Goal: Task Accomplishment & Management: Complete application form

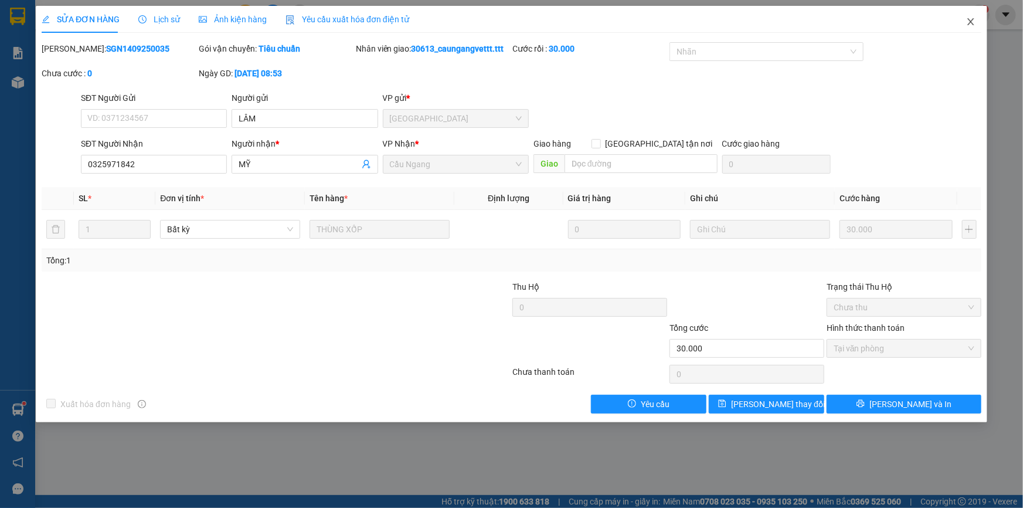
click at [969, 19] on icon "close" at bounding box center [970, 21] width 6 height 7
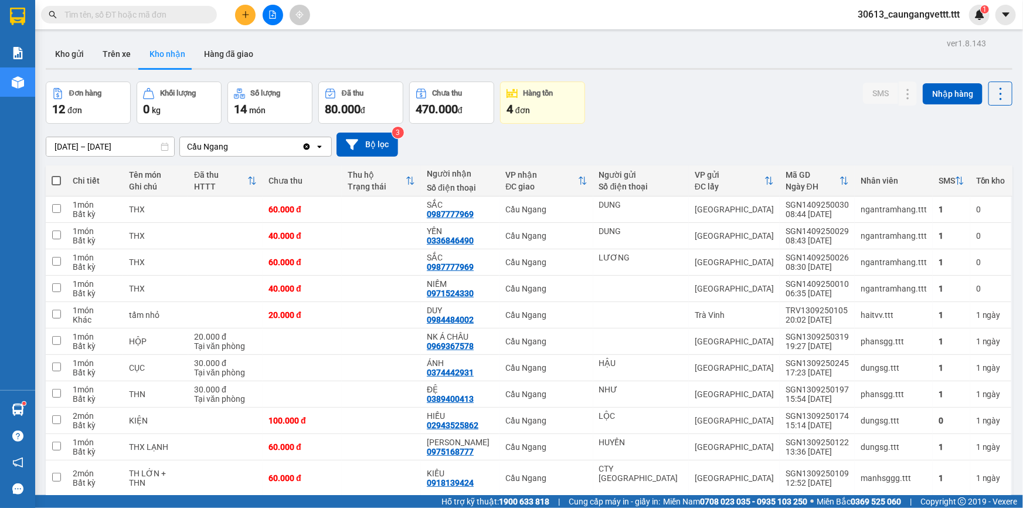
click at [246, 15] on icon "plus" at bounding box center [245, 14] width 6 height 1
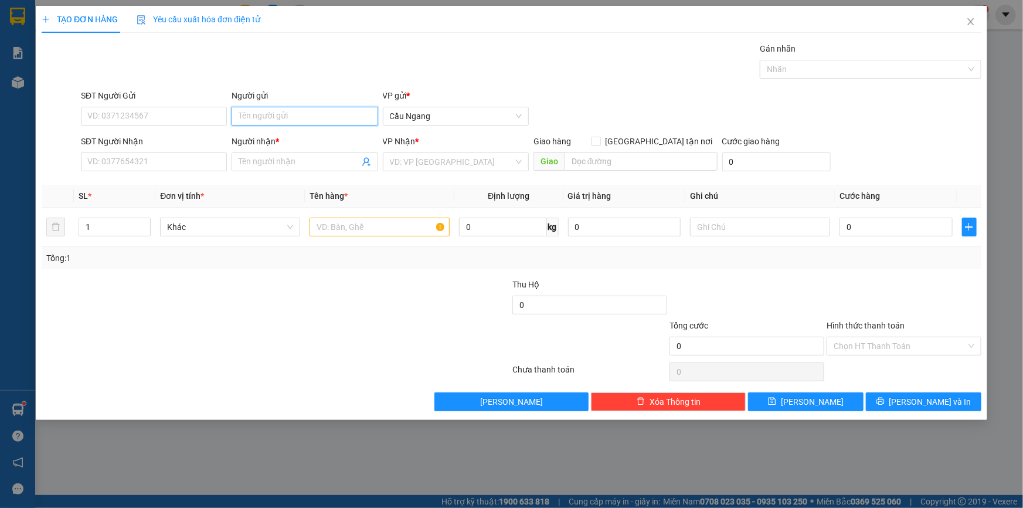
click at [298, 114] on input "Người gửi" at bounding box center [305, 116] width 146 height 19
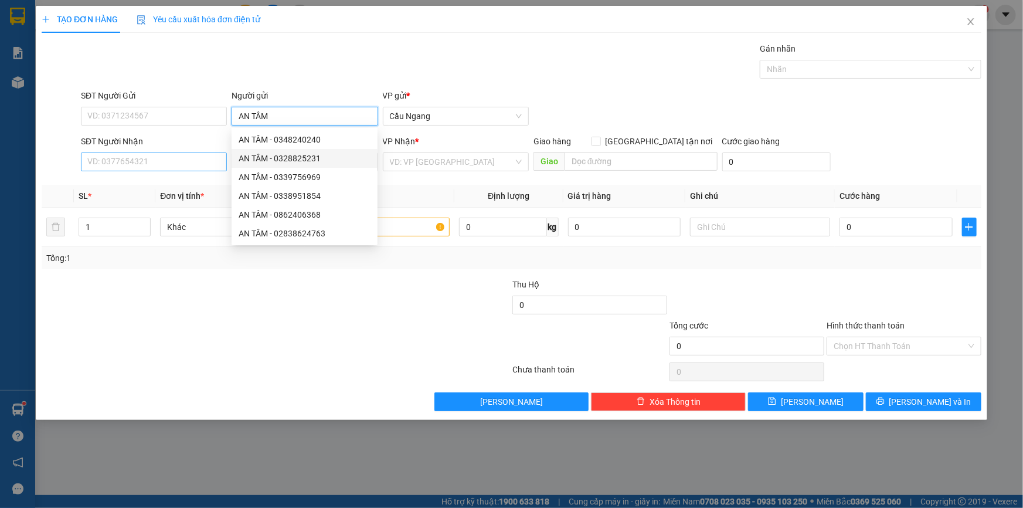
type input "AN TÂM"
click at [205, 161] on input "SĐT Người Nhận" at bounding box center [154, 161] width 146 height 19
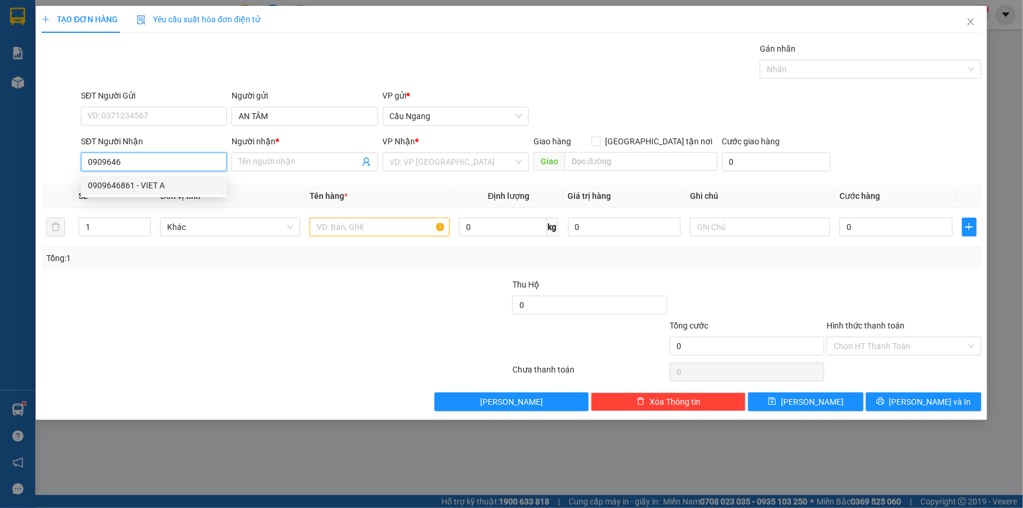
click at [171, 185] on div "0909646861 - VIET A" at bounding box center [154, 185] width 132 height 13
type input "0909646861"
type input "VIET A"
type input "0909646861"
click at [415, 230] on input "text" at bounding box center [380, 227] width 140 height 19
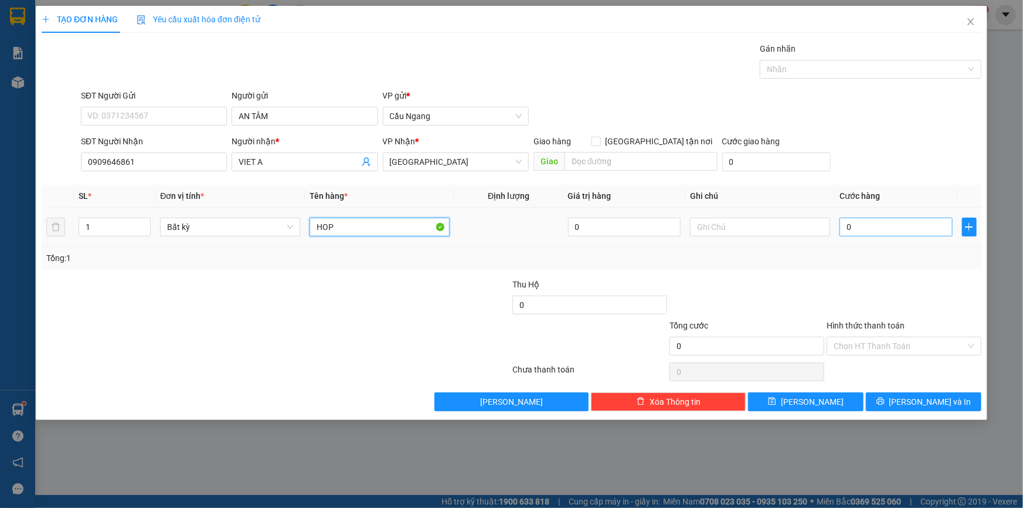
type input "HOP"
click at [858, 229] on input "0" at bounding box center [896, 227] width 113 height 19
type input "2"
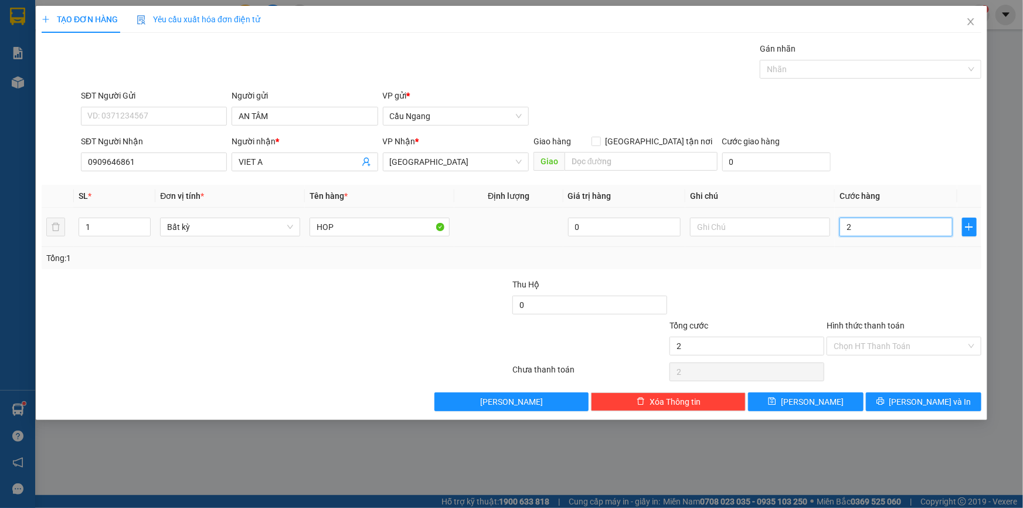
type input "20"
type input "200"
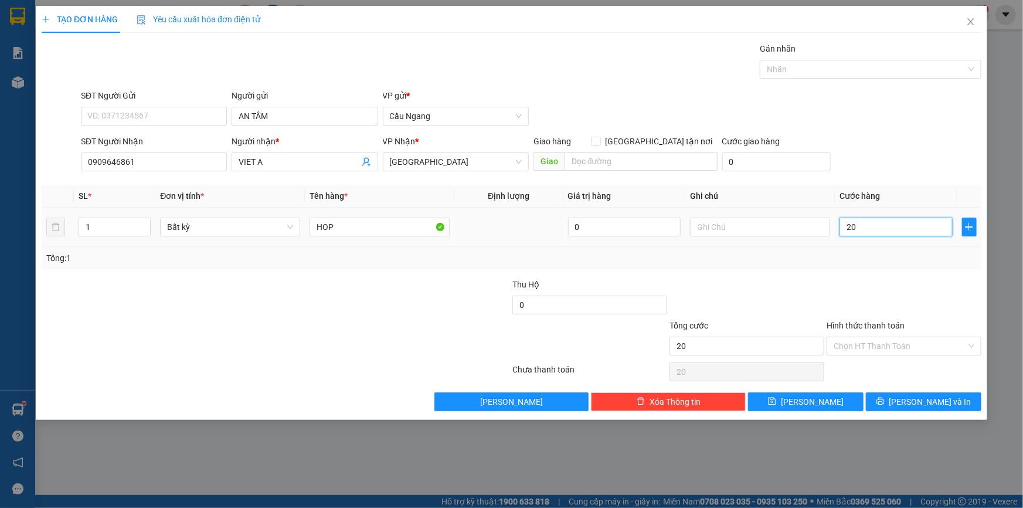
type input "200"
type input "2.000"
type input "20.000"
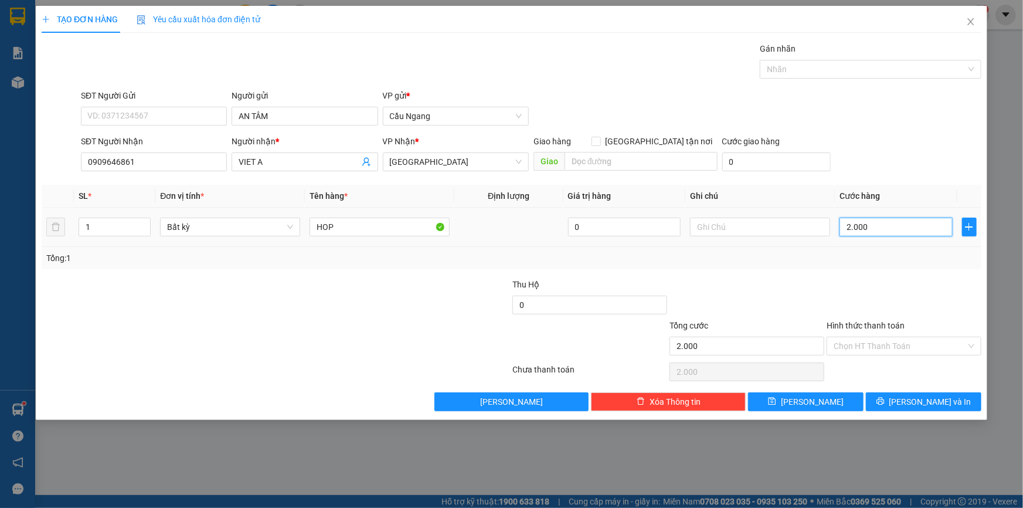
type input "20.000"
click at [921, 400] on span "[PERSON_NAME] và In" at bounding box center [930, 401] width 82 height 13
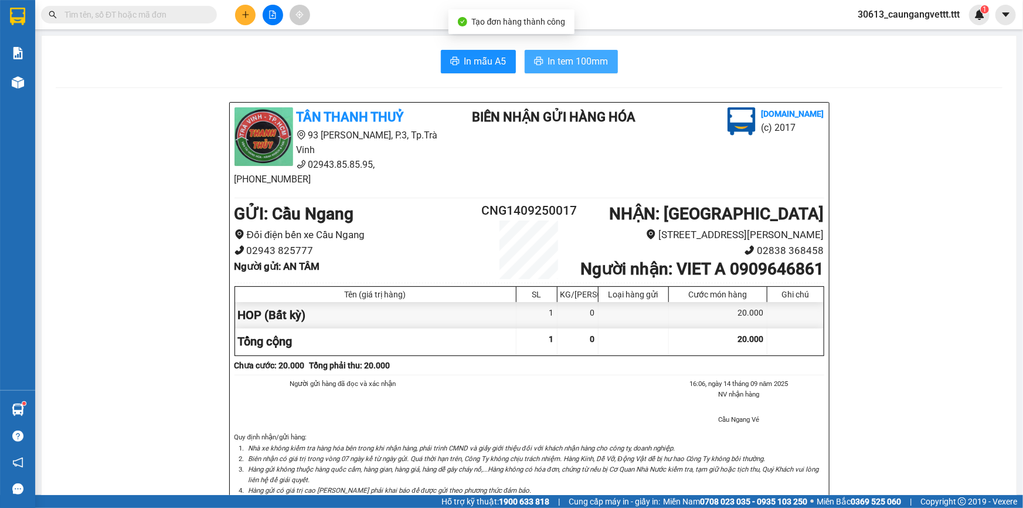
click at [572, 61] on span "In tem 100mm" at bounding box center [578, 61] width 60 height 15
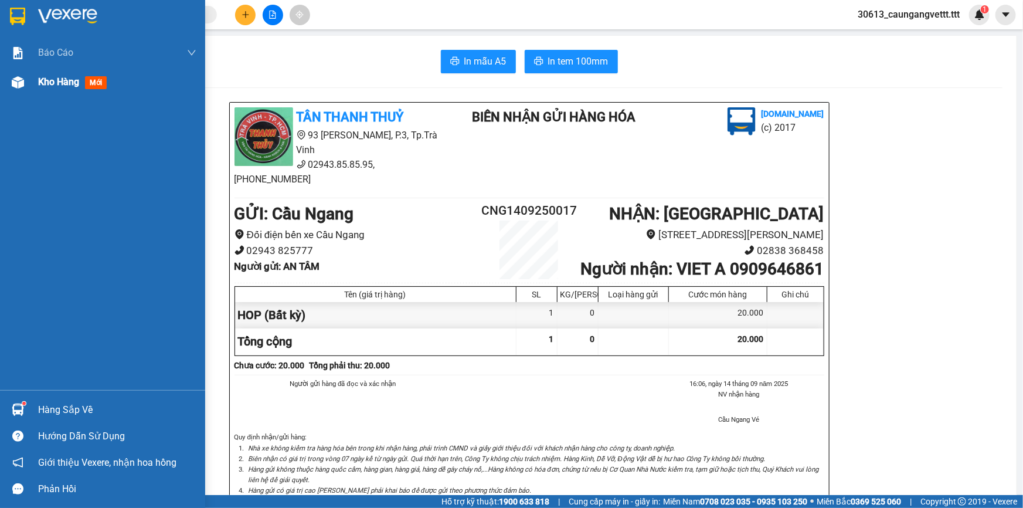
click at [46, 81] on span "Kho hàng" at bounding box center [58, 81] width 41 height 11
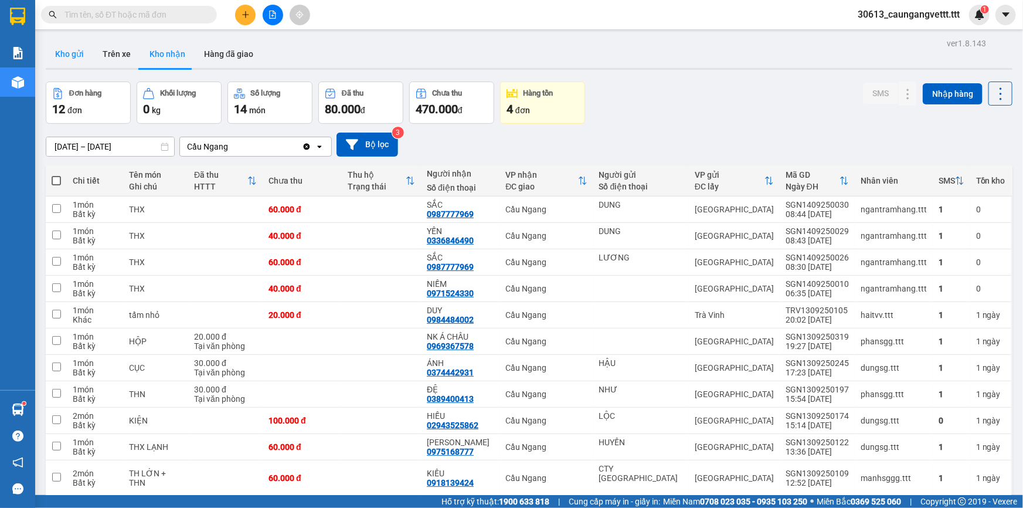
click at [65, 49] on button "Kho gửi" at bounding box center [69, 54] width 47 height 28
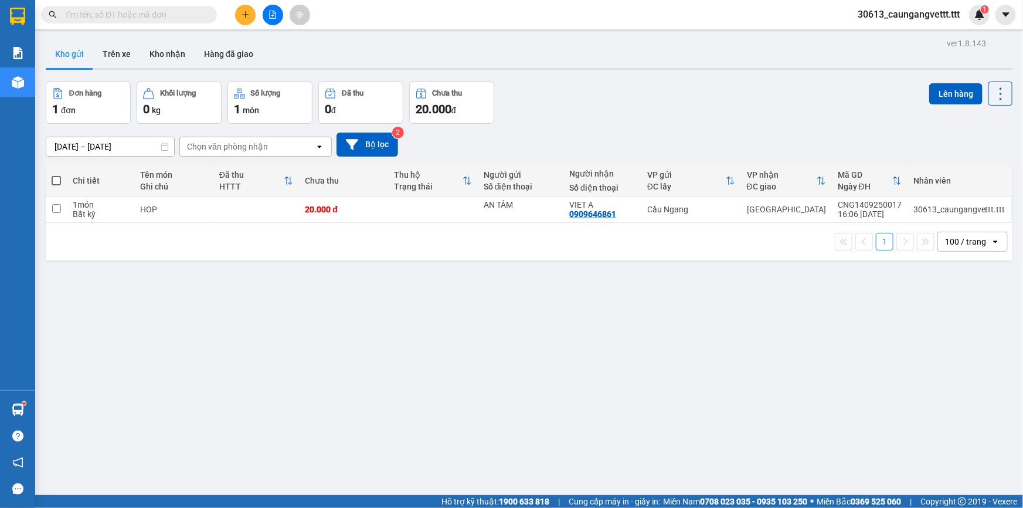
click at [56, 180] on span at bounding box center [56, 180] width 9 height 9
click at [56, 175] on input "checkbox" at bounding box center [56, 175] width 0 height 0
checkbox input "true"
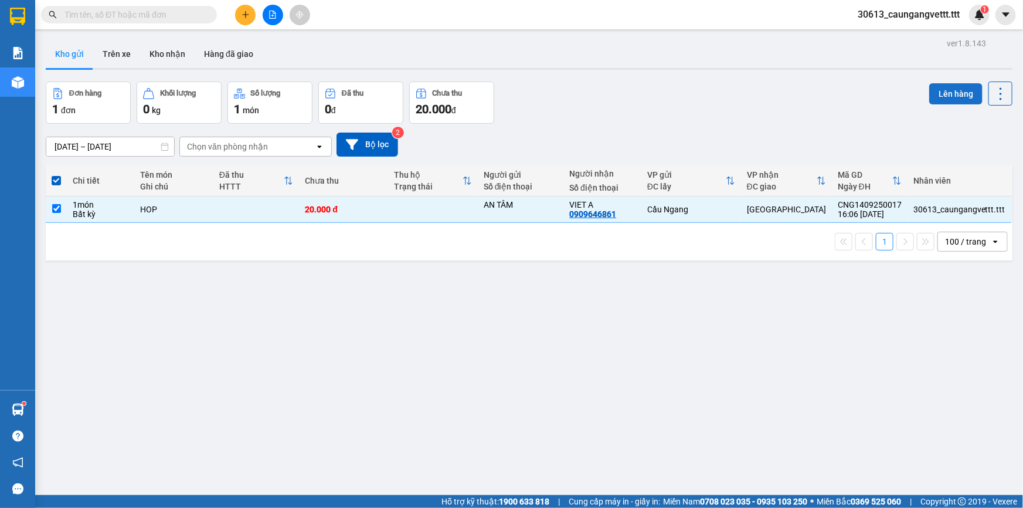
click at [940, 93] on button "Lên hàng" at bounding box center [955, 93] width 53 height 21
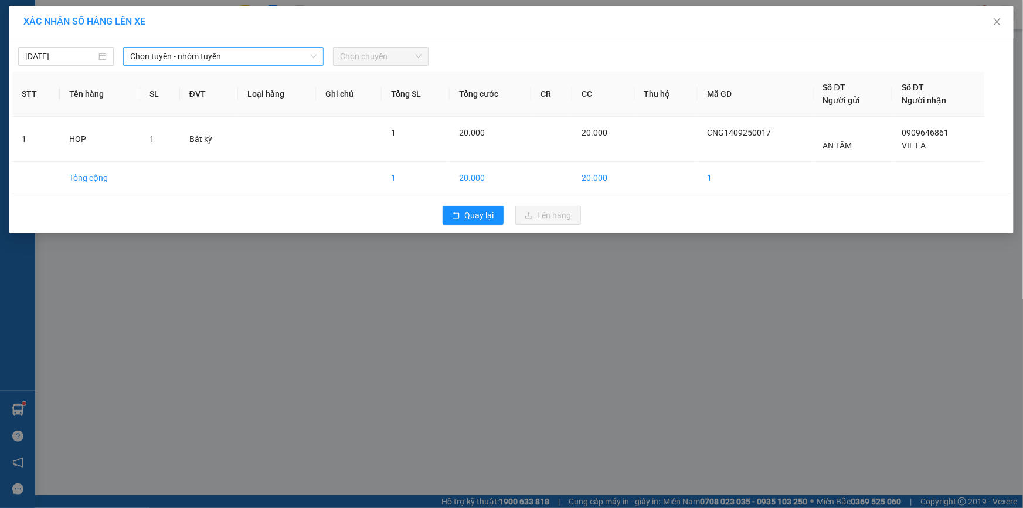
click at [254, 54] on span "Chọn tuyến - nhóm tuyến" at bounding box center [223, 56] width 186 height 18
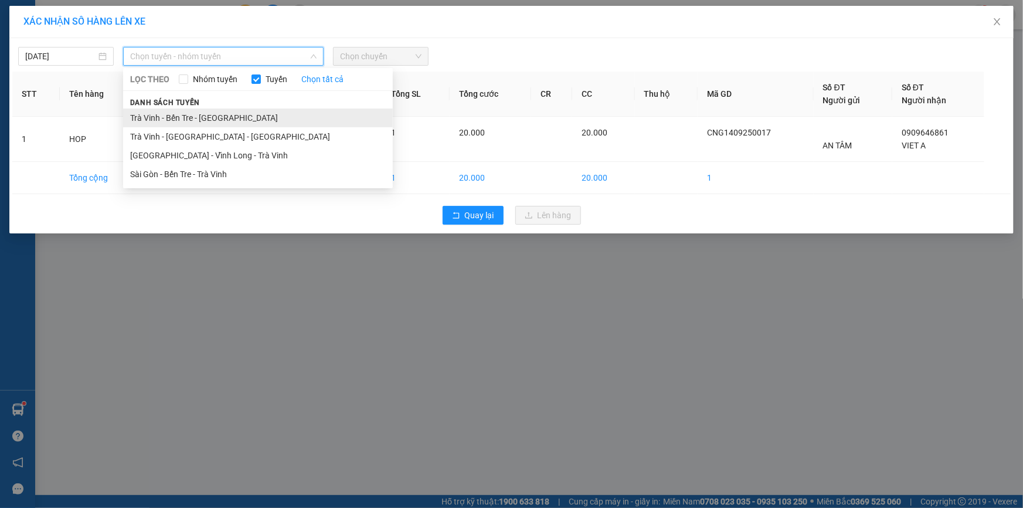
click at [221, 117] on li "Trà Vinh - Bến Tre - [GEOGRAPHIC_DATA]" at bounding box center [258, 117] width 270 height 19
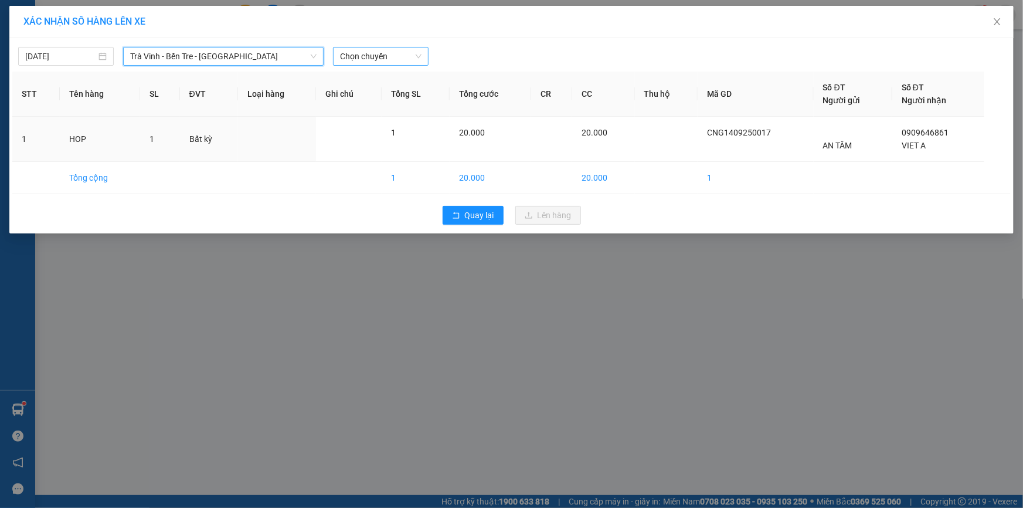
drag, startPoint x: 390, startPoint y: 53, endPoint x: 392, endPoint y: 66, distance: 13.0
click at [390, 54] on span "Chọn chuyến" at bounding box center [380, 56] width 81 height 18
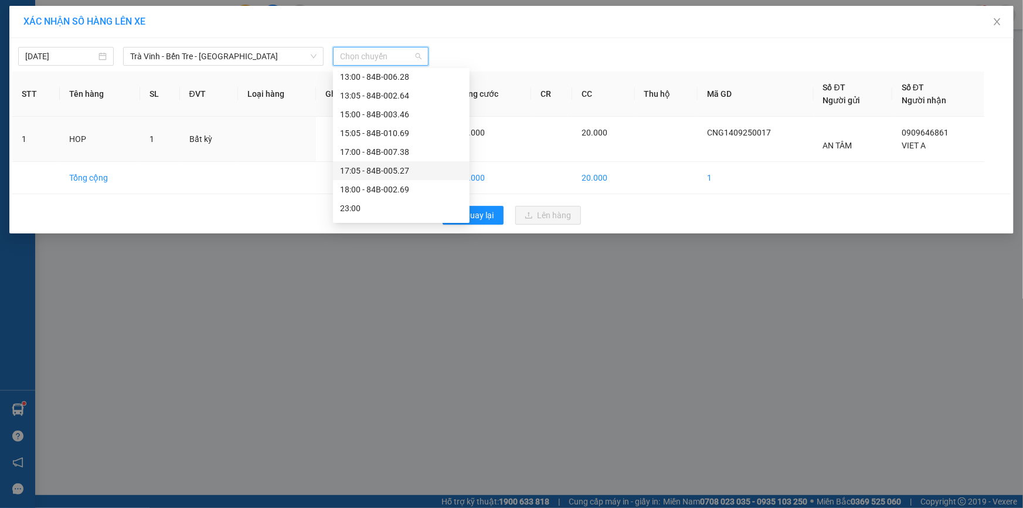
scroll to position [249, 0]
click at [379, 186] on div "18:00 - 84B-002.69" at bounding box center [401, 187] width 123 height 13
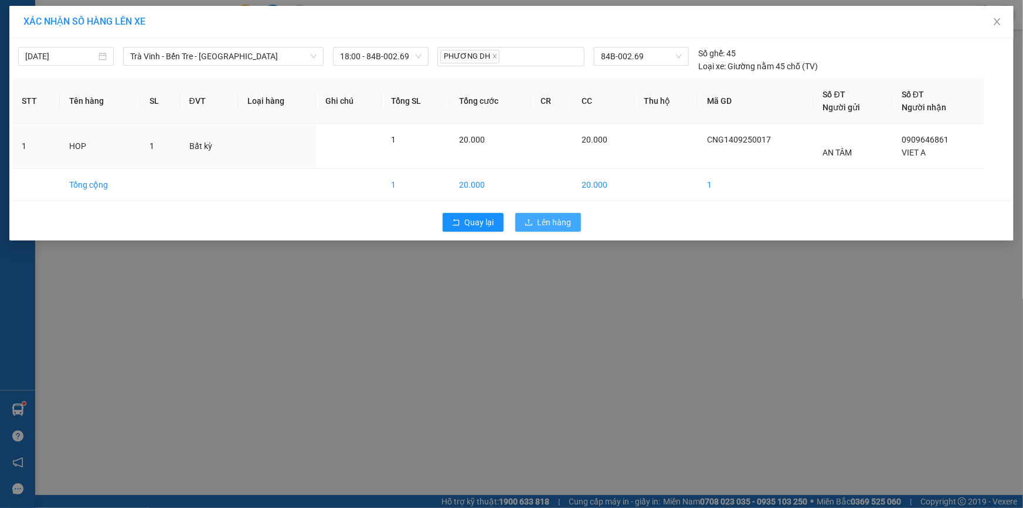
click at [551, 229] on button "Lên hàng" at bounding box center [548, 222] width 66 height 19
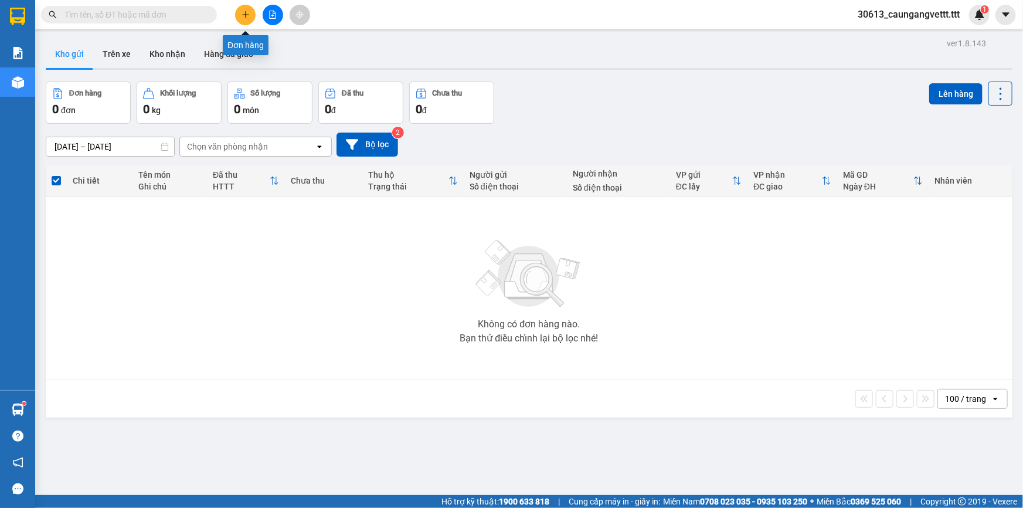
click at [244, 12] on icon "plus" at bounding box center [246, 15] width 8 height 8
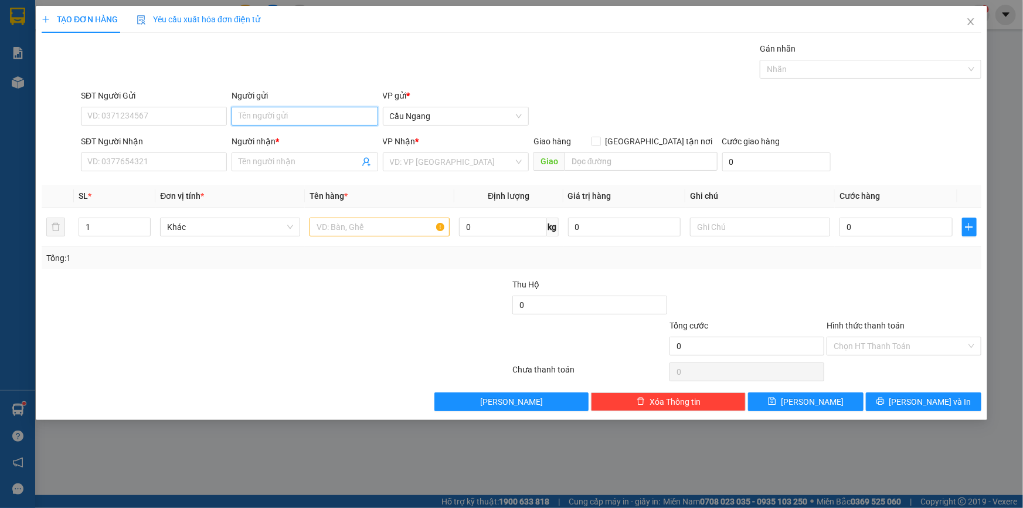
click at [275, 113] on input "Người gửi" at bounding box center [305, 116] width 146 height 19
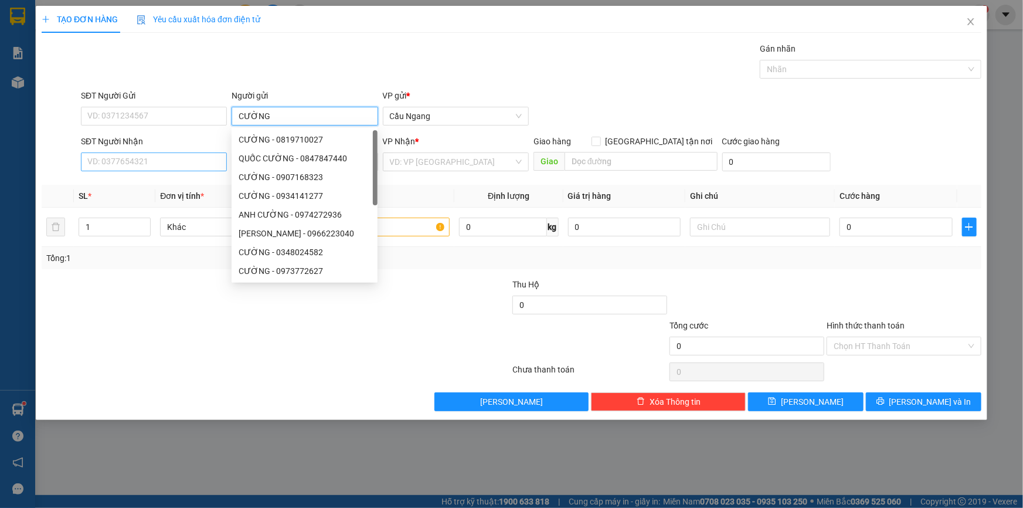
type input "CƯỜNG"
click at [127, 165] on input "SĐT Người Nhận" at bounding box center [154, 161] width 146 height 19
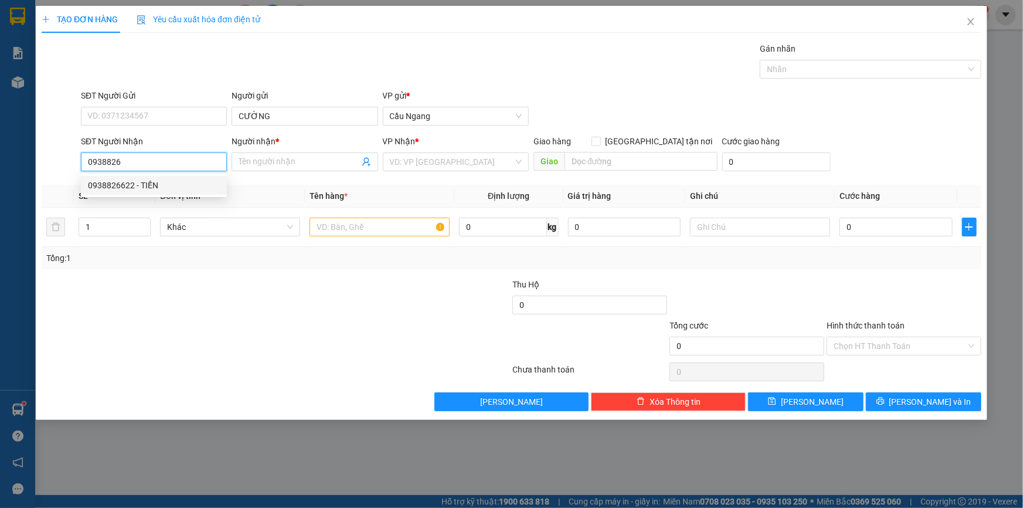
click at [142, 186] on div "0938826622 - TIẾN" at bounding box center [154, 185] width 132 height 13
type input "0938826622"
type input "TIẾN"
type input "0938826622"
click at [356, 225] on input "text" at bounding box center [380, 227] width 140 height 19
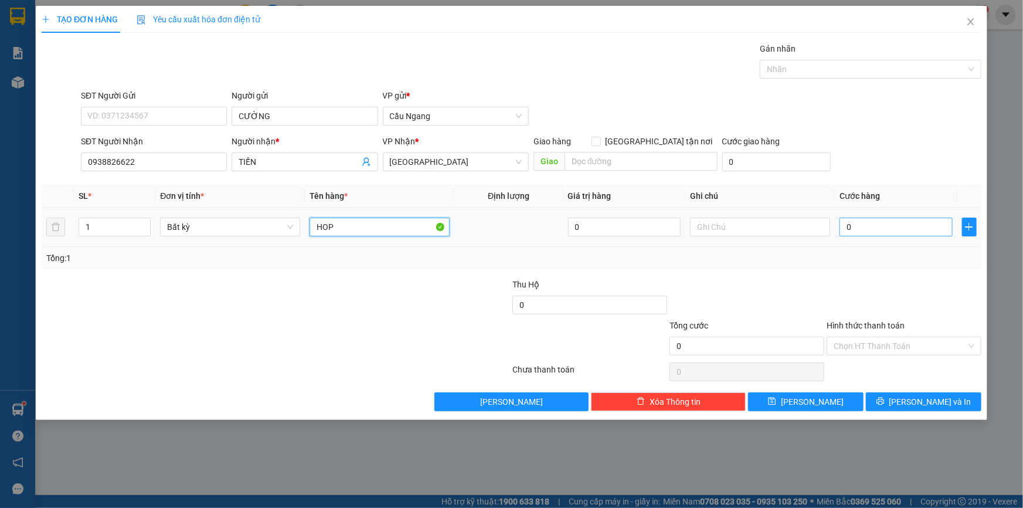
type input "HOP"
click at [912, 223] on input "0" at bounding box center [896, 227] width 113 height 19
type input "2"
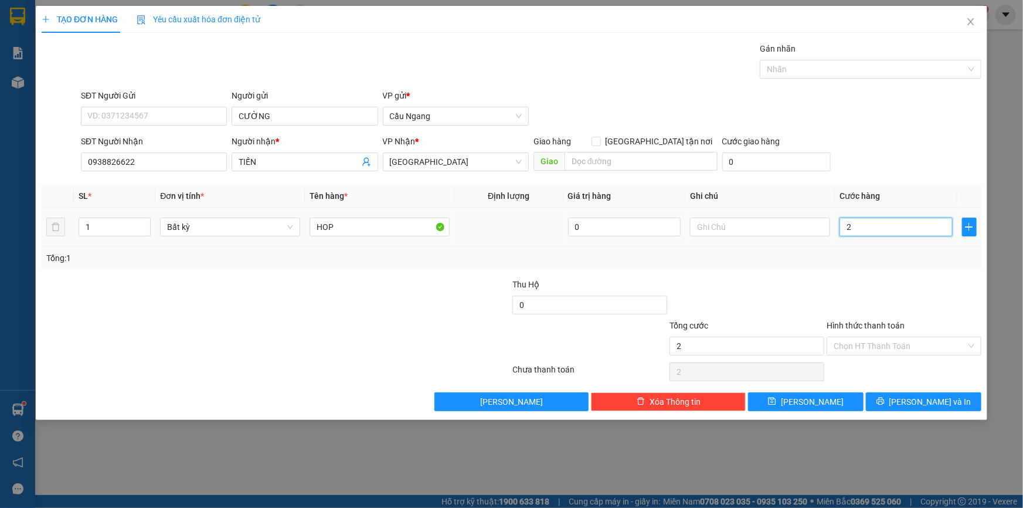
type input "20"
type input "200"
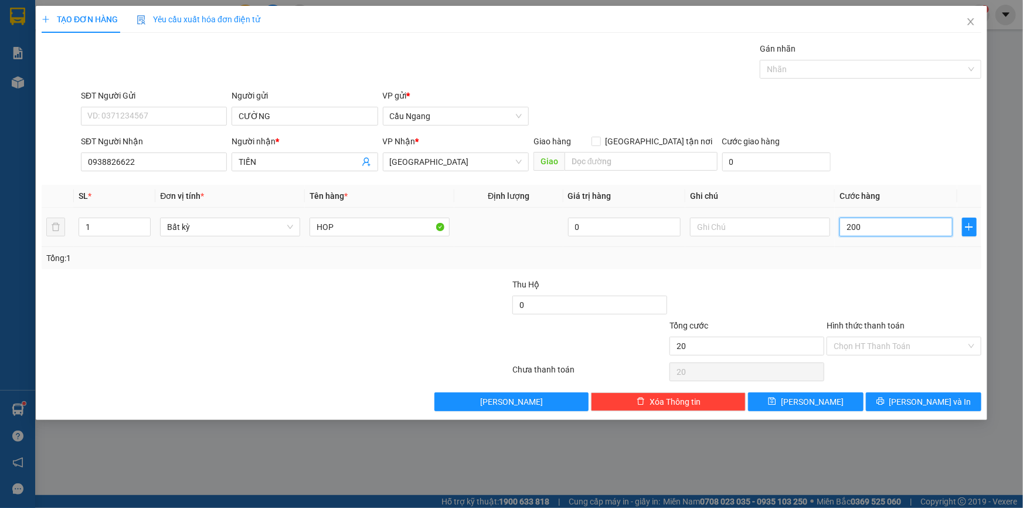
type input "200"
type input "2.000"
type input "20.000"
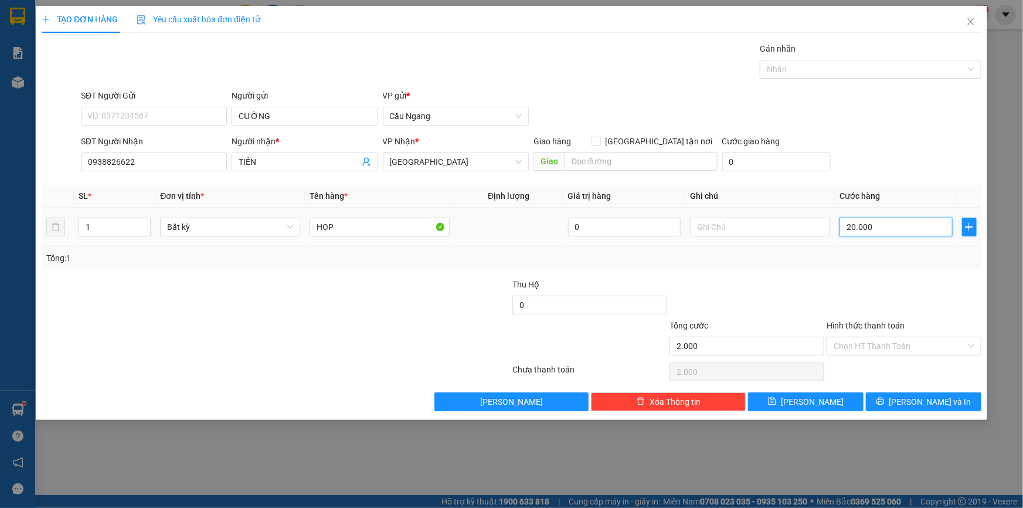
type input "20.000"
click at [912, 405] on button "[PERSON_NAME] và In" at bounding box center [923, 401] width 115 height 19
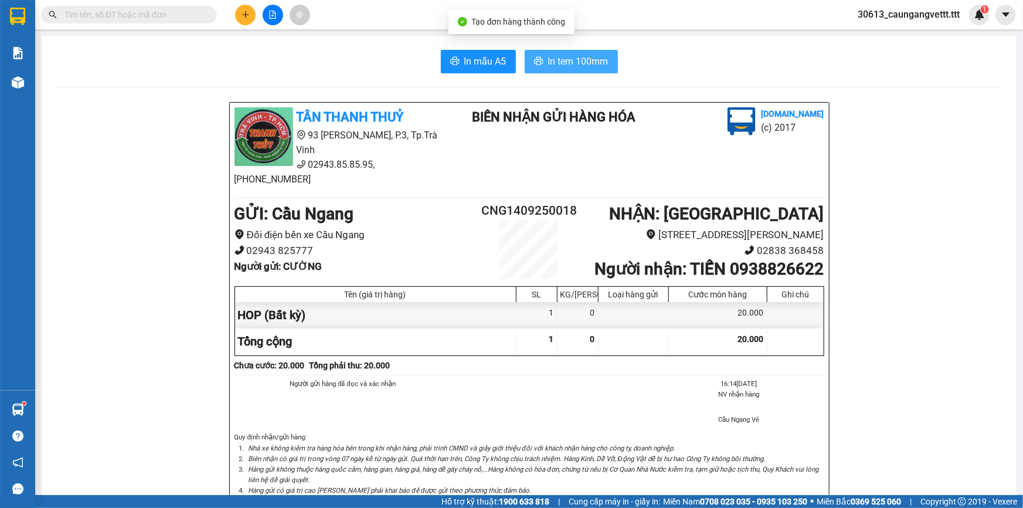
click at [576, 60] on span "In tem 100mm" at bounding box center [578, 61] width 60 height 15
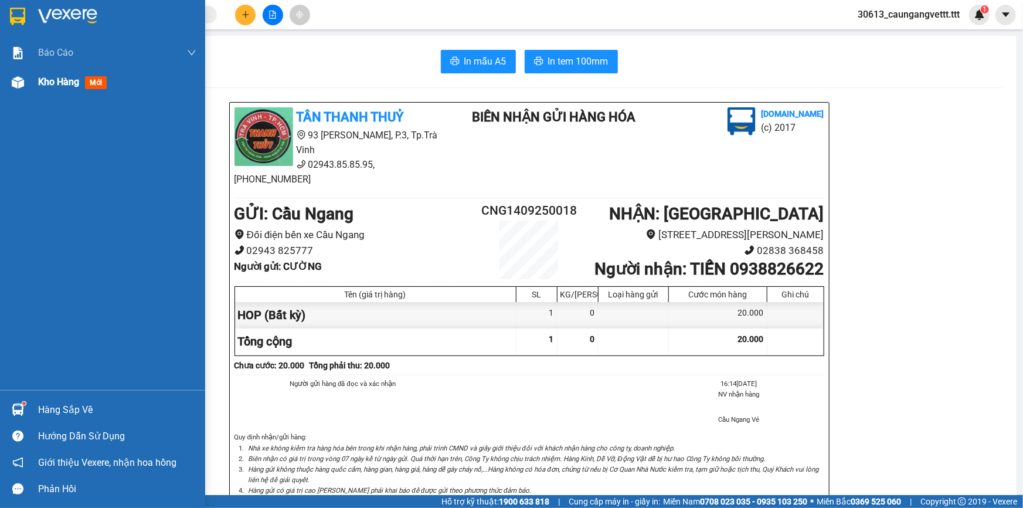
click at [47, 82] on span "Kho hàng" at bounding box center [58, 81] width 41 height 11
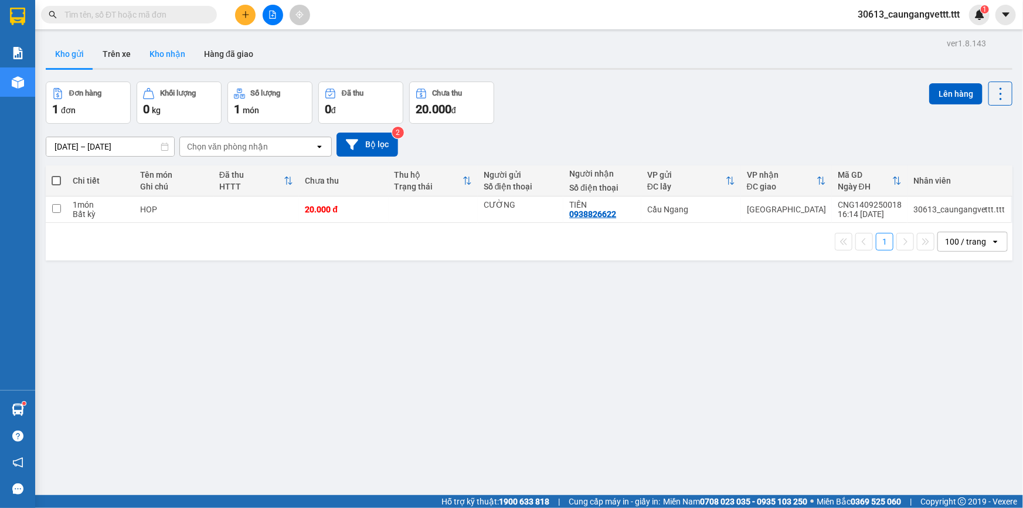
click at [165, 53] on button "Kho nhận" at bounding box center [167, 54] width 55 height 28
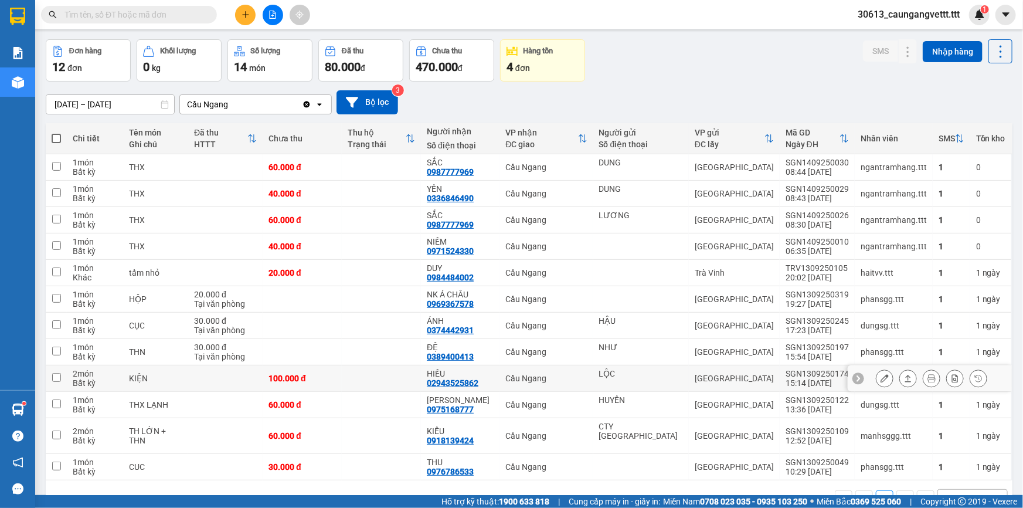
scroll to position [64, 0]
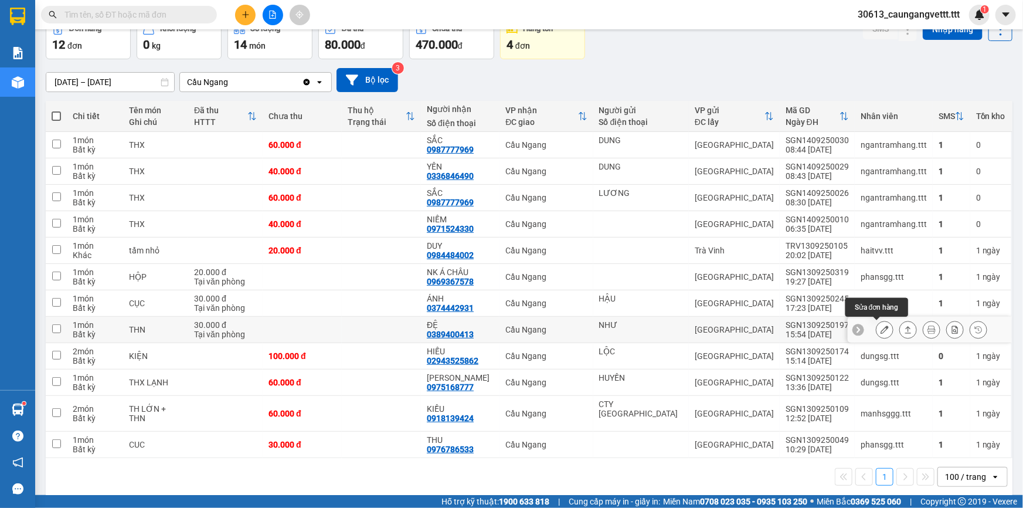
click at [881, 326] on icon at bounding box center [885, 329] width 8 height 8
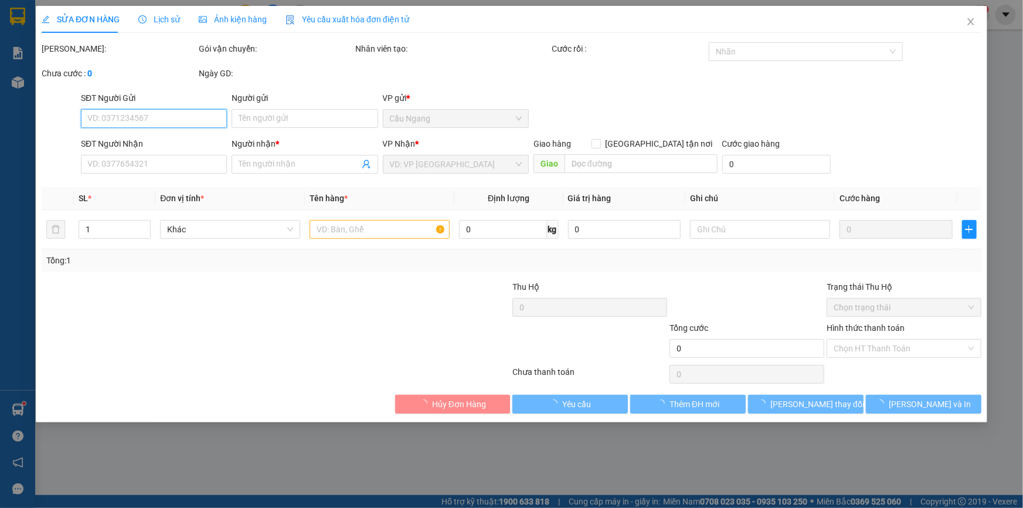
type input "NHƯ"
type input "0389400413"
type input "ĐỆ"
type input "30.000"
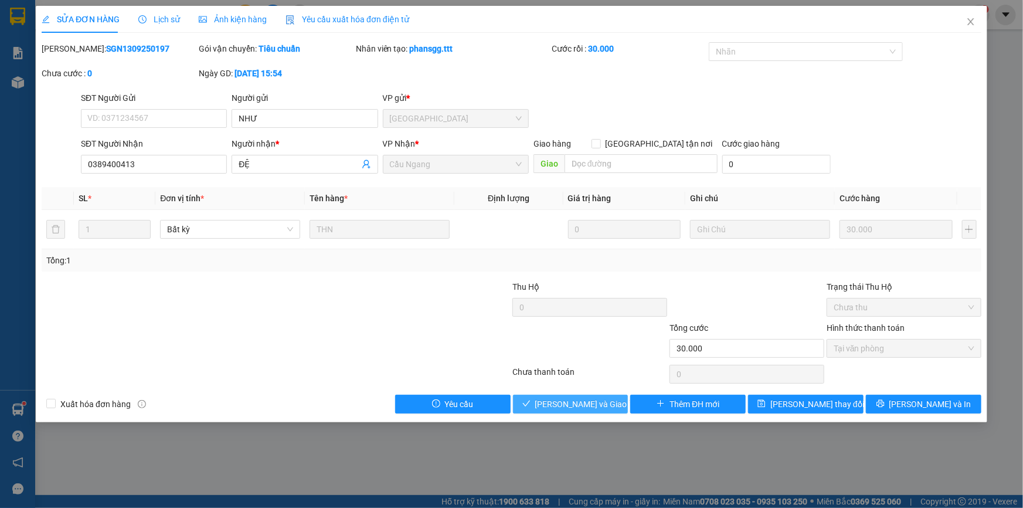
click at [568, 406] on span "[PERSON_NAME] và Giao hàng" at bounding box center [591, 403] width 113 height 13
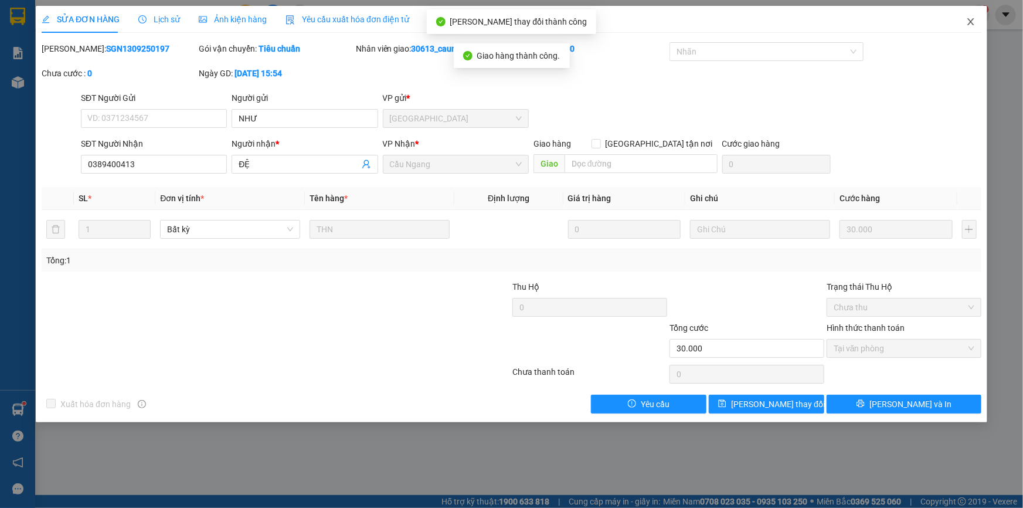
click at [970, 21] on icon "close" at bounding box center [970, 21] width 9 height 9
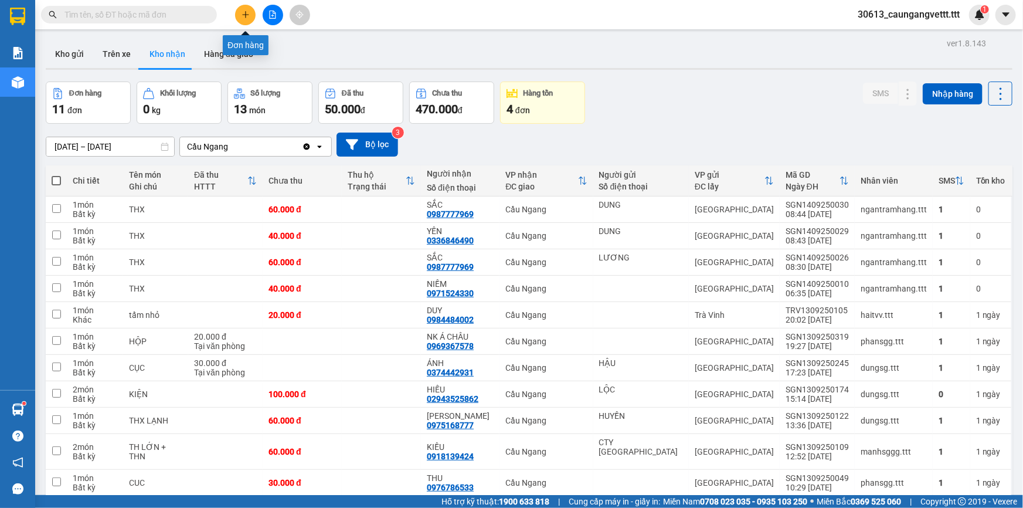
click at [246, 18] on icon "plus" at bounding box center [246, 15] width 8 height 8
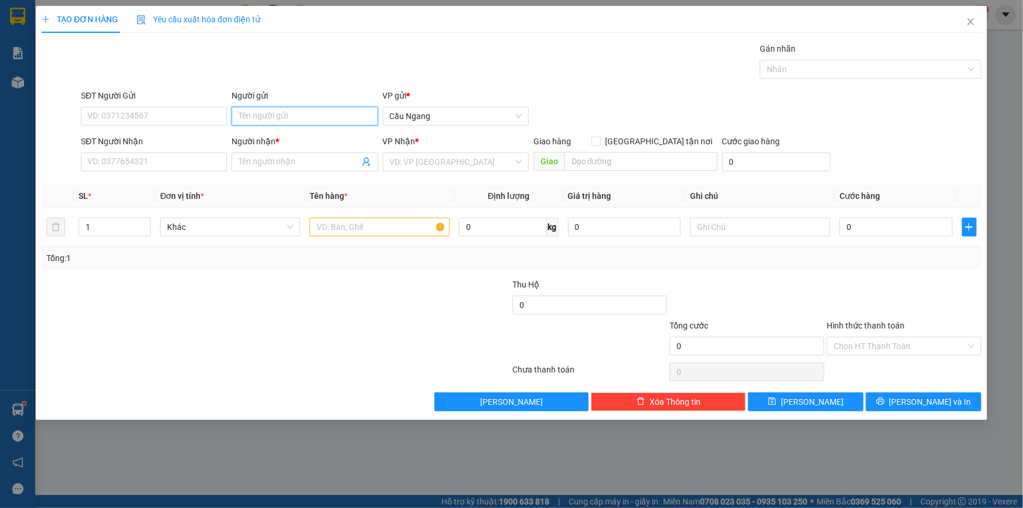
click at [272, 111] on input "Người gửi" at bounding box center [305, 116] width 146 height 19
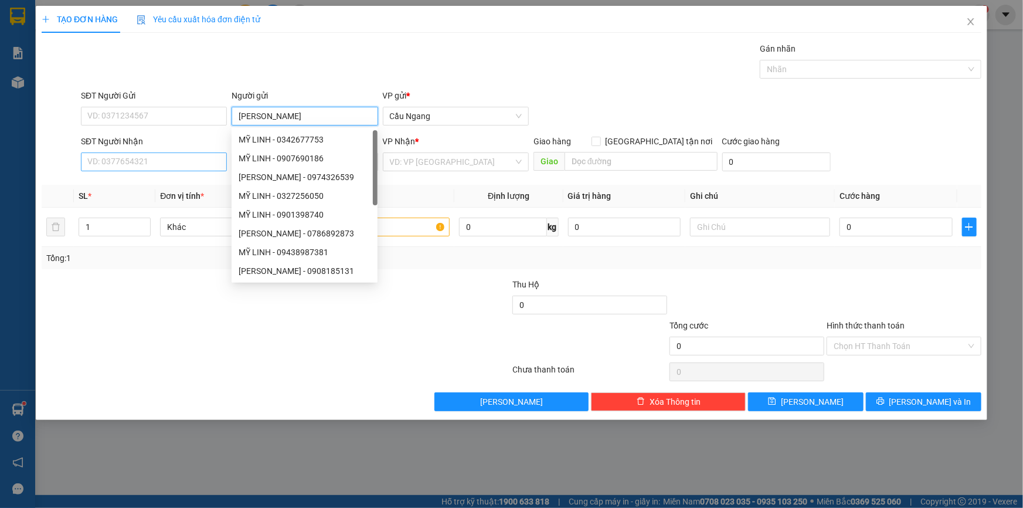
type input "[PERSON_NAME]"
click at [180, 159] on input "SĐT Người Nhận" at bounding box center [154, 161] width 146 height 19
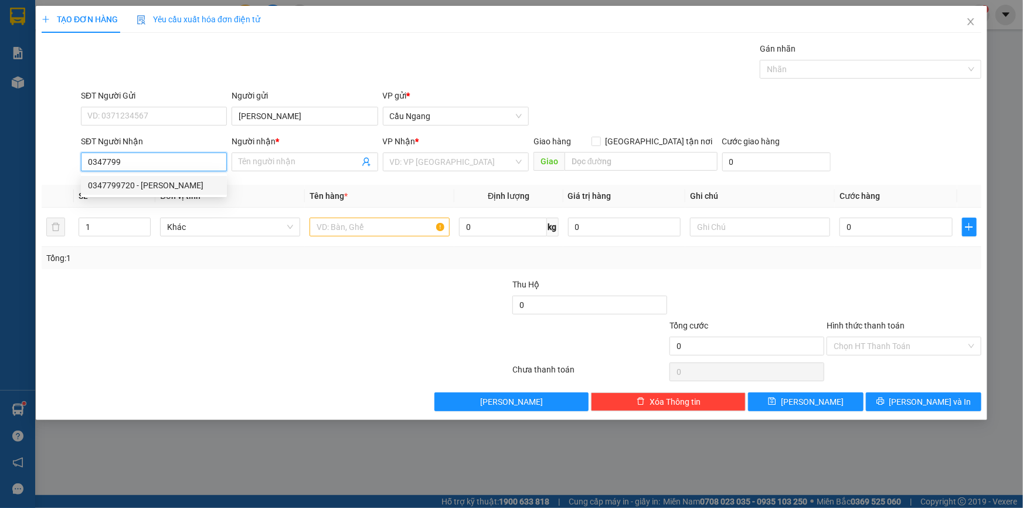
click at [172, 185] on div "0347799720 - [PERSON_NAME]" at bounding box center [154, 185] width 132 height 13
type input "0347799720"
type input "[PERSON_NAME]"
type input "0347799720"
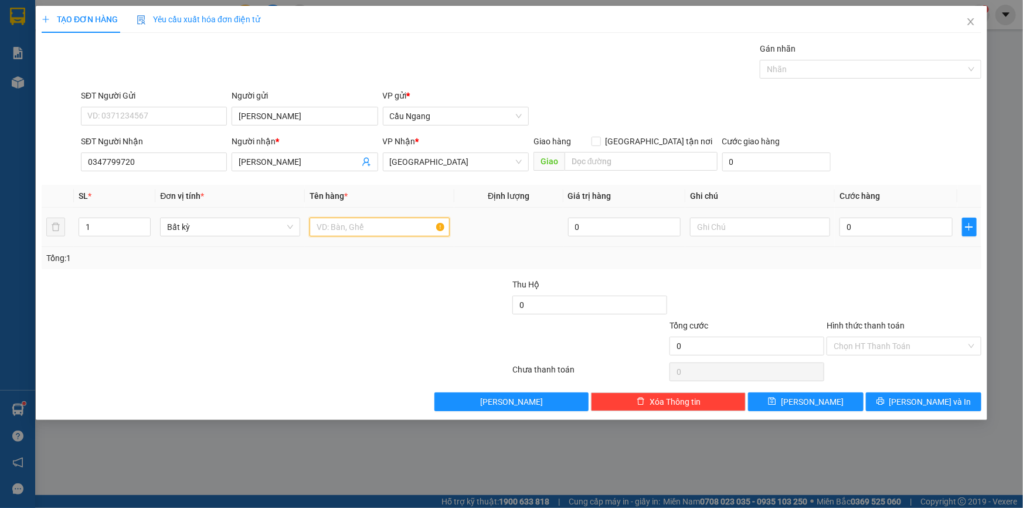
click at [351, 231] on input "text" at bounding box center [380, 227] width 140 height 19
type input "HOP"
click at [887, 227] on input "0" at bounding box center [896, 227] width 113 height 19
type input "2"
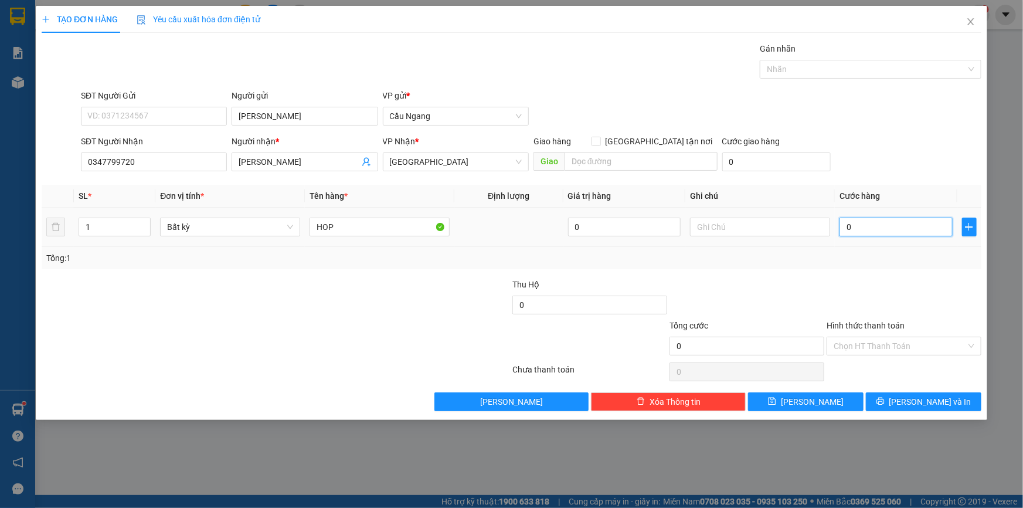
type input "2"
type input "20"
type input "200"
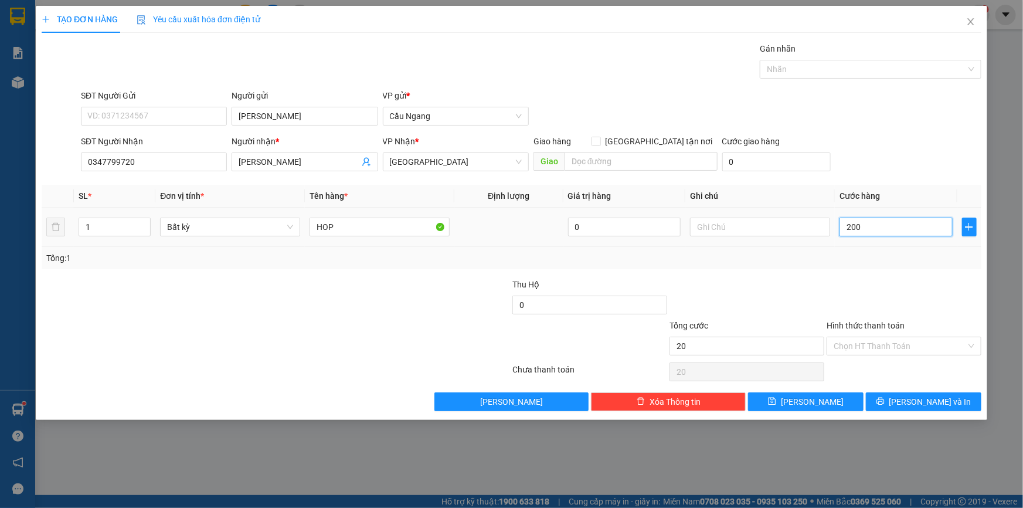
type input "200"
type input "2.000"
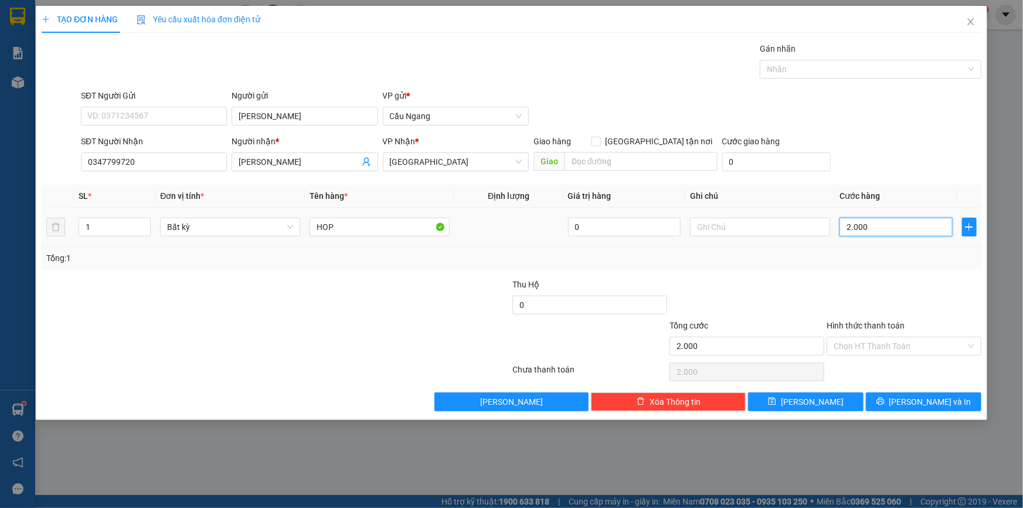
type input "20.000"
click at [893, 342] on input "Hình thức thanh toán" at bounding box center [900, 346] width 132 height 18
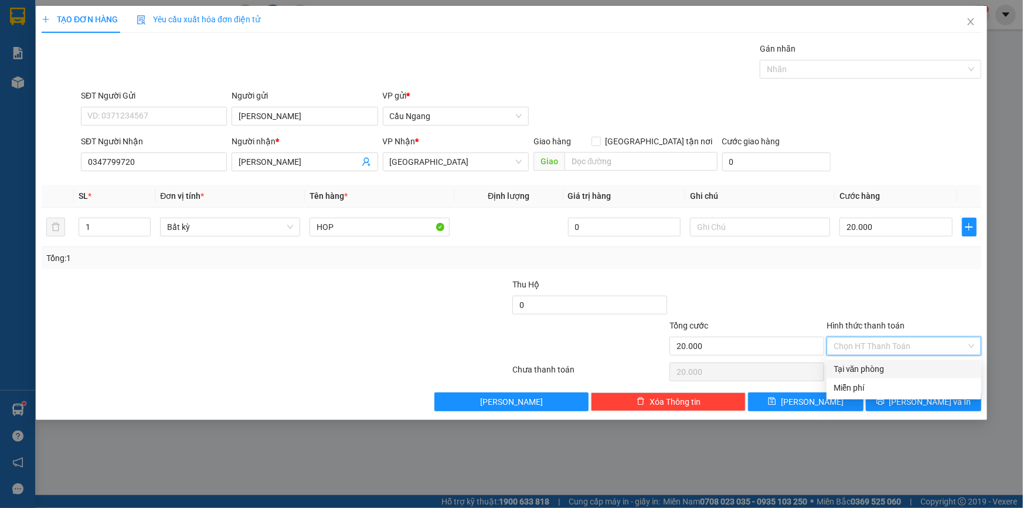
drag, startPoint x: 869, startPoint y: 366, endPoint x: 883, endPoint y: 377, distance: 17.1
click at [870, 366] on div "Tại văn phòng" at bounding box center [904, 368] width 141 height 13
type input "0"
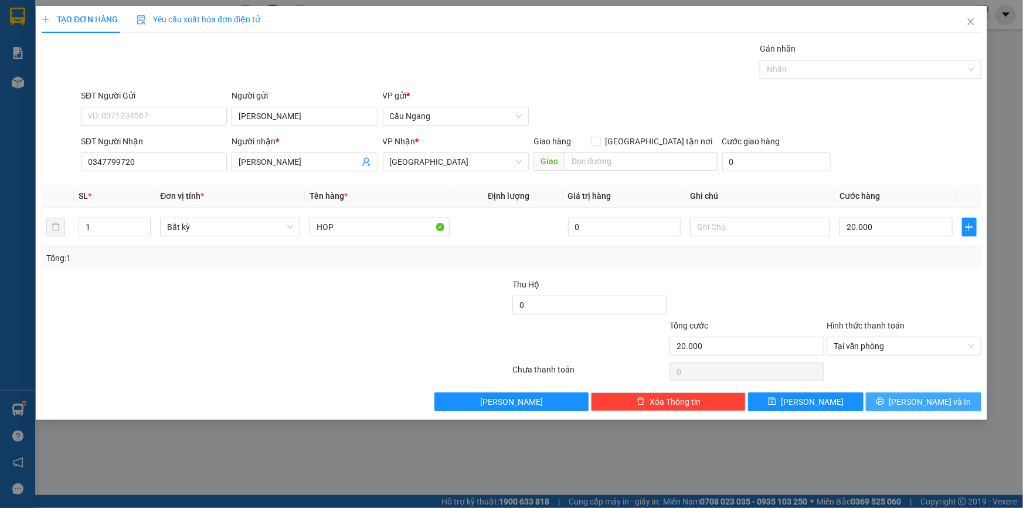
click at [919, 405] on span "[PERSON_NAME] và In" at bounding box center [930, 401] width 82 height 13
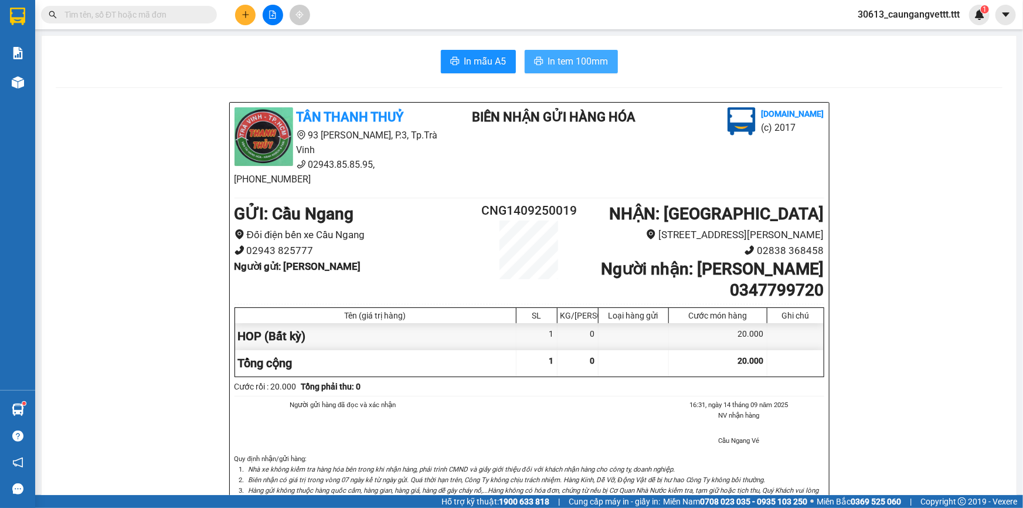
click at [577, 64] on span "In tem 100mm" at bounding box center [578, 61] width 60 height 15
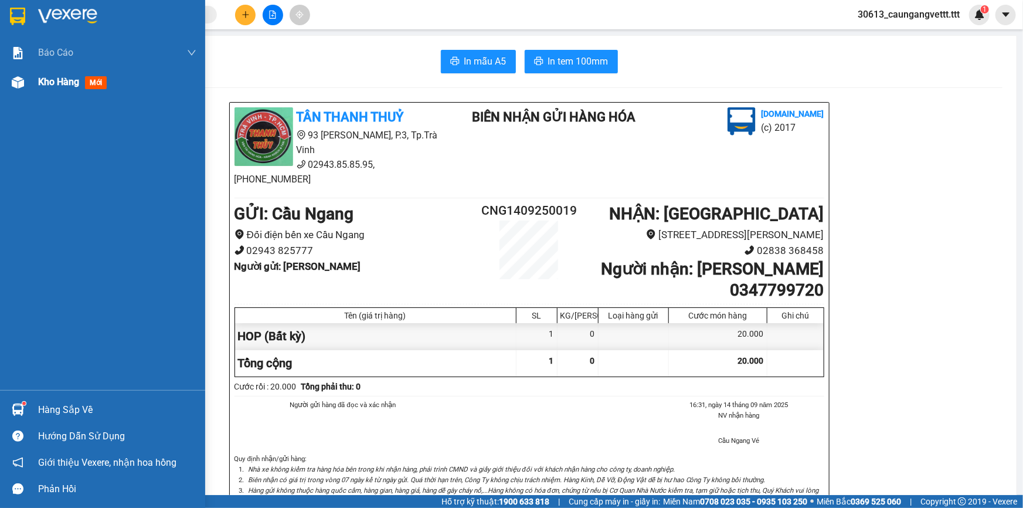
click at [57, 79] on span "Kho hàng" at bounding box center [58, 81] width 41 height 11
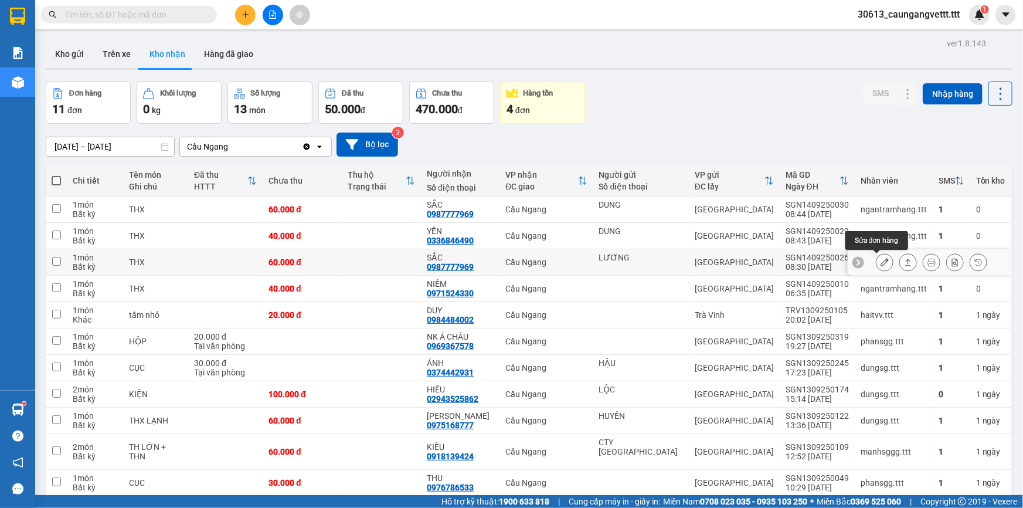
click at [881, 263] on icon at bounding box center [885, 262] width 8 height 8
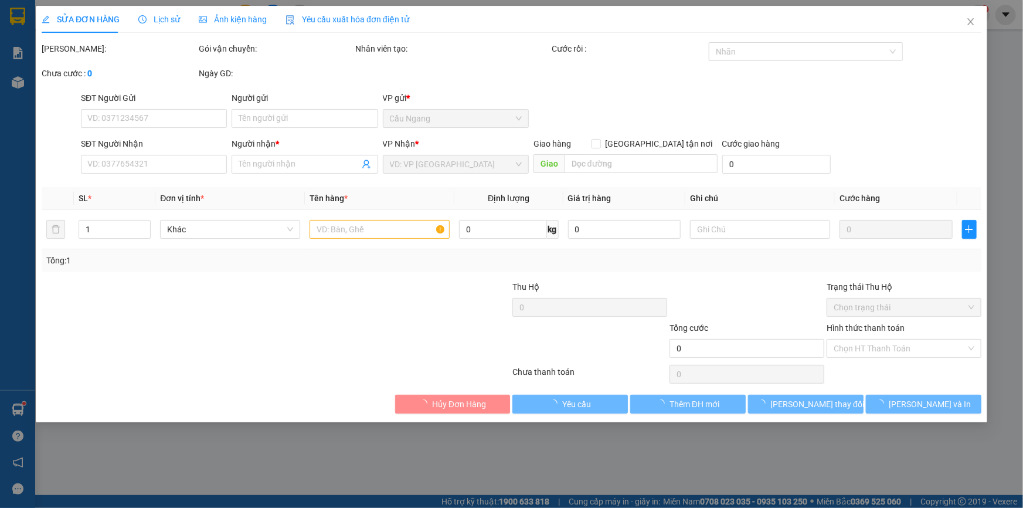
type input "LƯƠNG"
type input "0987777969"
type input "SẮC"
type input "60.000"
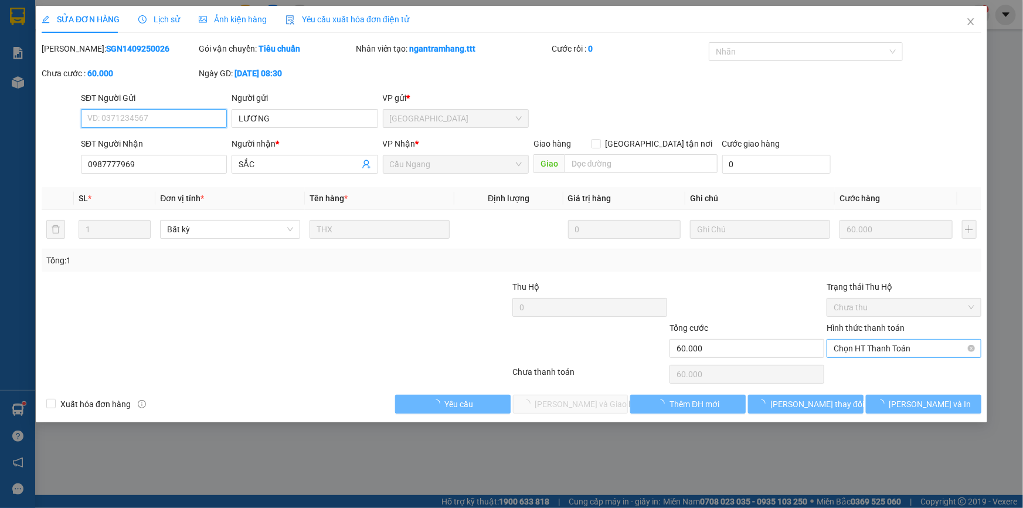
click at [856, 349] on span "Chọn HT Thanh Toán" at bounding box center [904, 348] width 141 height 18
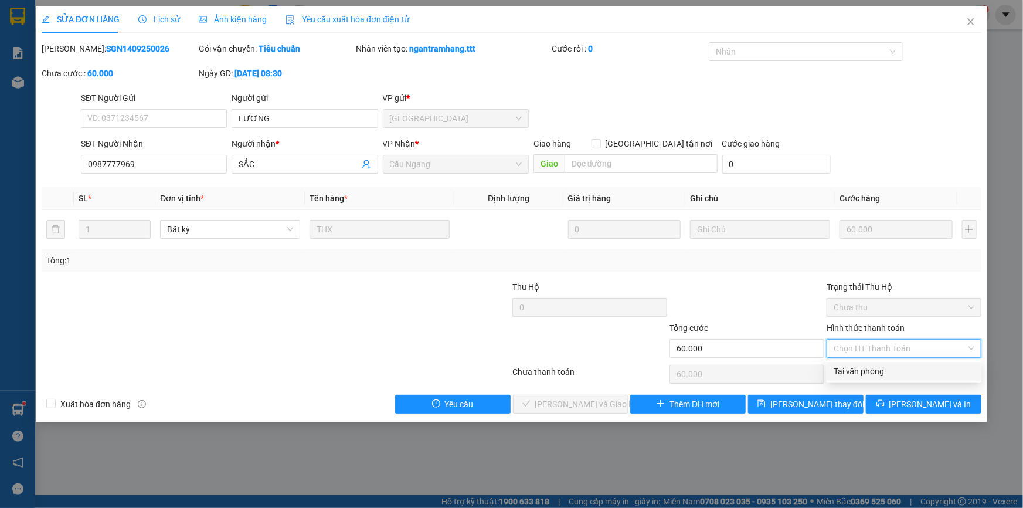
click at [851, 371] on div "Tại văn phòng" at bounding box center [904, 371] width 141 height 13
type input "0"
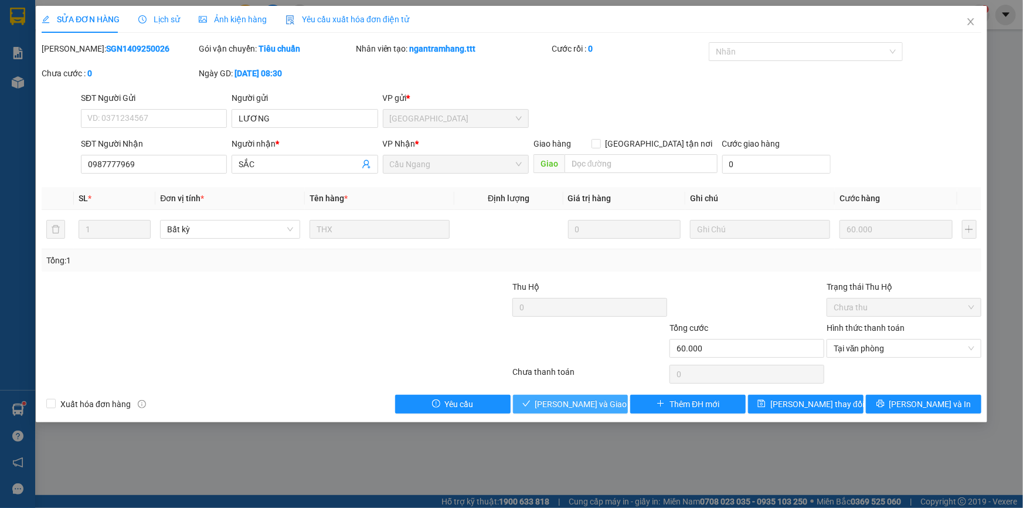
click at [549, 402] on span "[PERSON_NAME] và Giao hàng" at bounding box center [591, 403] width 113 height 13
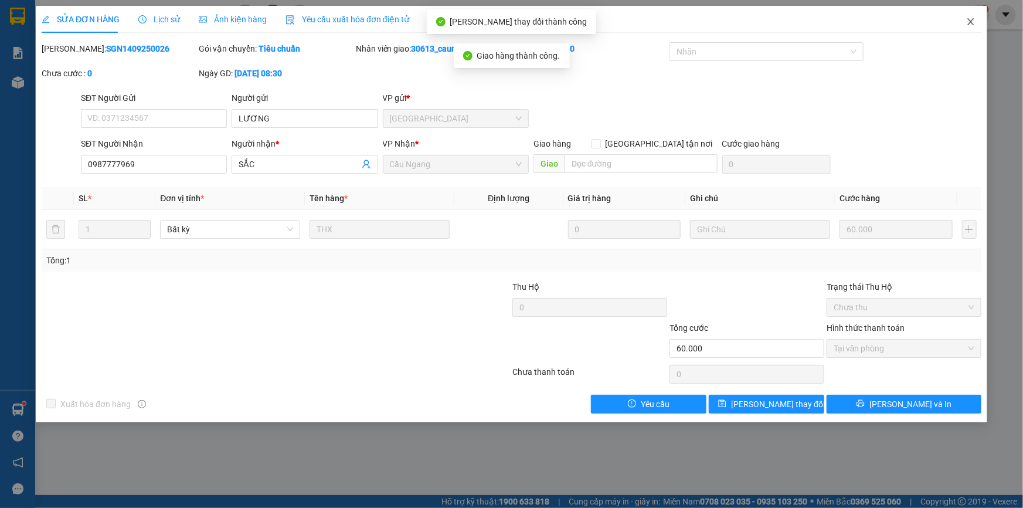
click at [969, 22] on icon "close" at bounding box center [970, 21] width 9 height 9
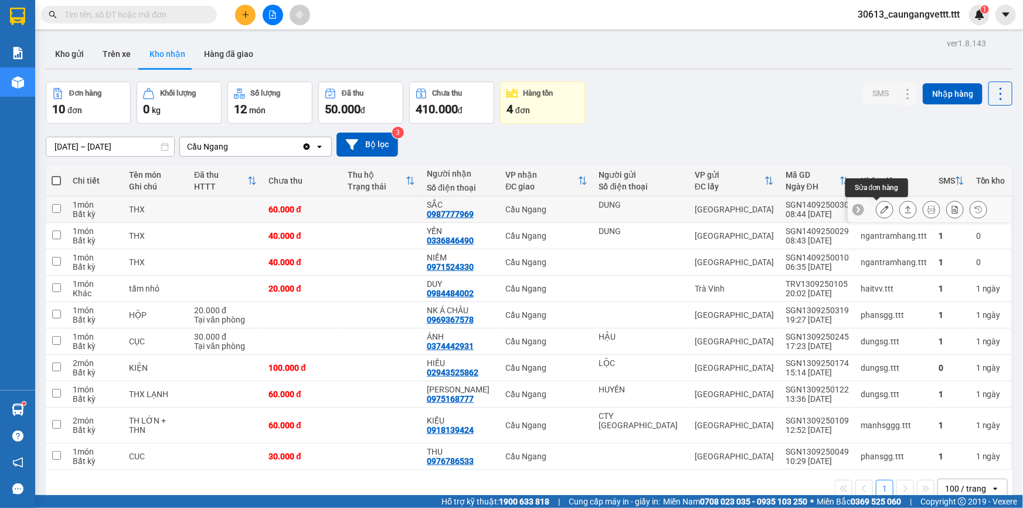
click at [881, 210] on icon at bounding box center [885, 209] width 8 height 8
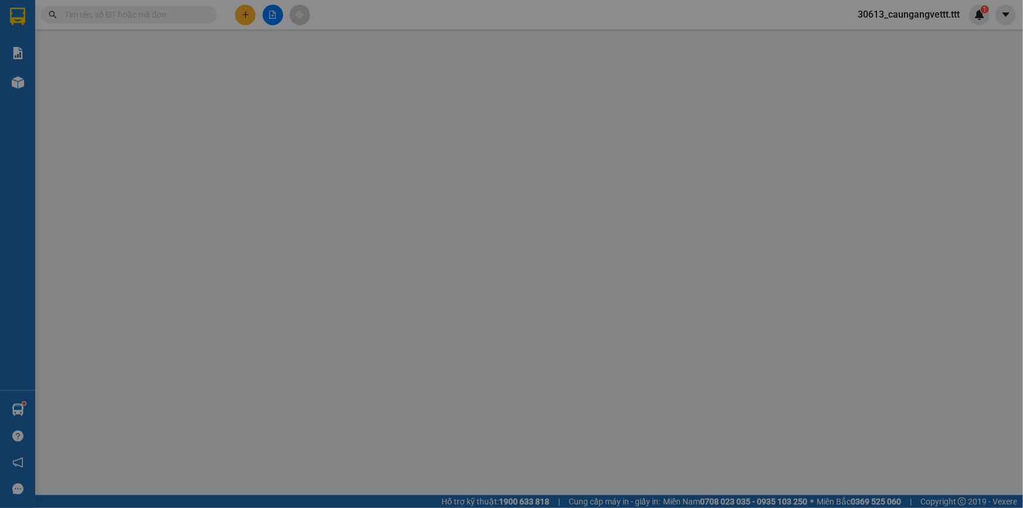
type input "DUNG"
type input "0987777969"
type input "SẮC"
type input "60.000"
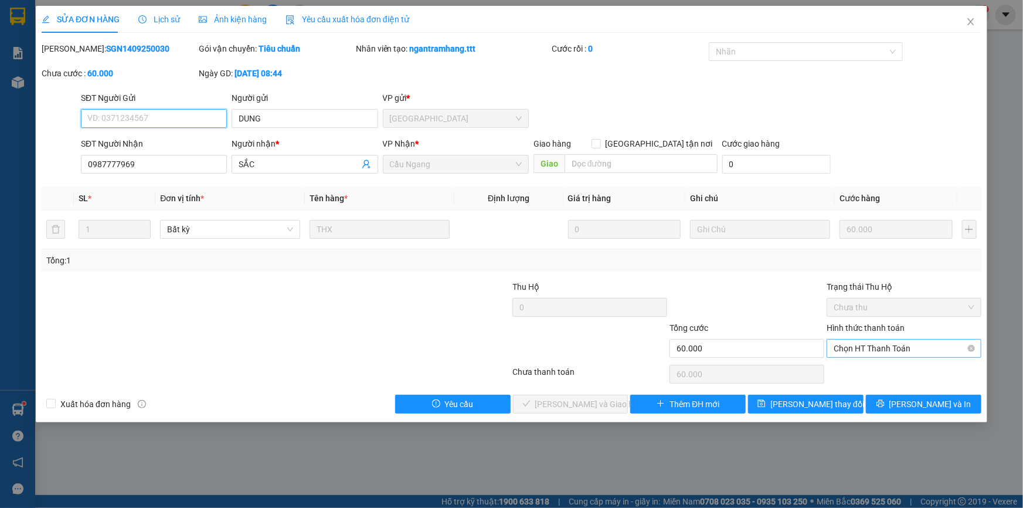
click at [871, 349] on span "Chọn HT Thanh Toán" at bounding box center [904, 348] width 141 height 18
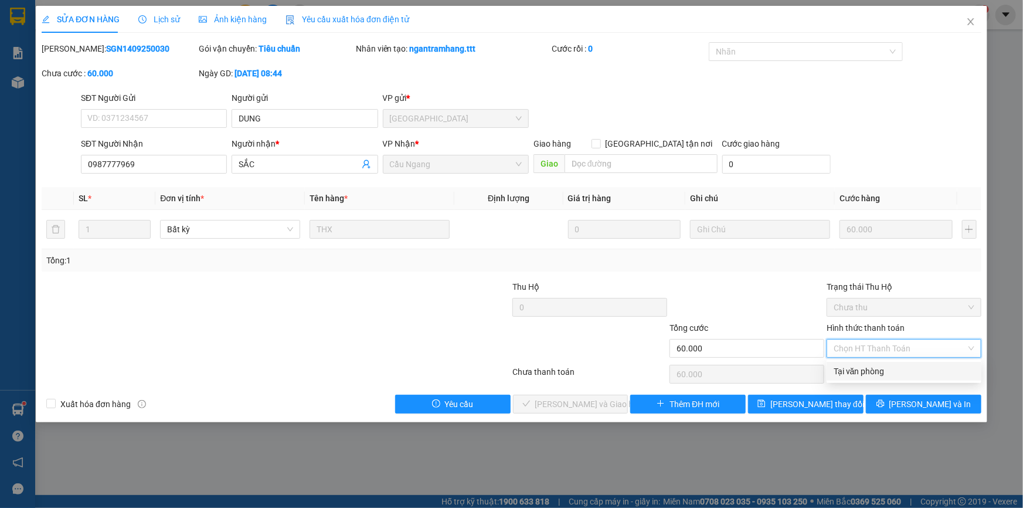
drag, startPoint x: 866, startPoint y: 367, endPoint x: 855, endPoint y: 370, distance: 11.0
click at [866, 368] on div "Tại văn phòng" at bounding box center [904, 371] width 141 height 13
type input "0"
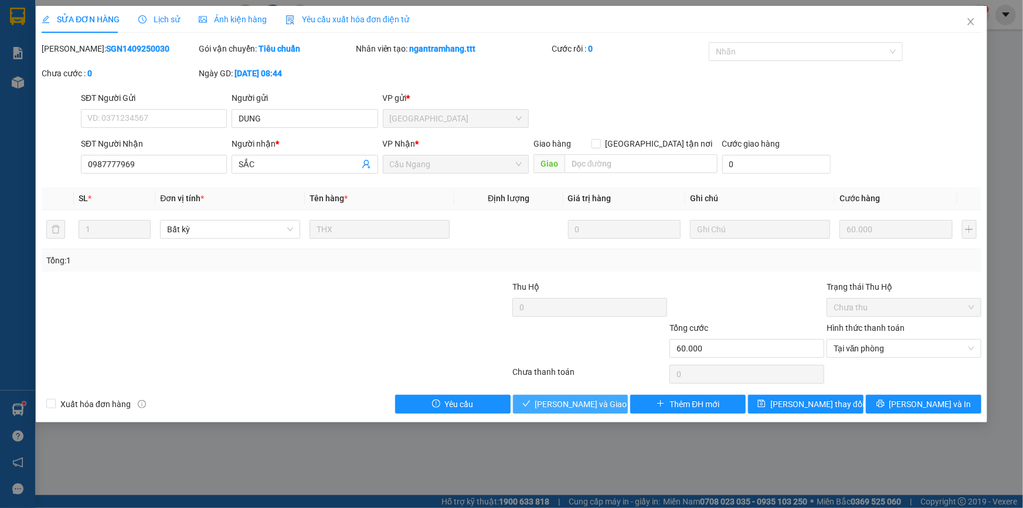
click at [573, 403] on span "[PERSON_NAME] và Giao hàng" at bounding box center [591, 403] width 113 height 13
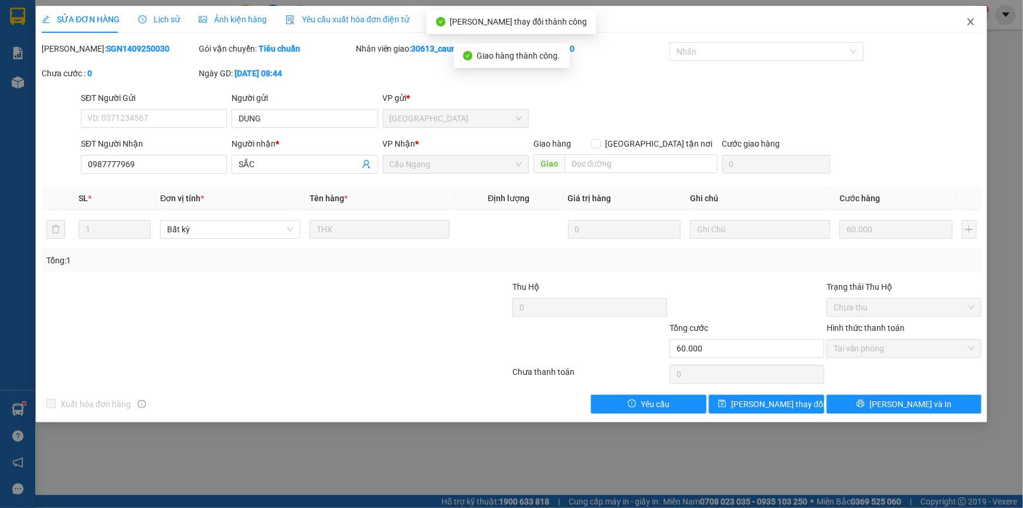
click at [972, 23] on icon "close" at bounding box center [970, 21] width 9 height 9
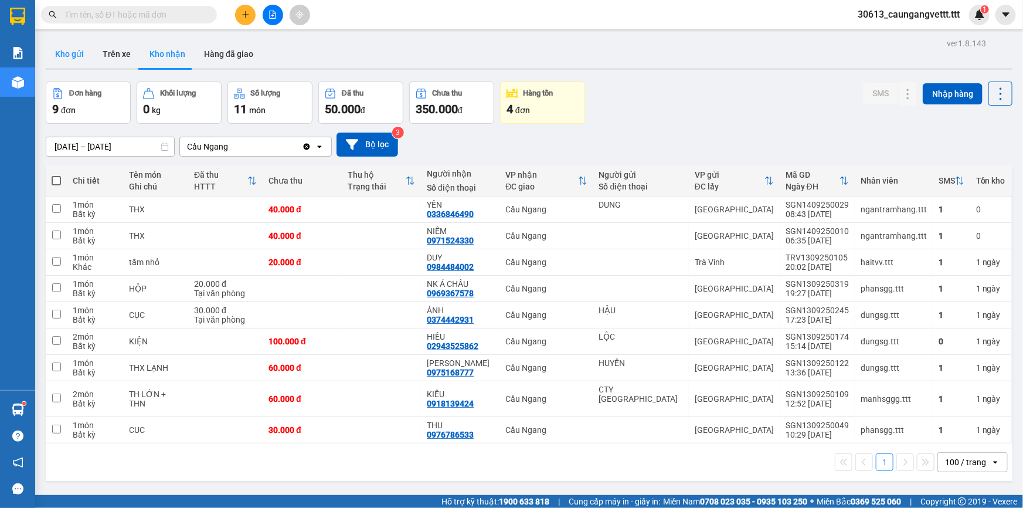
click at [70, 55] on button "Kho gửi" at bounding box center [69, 54] width 47 height 28
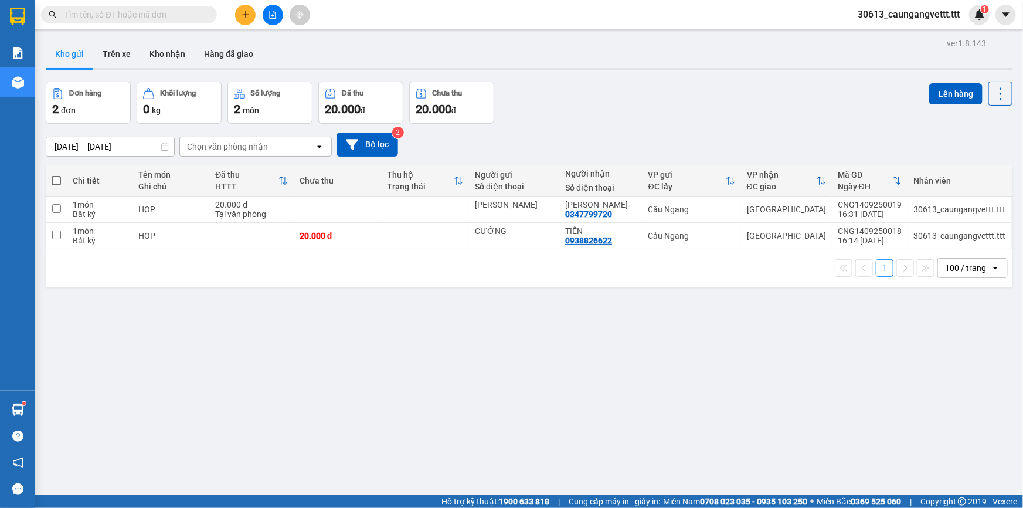
click at [59, 176] on span at bounding box center [56, 180] width 9 height 9
click at [56, 175] on input "checkbox" at bounding box center [56, 175] width 0 height 0
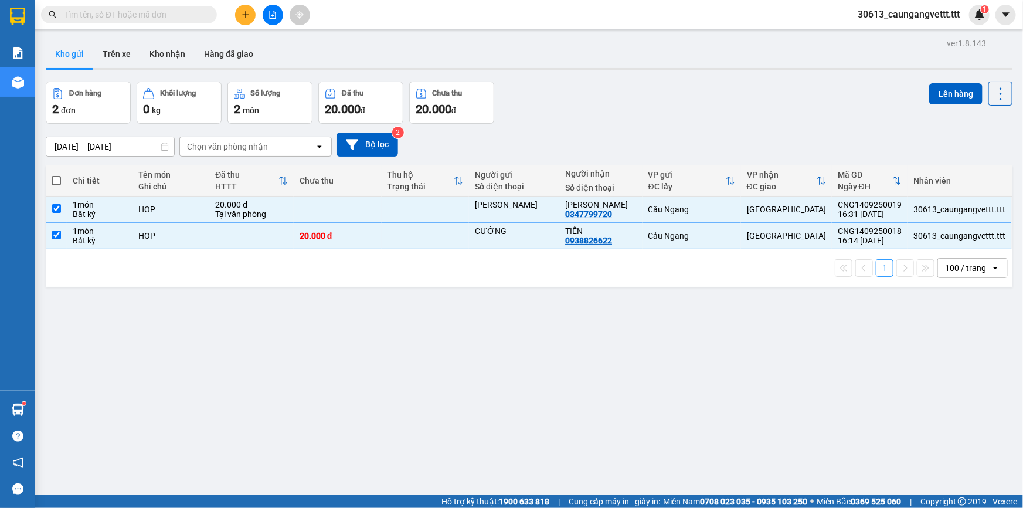
checkbox input "true"
click at [946, 89] on button "Lên hàng" at bounding box center [955, 93] width 53 height 21
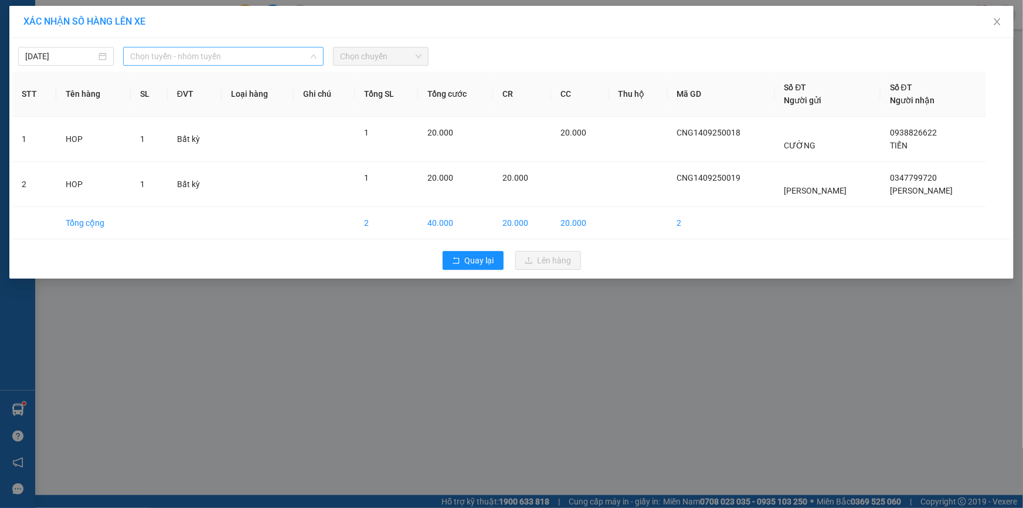
click at [277, 55] on span "Chọn tuyến - nhóm tuyến" at bounding box center [223, 56] width 186 height 18
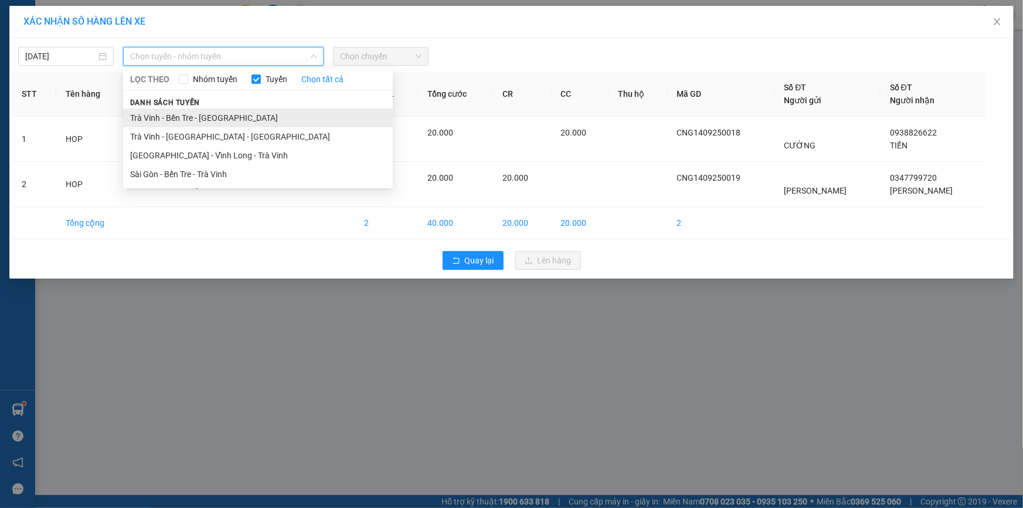
click at [202, 119] on li "Trà Vinh - Bến Tre - [GEOGRAPHIC_DATA]" at bounding box center [258, 117] width 270 height 19
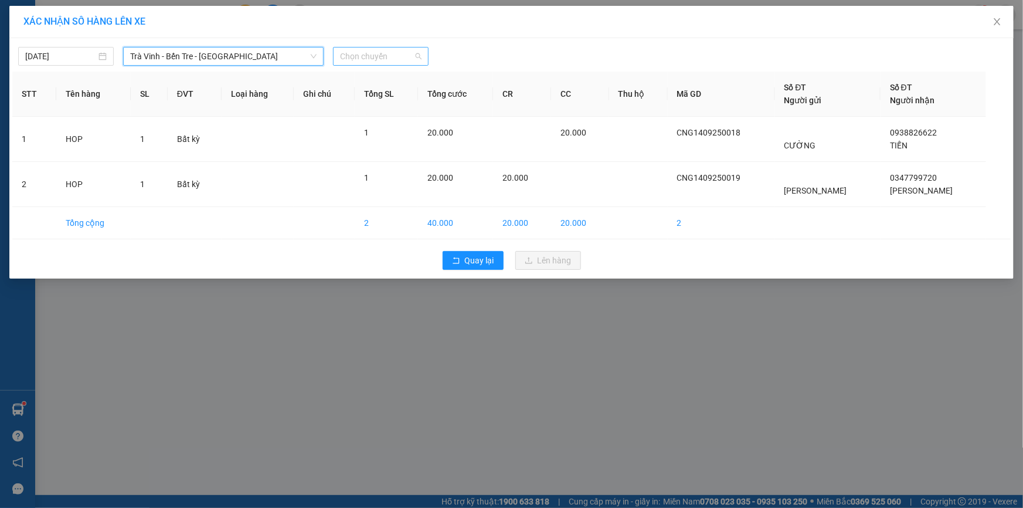
click at [367, 55] on span "Chọn chuyến" at bounding box center [380, 56] width 81 height 18
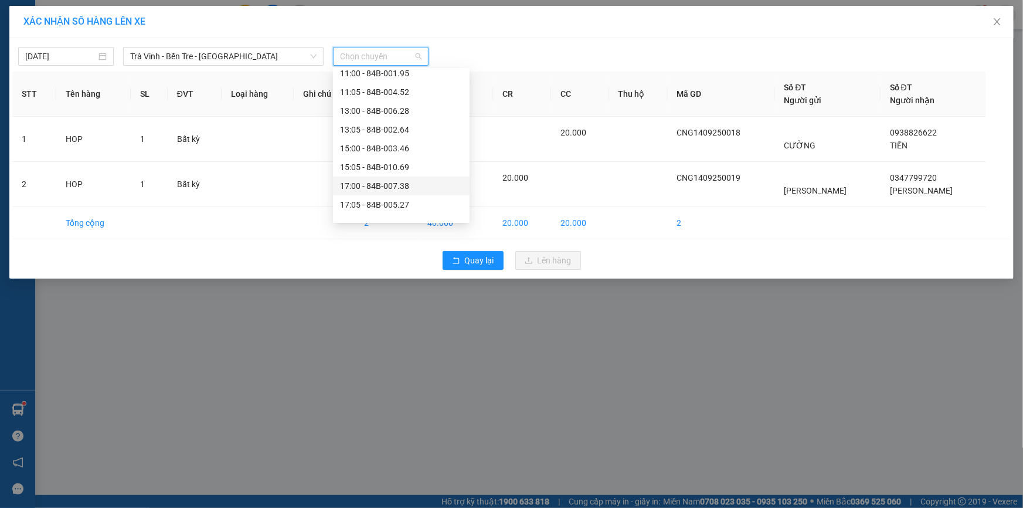
scroll to position [249, 0]
click at [375, 191] on div "18:00 - 84B-002.69" at bounding box center [401, 187] width 123 height 13
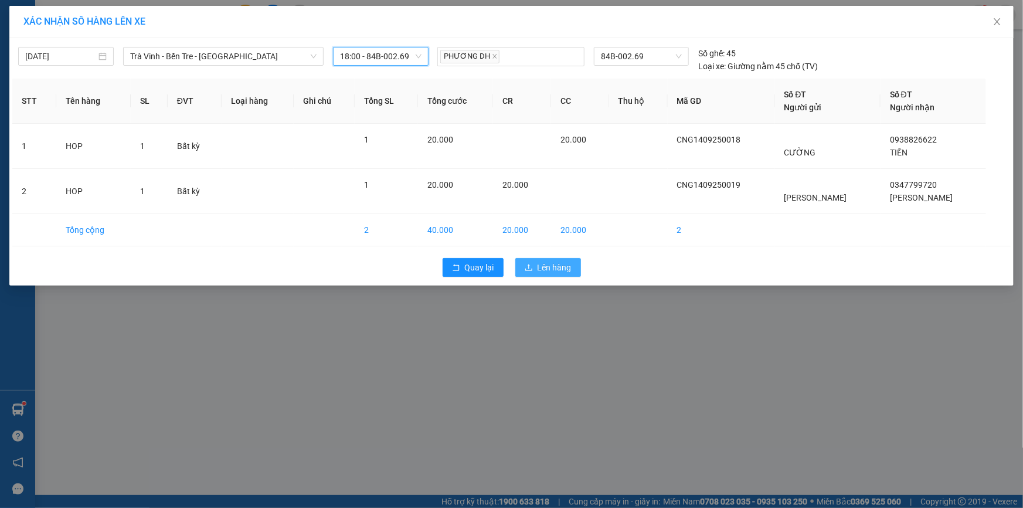
click at [544, 270] on span "Lên hàng" at bounding box center [555, 267] width 34 height 13
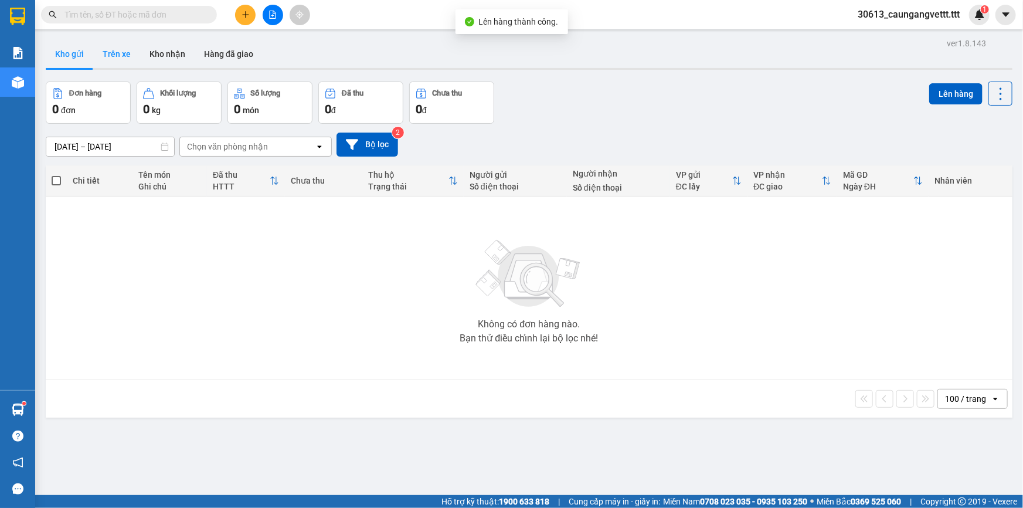
click at [114, 51] on button "Trên xe" at bounding box center [116, 54] width 47 height 28
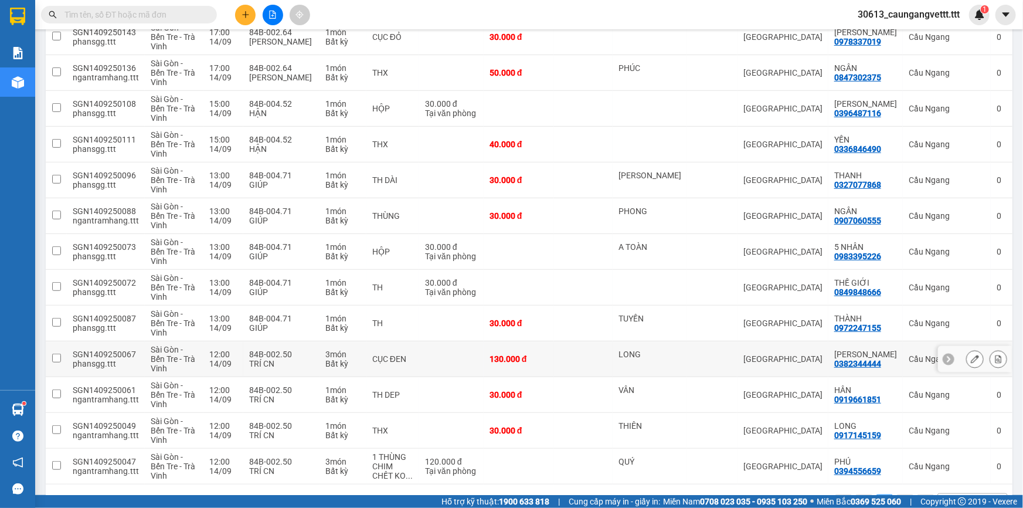
scroll to position [253, 0]
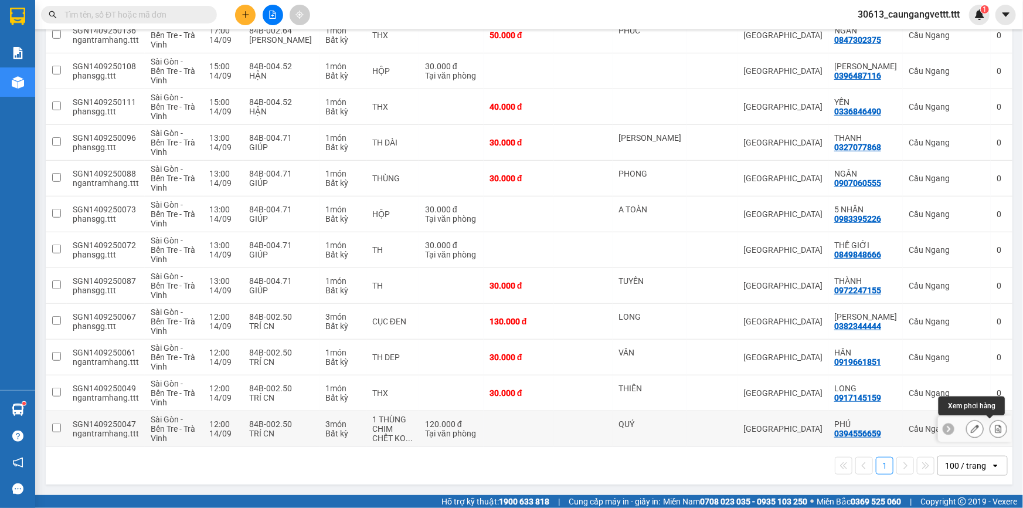
click at [994, 424] on icon at bounding box center [998, 428] width 8 height 8
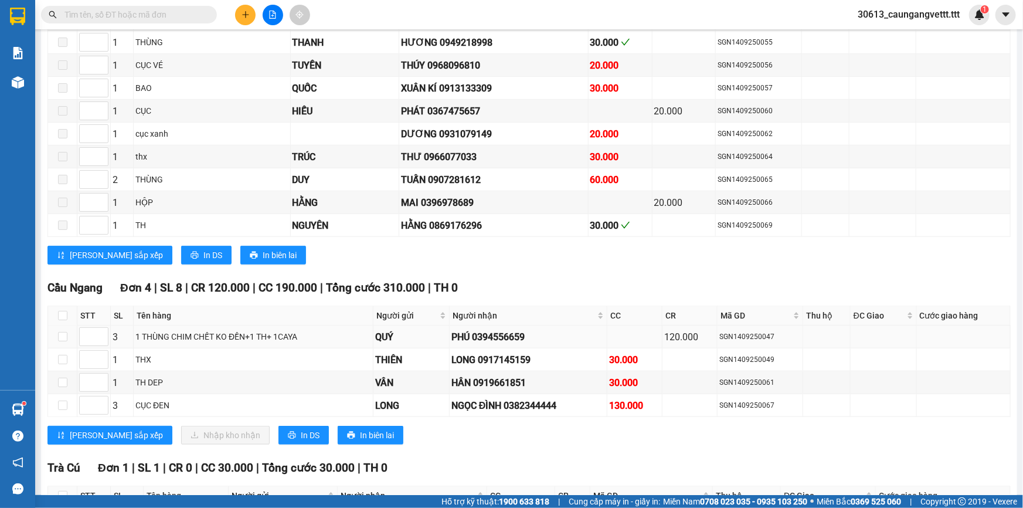
scroll to position [537, 0]
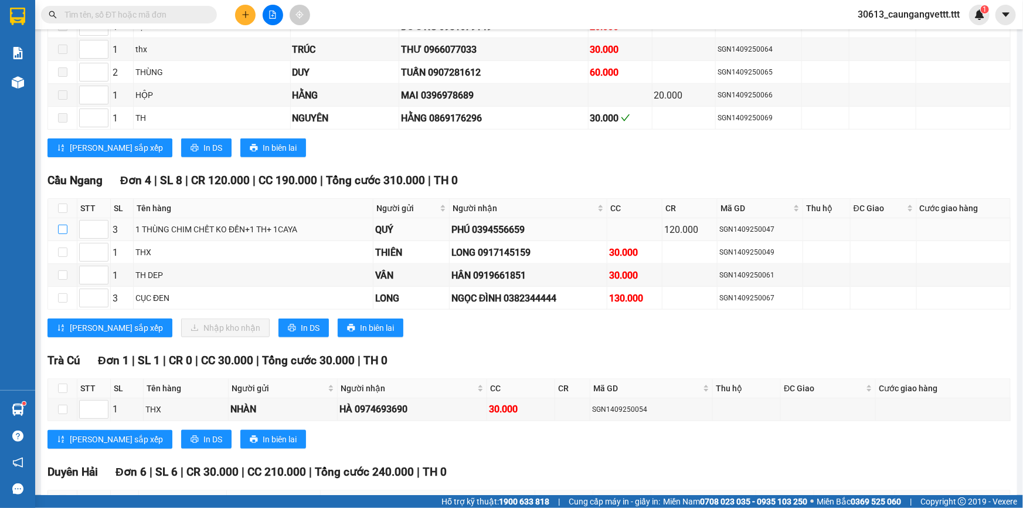
click at [64, 227] on input "checkbox" at bounding box center [62, 229] width 9 height 9
checkbox input "true"
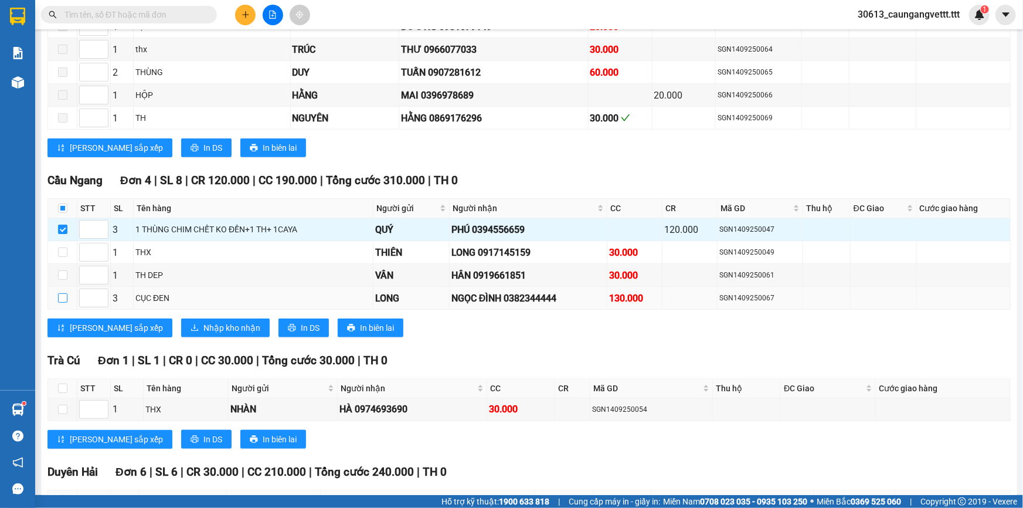
click at [62, 294] on input "checkbox" at bounding box center [62, 297] width 9 height 9
checkbox input "true"
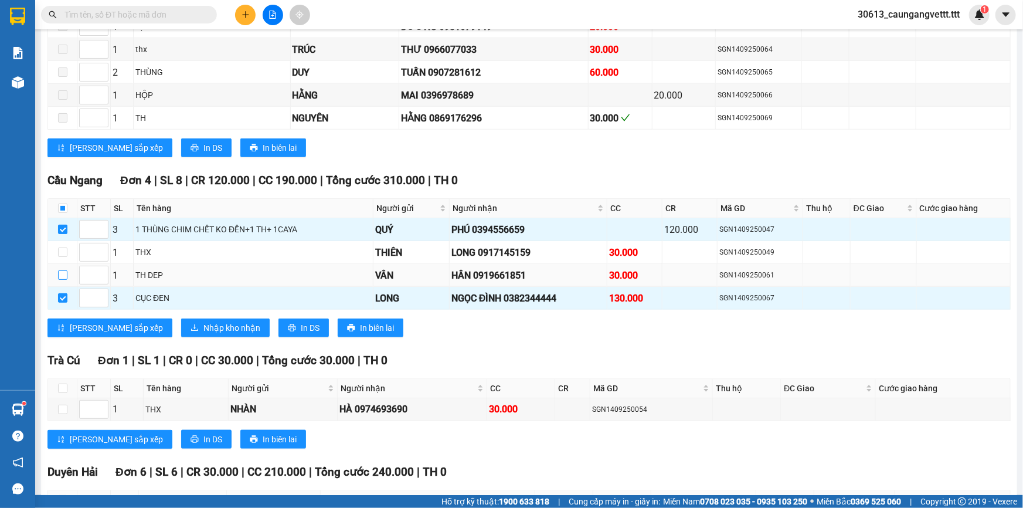
click at [62, 270] on input "checkbox" at bounding box center [62, 274] width 9 height 9
checkbox input "true"
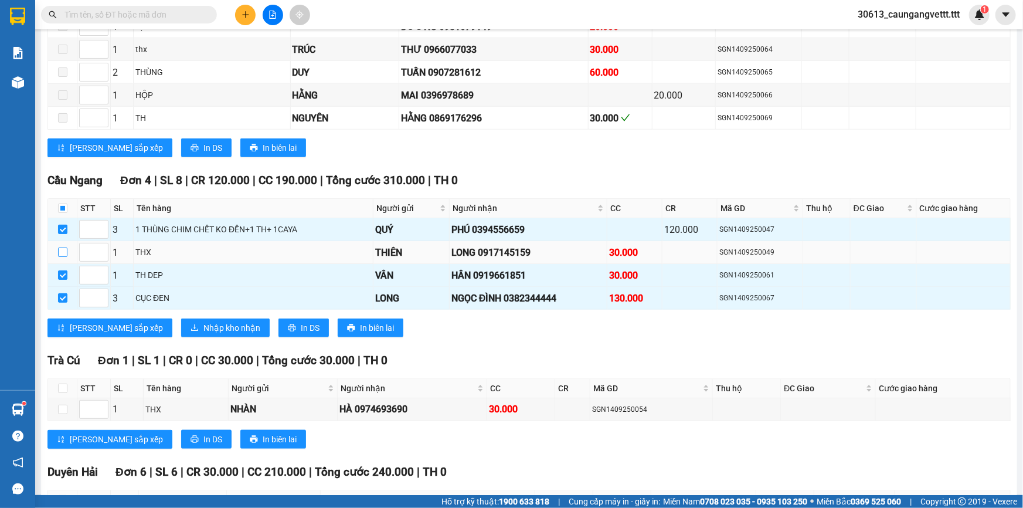
click at [62, 247] on input "checkbox" at bounding box center [62, 251] width 9 height 9
checkbox input "true"
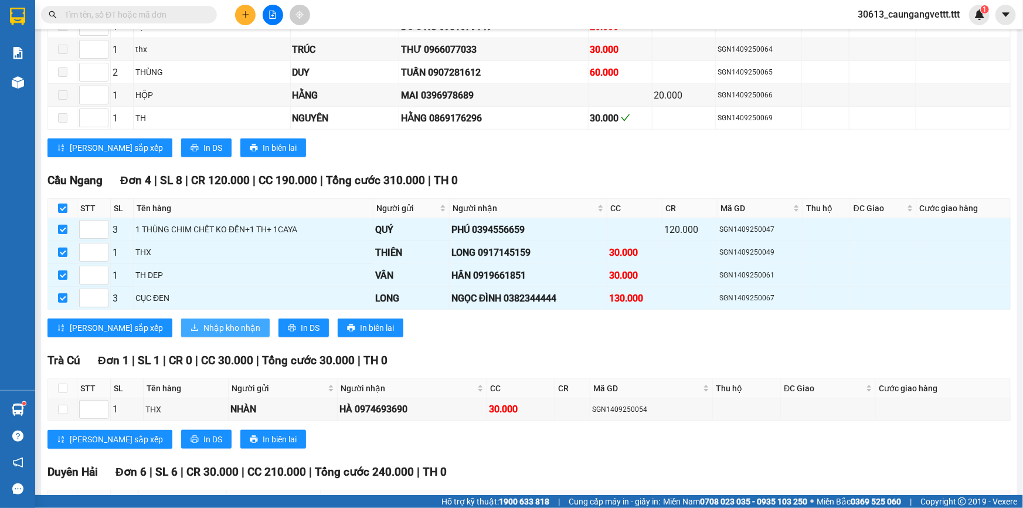
click at [203, 322] on span "Nhập kho nhận" at bounding box center [231, 327] width 57 height 13
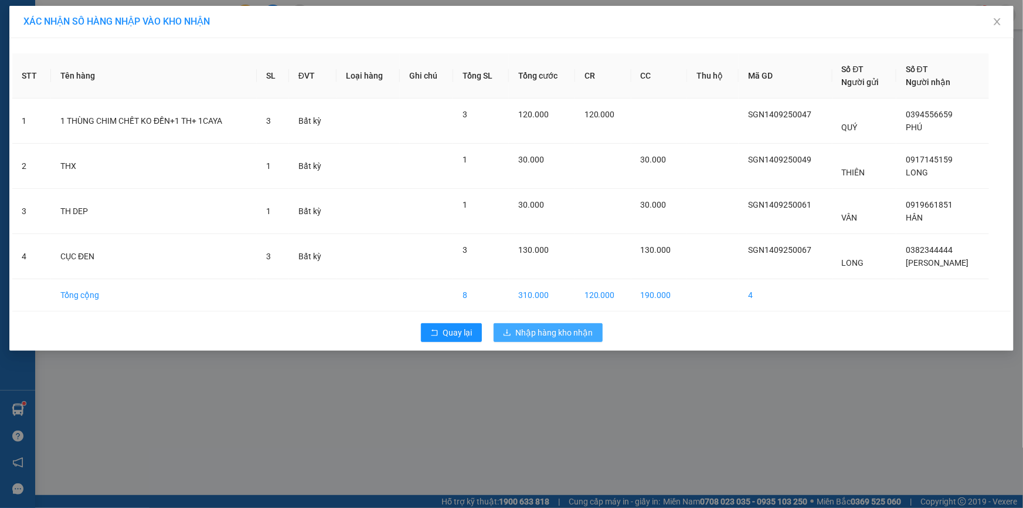
click at [549, 336] on span "Nhập hàng kho nhận" at bounding box center [554, 332] width 77 height 13
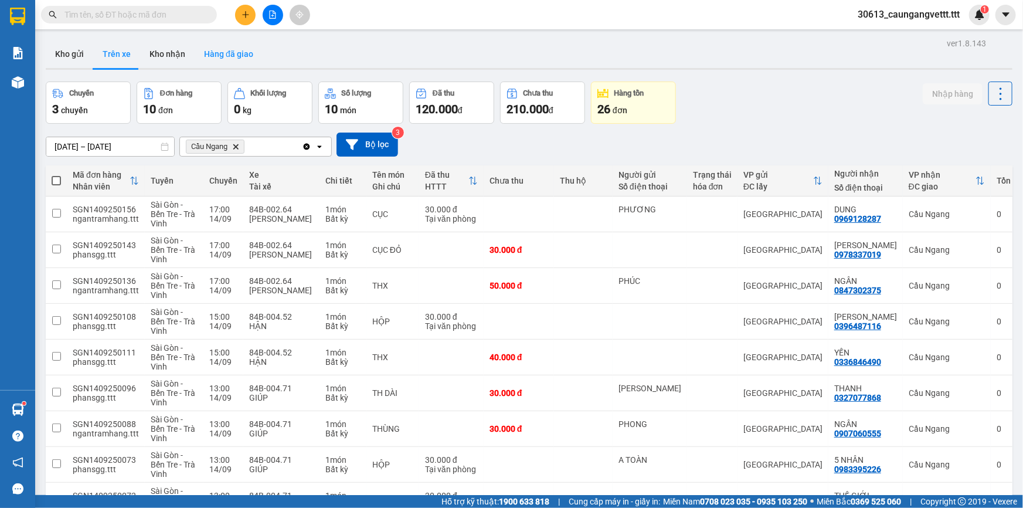
click at [225, 59] on button "Hàng đã giao" at bounding box center [229, 54] width 68 height 28
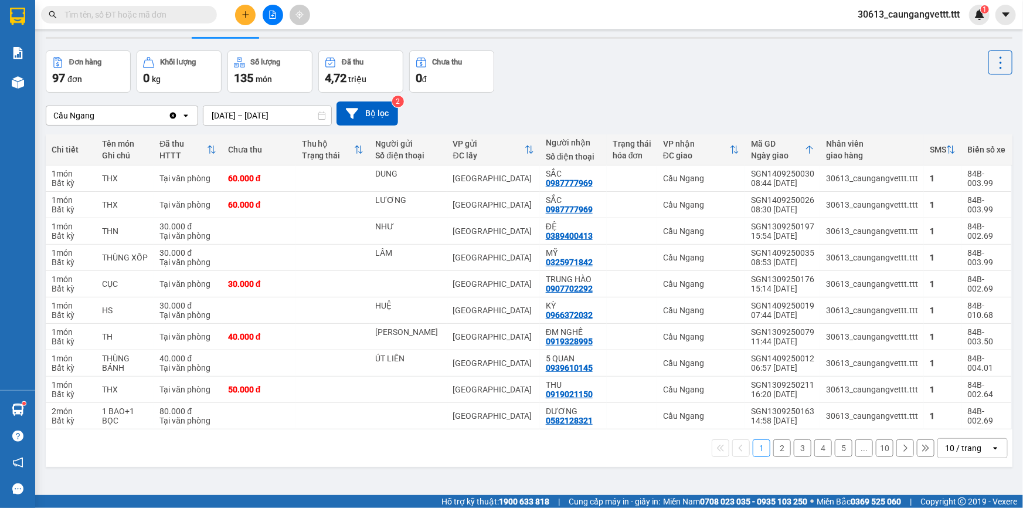
scroll to position [35, 0]
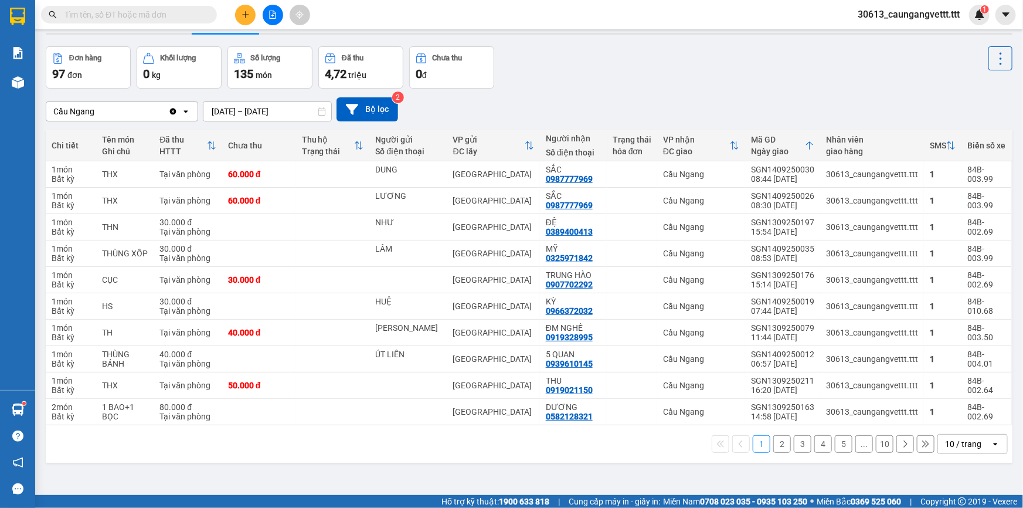
click at [993, 443] on icon at bounding box center [995, 444] width 4 height 2
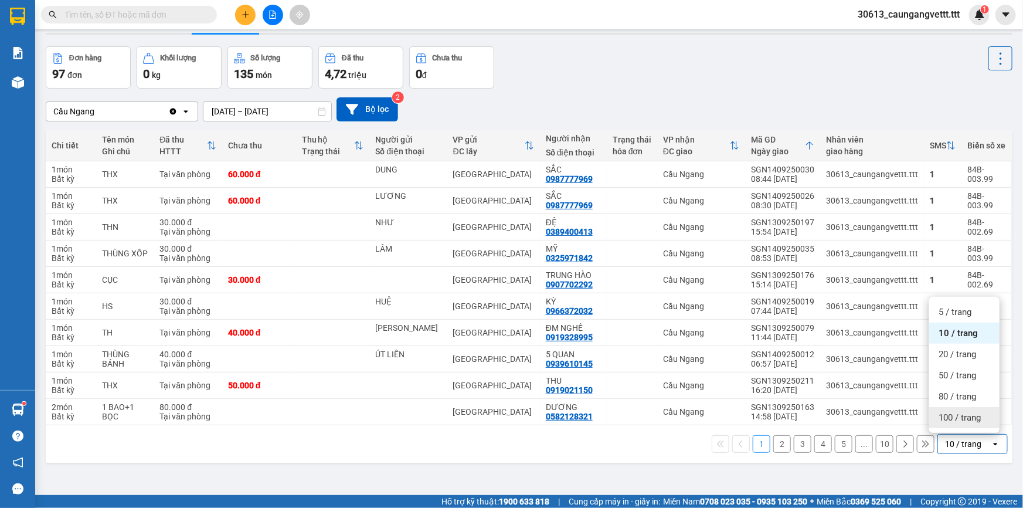
click at [959, 417] on span "100 / trang" at bounding box center [960, 418] width 42 height 12
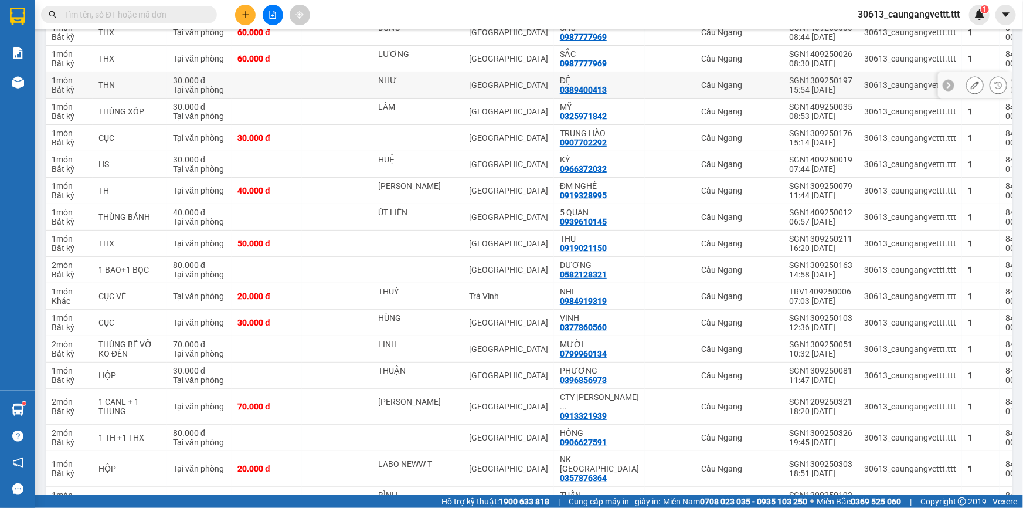
scroll to position [0, 0]
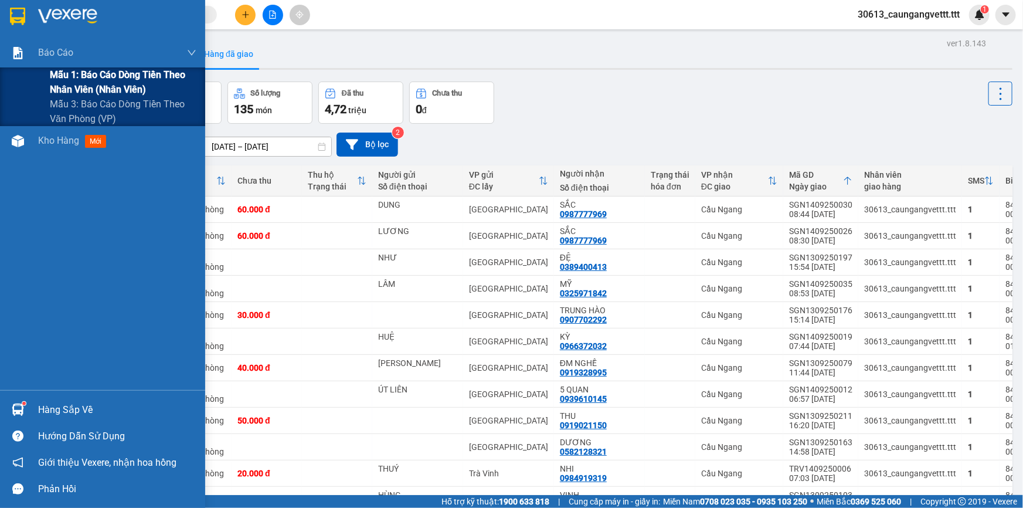
click at [76, 79] on span "Mẫu 1: Báo cáo dòng tiền theo nhân viên (nhân viên)" at bounding box center [123, 81] width 147 height 29
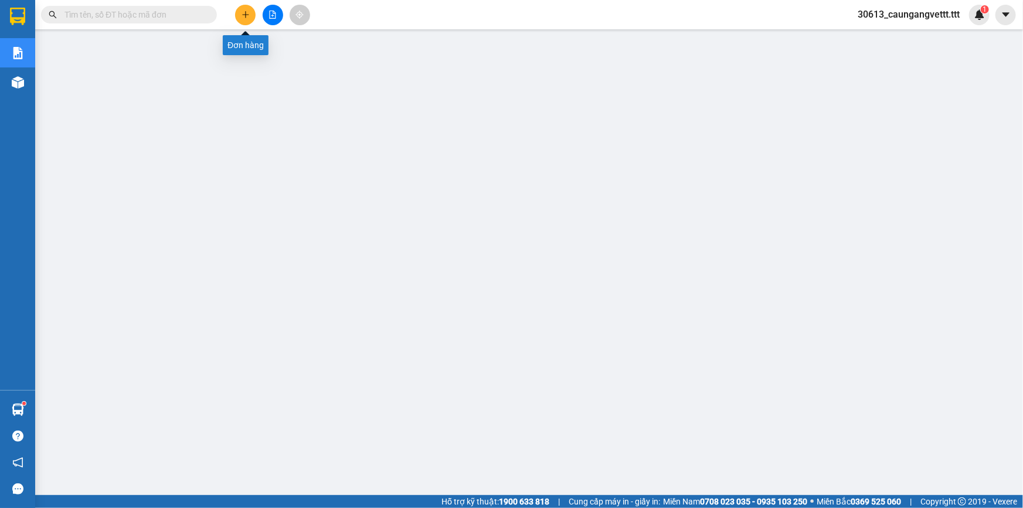
click at [250, 12] on button at bounding box center [245, 15] width 21 height 21
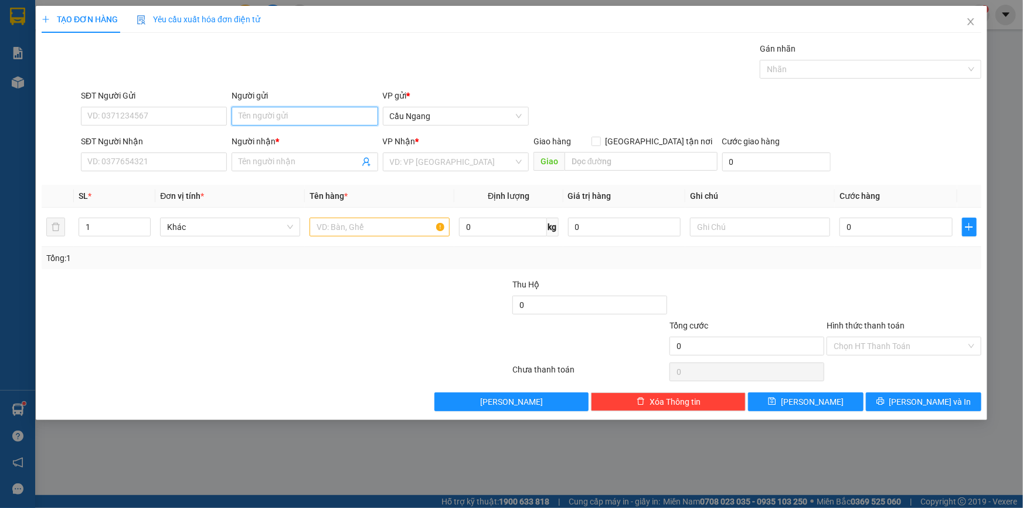
click at [261, 120] on input "Người gửi" at bounding box center [305, 116] width 146 height 19
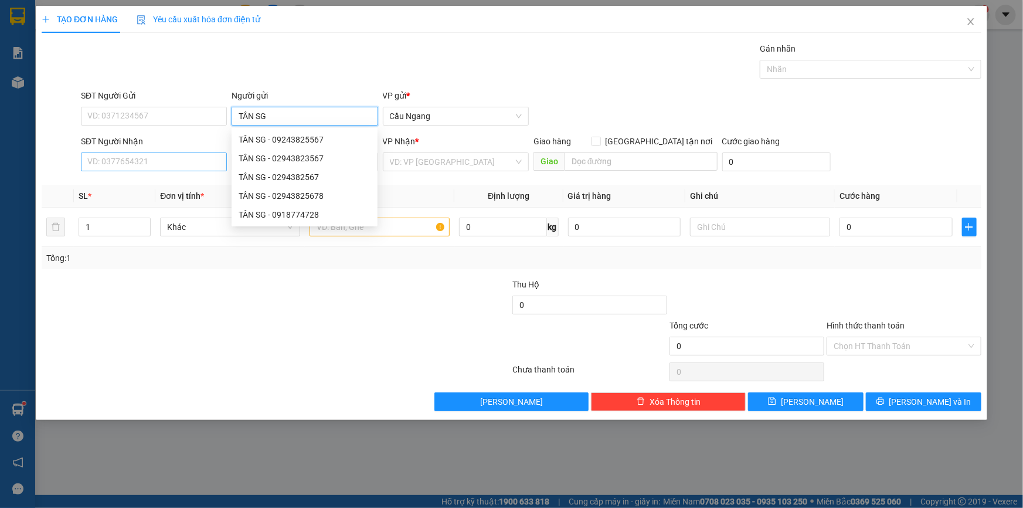
type input "TÂN SG"
click at [174, 162] on input "SĐT Người Nhận" at bounding box center [154, 161] width 146 height 19
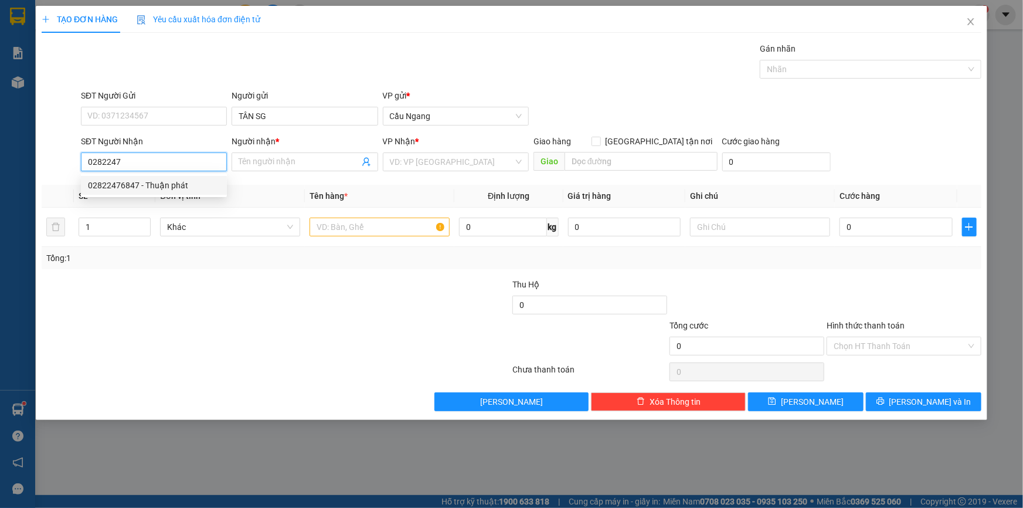
click at [161, 184] on div "02822476847 - Thuận phát" at bounding box center [154, 185] width 132 height 13
type input "02822476847"
type input "Thuận phát"
type input "02822476847"
click at [339, 222] on input "text" at bounding box center [380, 227] width 140 height 19
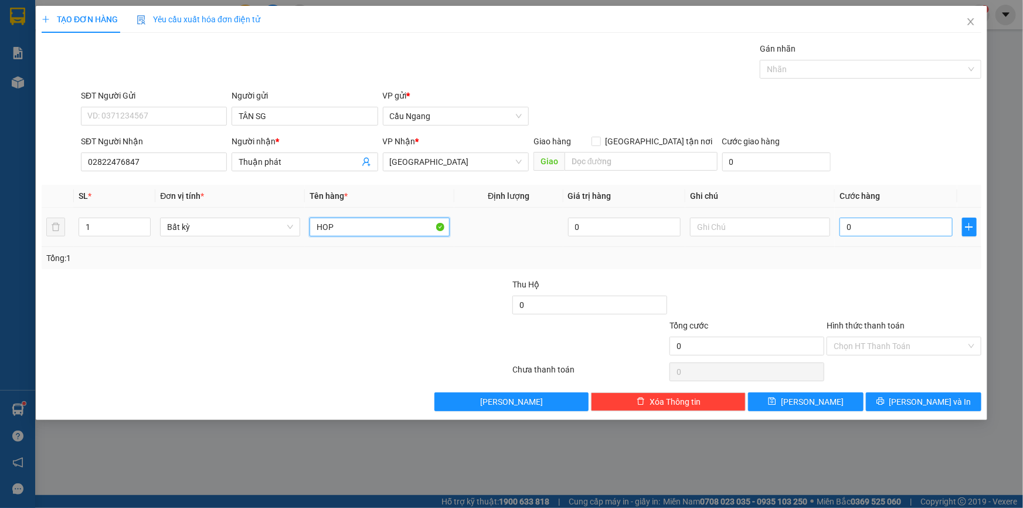
type input "HOP"
click at [866, 230] on input "0" at bounding box center [896, 227] width 113 height 19
type input "2"
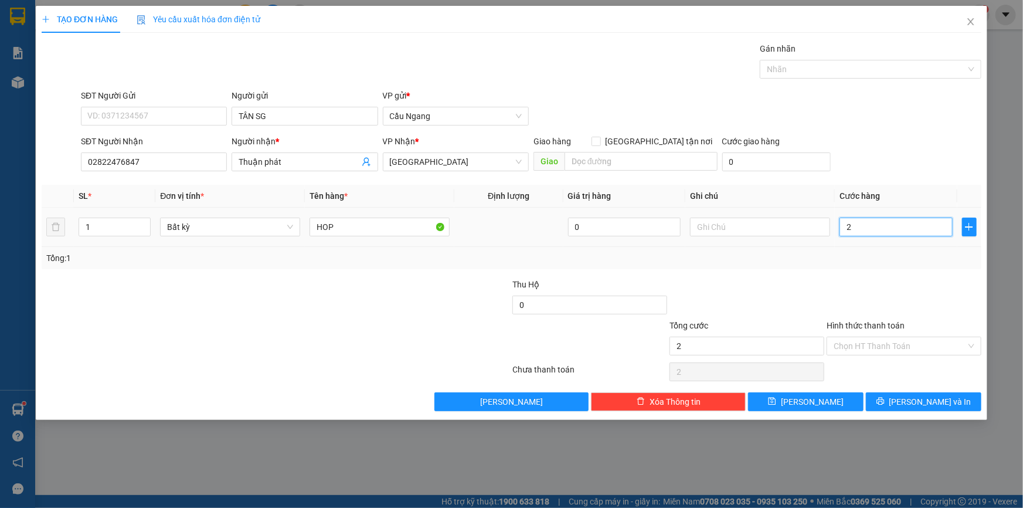
type input "20"
type input "200"
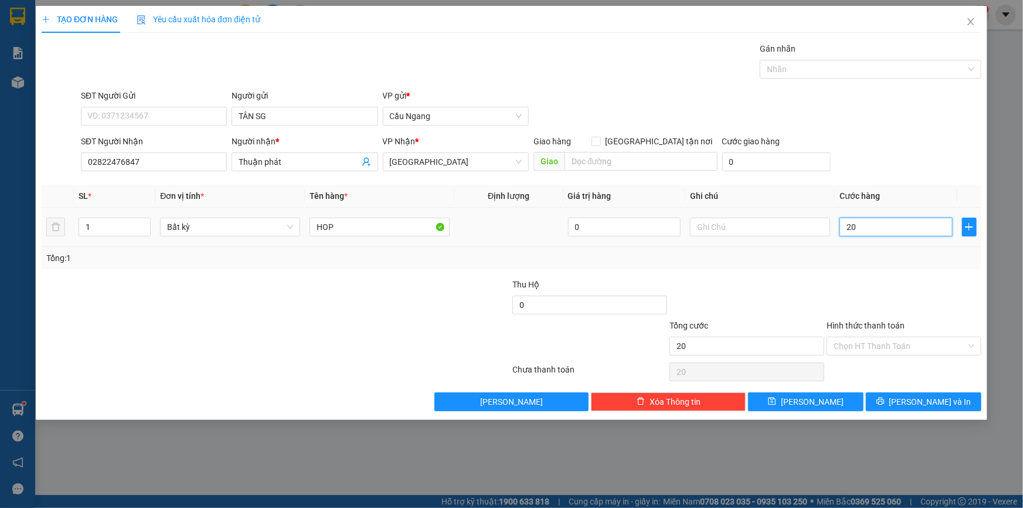
type input "200"
type input "2.000"
type input "20.000"
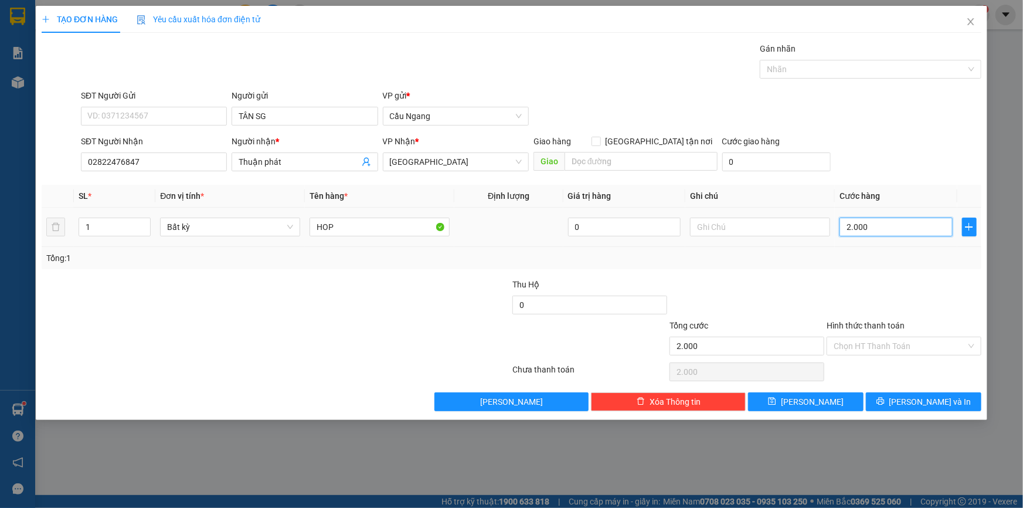
type input "20.000"
click at [884, 405] on icon "printer" at bounding box center [880, 401] width 8 height 8
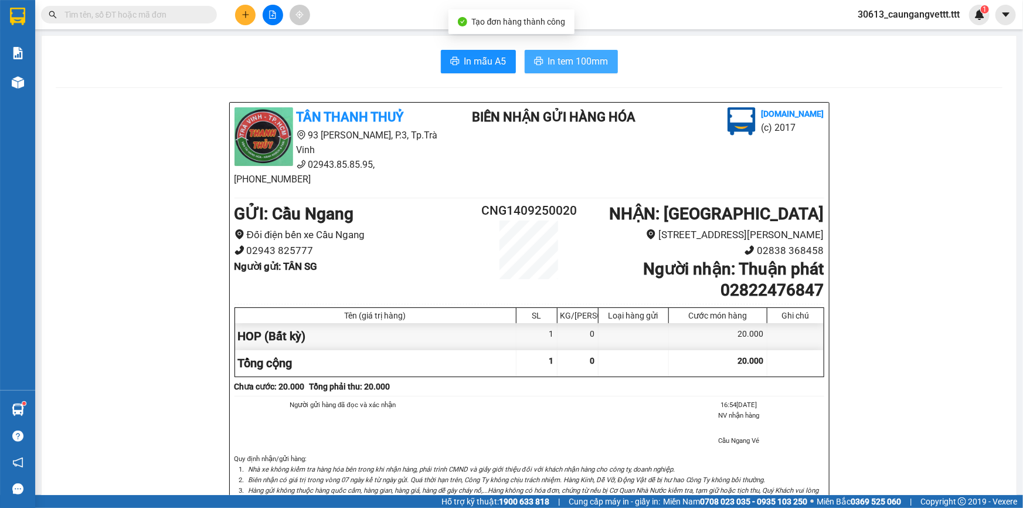
click at [558, 64] on span "In tem 100mm" at bounding box center [578, 61] width 60 height 15
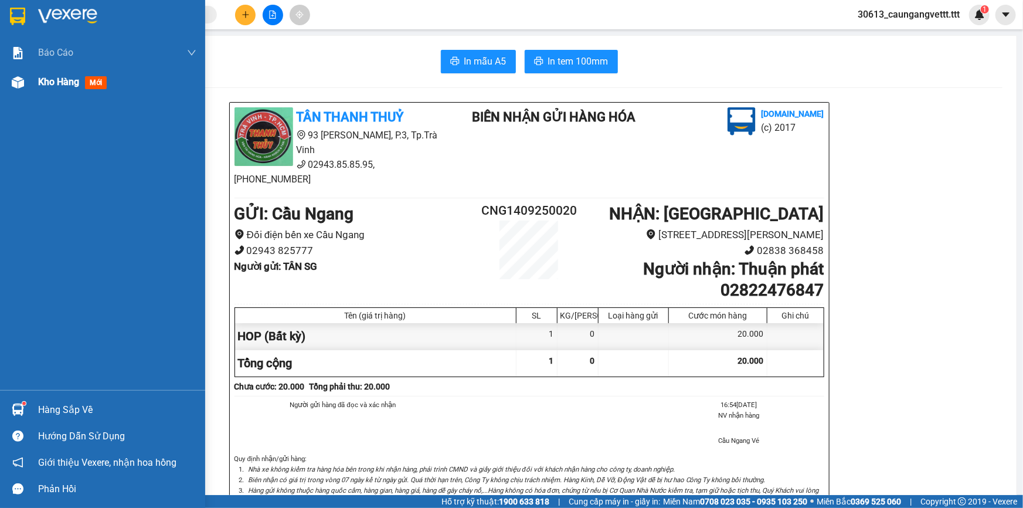
click at [50, 87] on span "Kho hàng" at bounding box center [58, 81] width 41 height 11
click at [47, 83] on span "Kho hàng" at bounding box center [58, 81] width 41 height 11
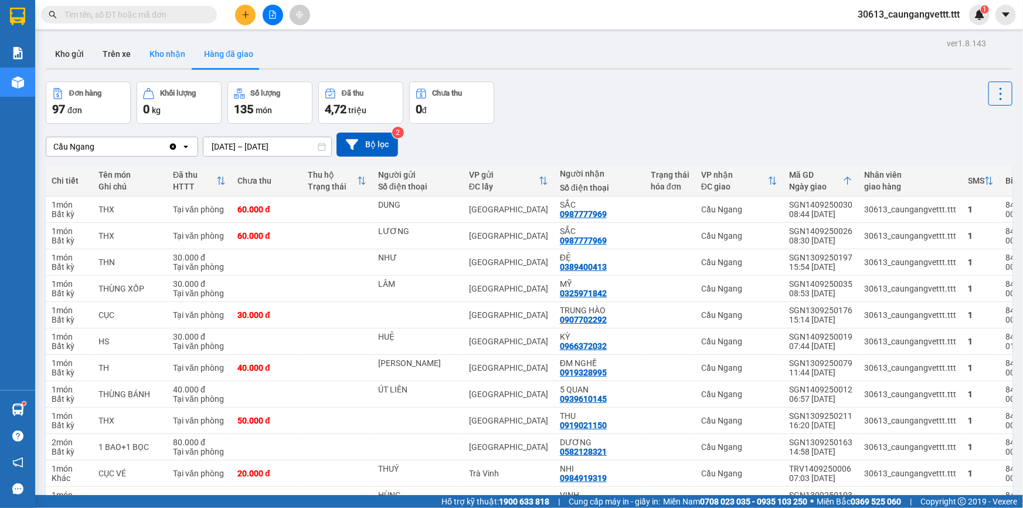
click at [166, 56] on button "Kho nhận" at bounding box center [167, 54] width 55 height 28
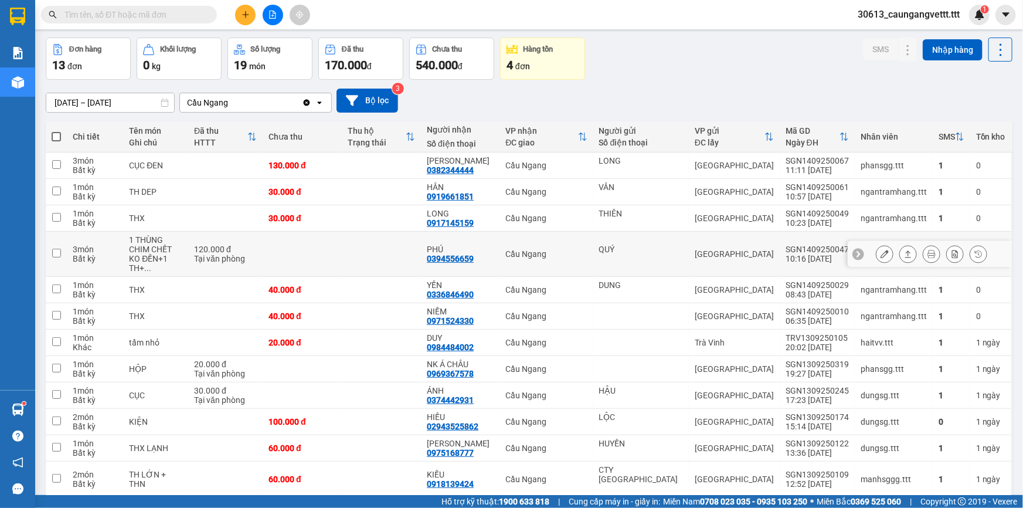
scroll to position [100, 0]
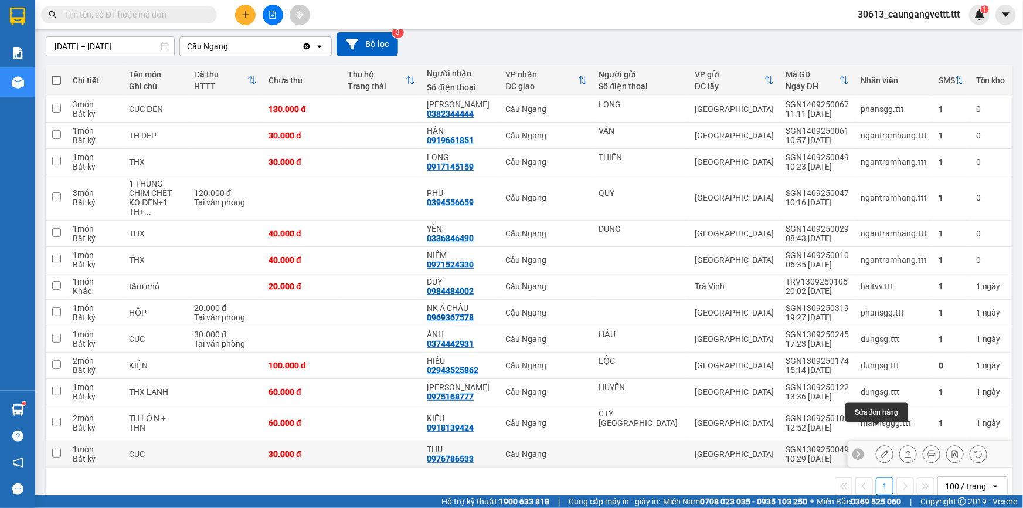
click at [881, 450] on icon at bounding box center [885, 454] width 8 height 8
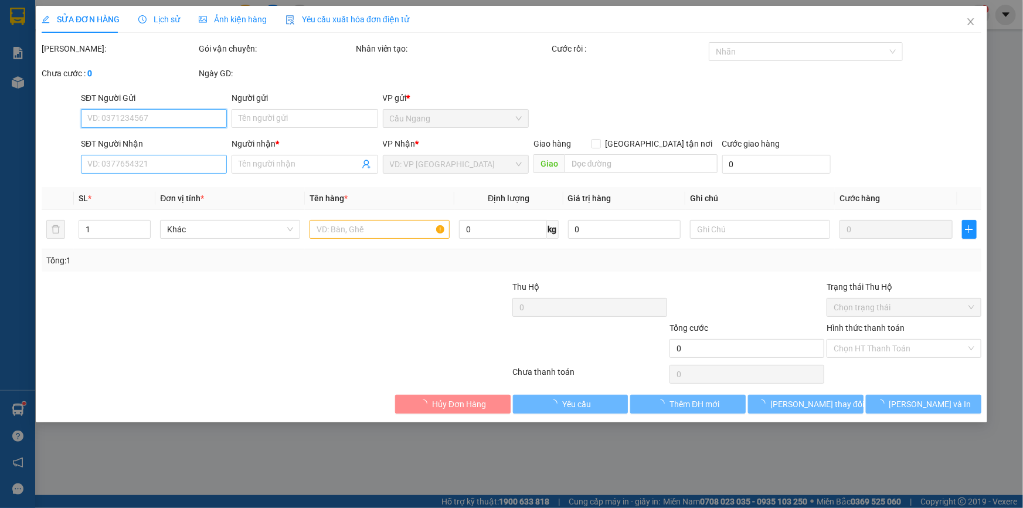
type input "0976786533"
type input "THU"
type input "30.000"
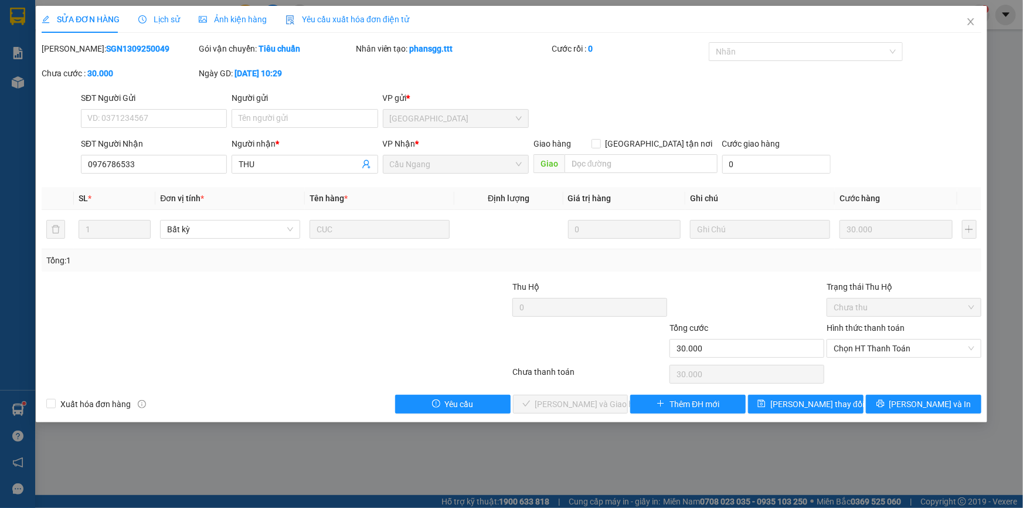
click at [151, 17] on span "Lịch sử" at bounding box center [159, 19] width 42 height 9
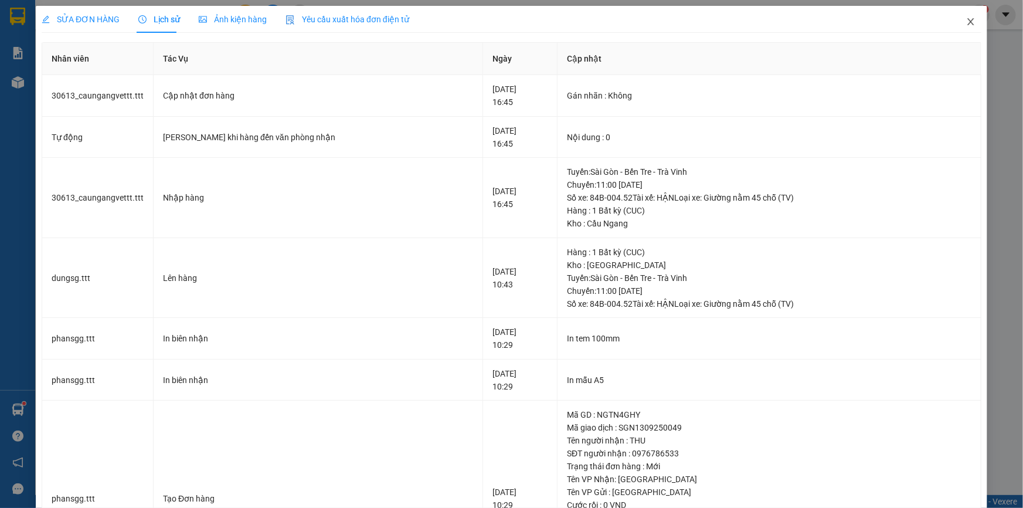
click at [966, 22] on icon "close" at bounding box center [970, 21] width 9 height 9
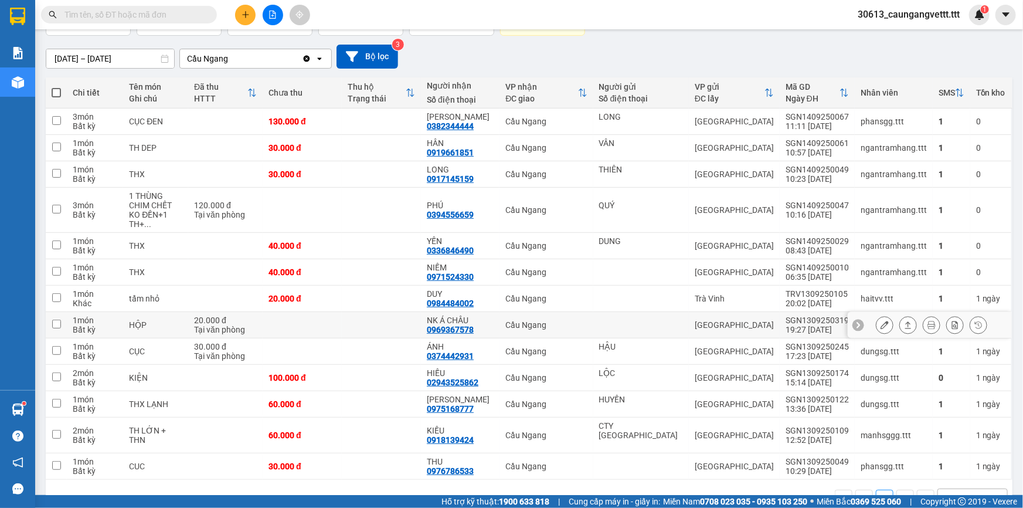
scroll to position [100, 0]
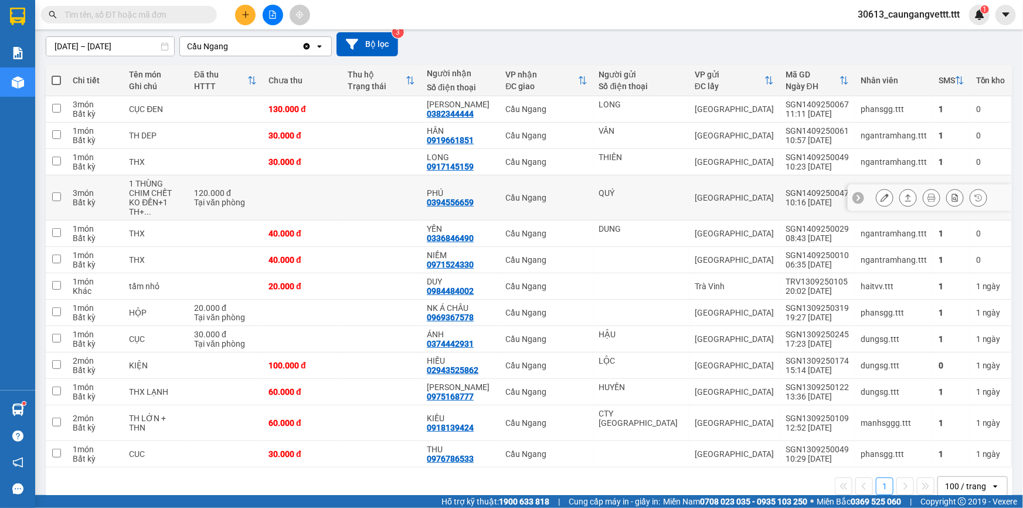
click at [881, 193] on button at bounding box center [884, 198] width 16 height 21
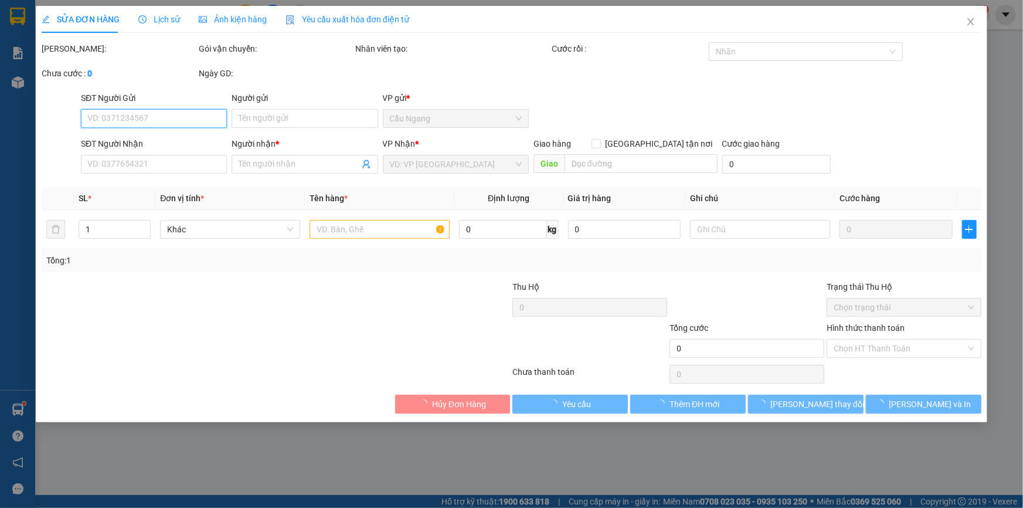
type input "QUÝ"
type input "0394556659"
type input "PHÚ"
type input "120.000"
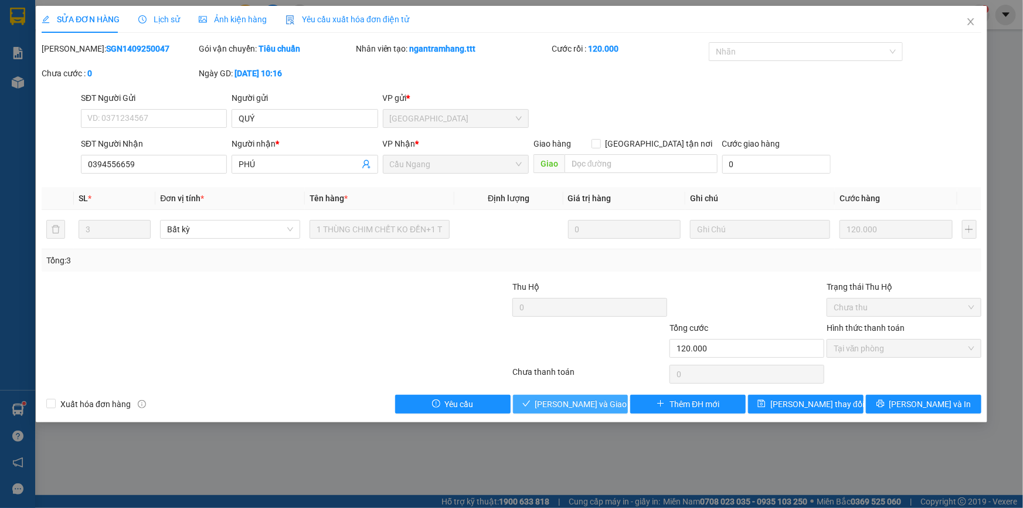
click at [563, 402] on span "[PERSON_NAME] và Giao hàng" at bounding box center [591, 403] width 113 height 13
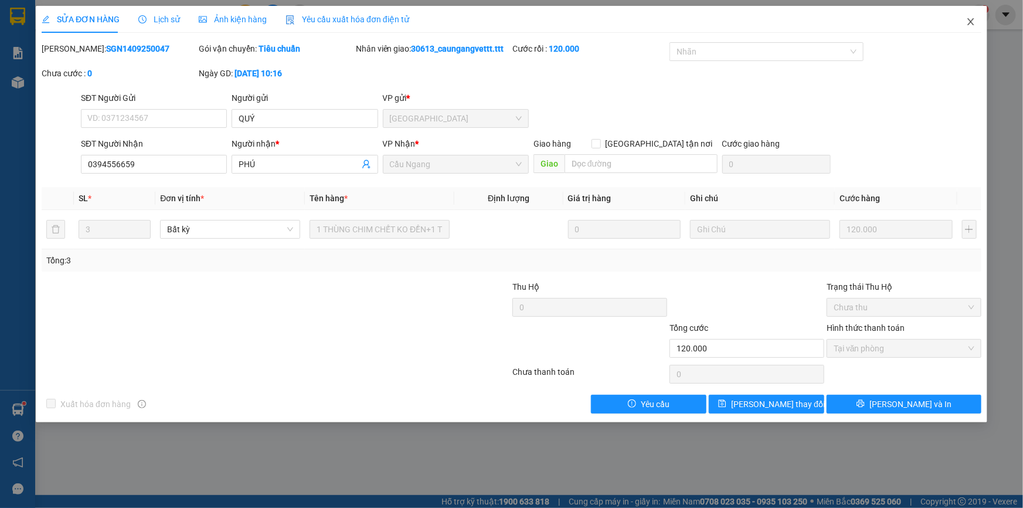
click at [970, 22] on icon "close" at bounding box center [970, 21] width 6 height 7
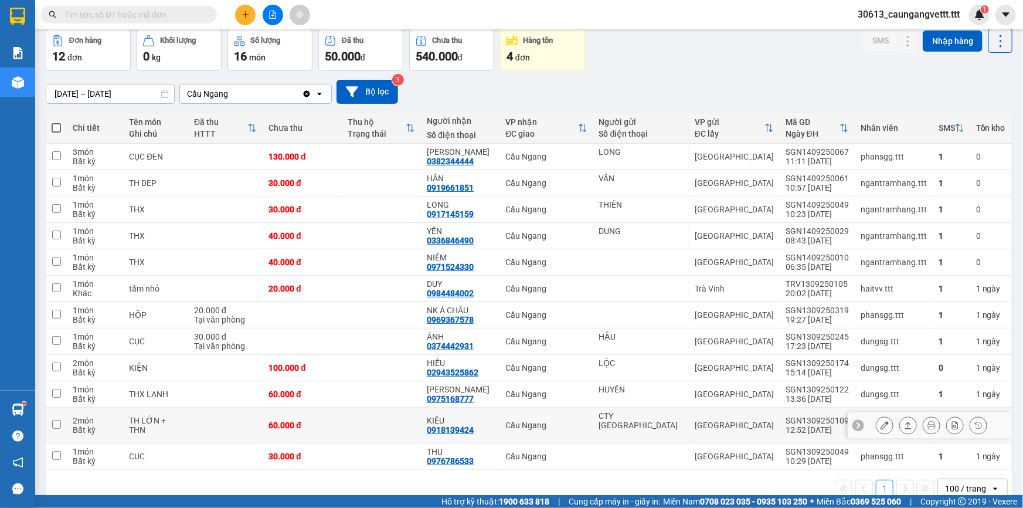
scroll to position [64, 0]
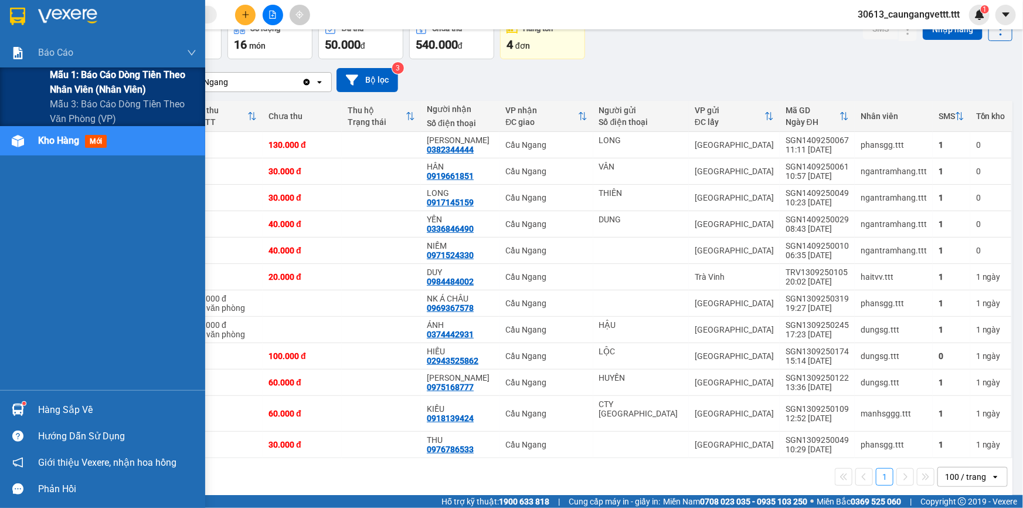
click at [79, 85] on span "Mẫu 1: Báo cáo dòng tiền theo nhân viên (nhân viên)" at bounding box center [123, 81] width 147 height 29
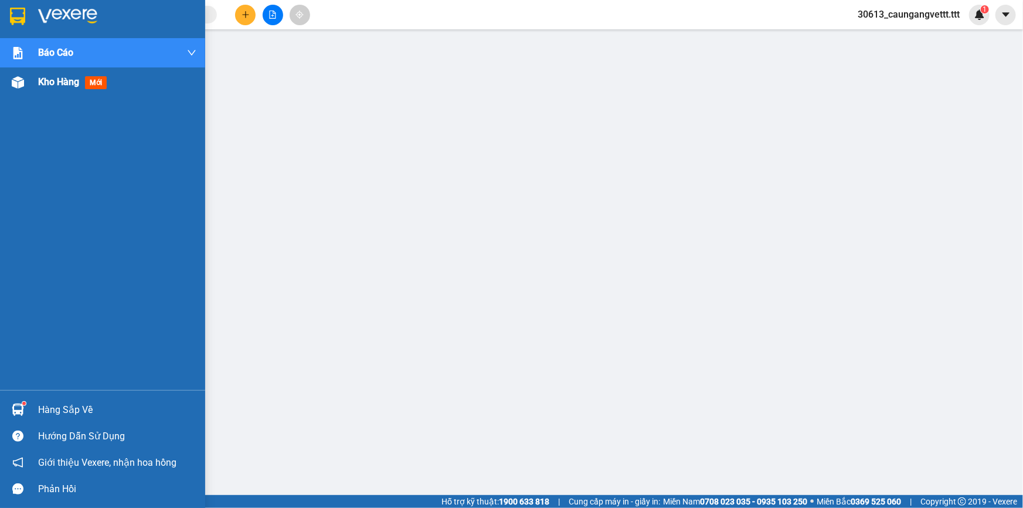
click at [57, 82] on span "Kho hàng" at bounding box center [58, 81] width 41 height 11
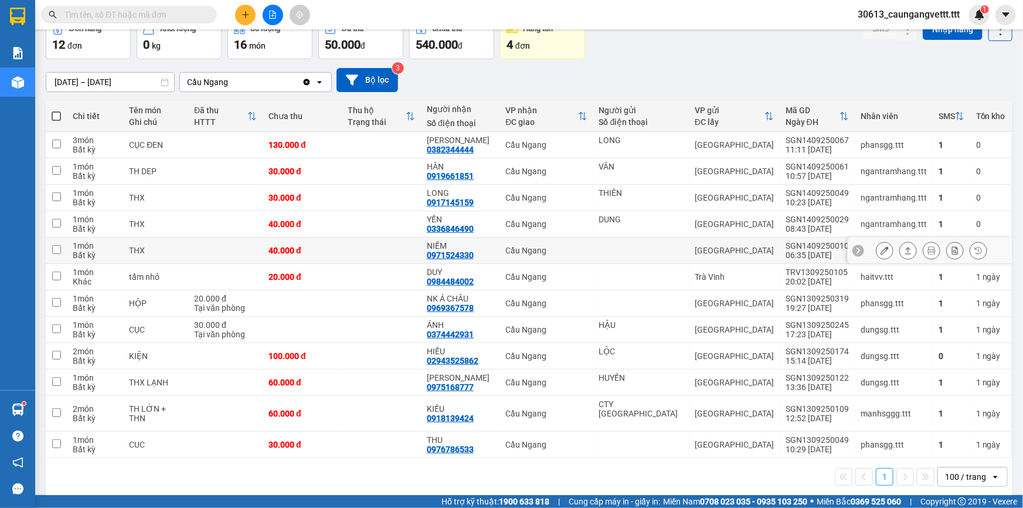
scroll to position [64, 0]
click at [881, 249] on icon at bounding box center [885, 250] width 8 height 8
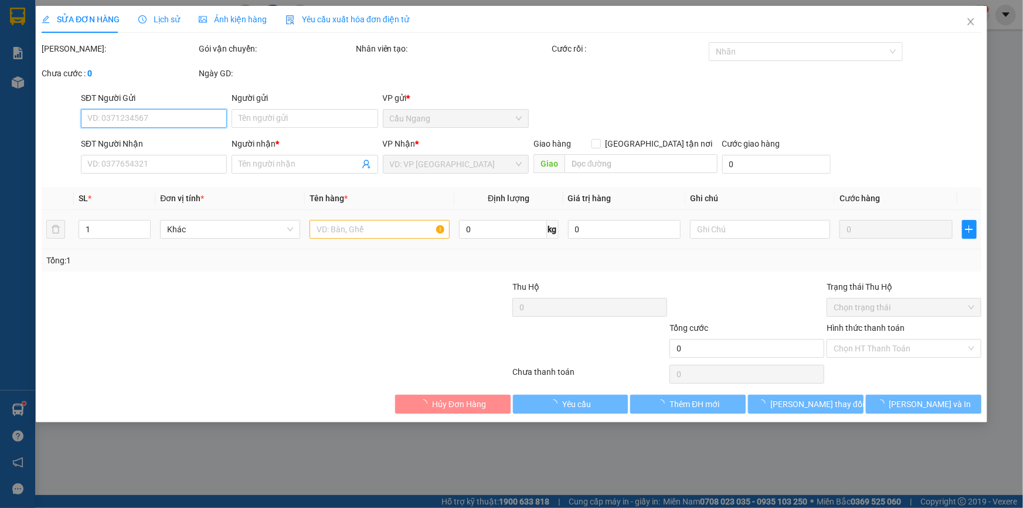
type input "0971524330"
type input "NIỀM"
type input "40.000"
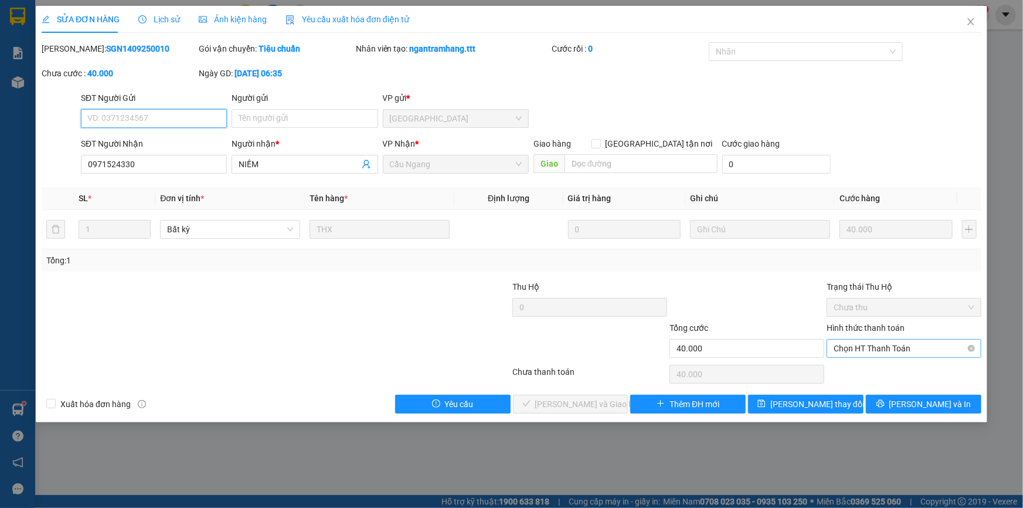
click at [881, 346] on span "Chọn HT Thanh Toán" at bounding box center [904, 348] width 141 height 18
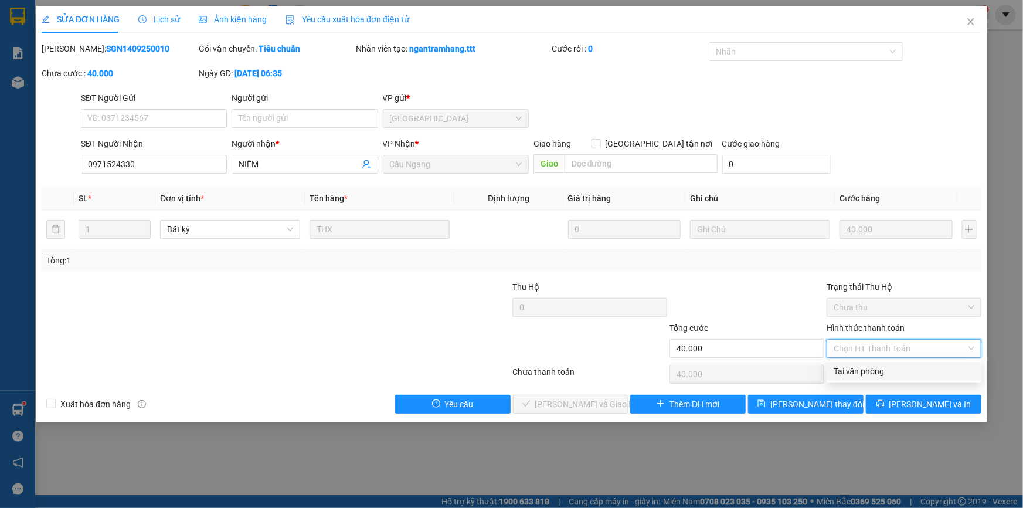
click at [886, 373] on div "Tại văn phòng" at bounding box center [904, 371] width 141 height 13
type input "0"
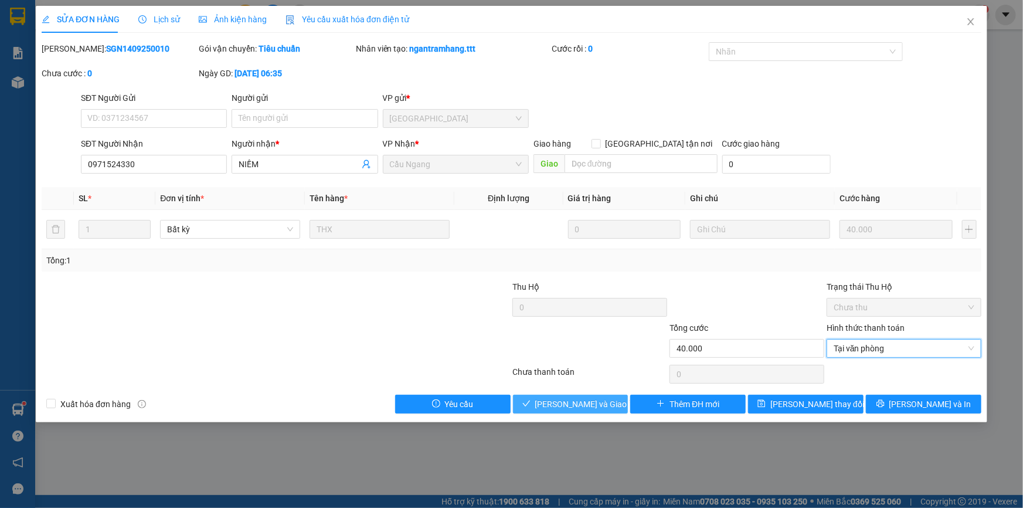
click at [581, 405] on span "[PERSON_NAME] và Giao hàng" at bounding box center [591, 403] width 113 height 13
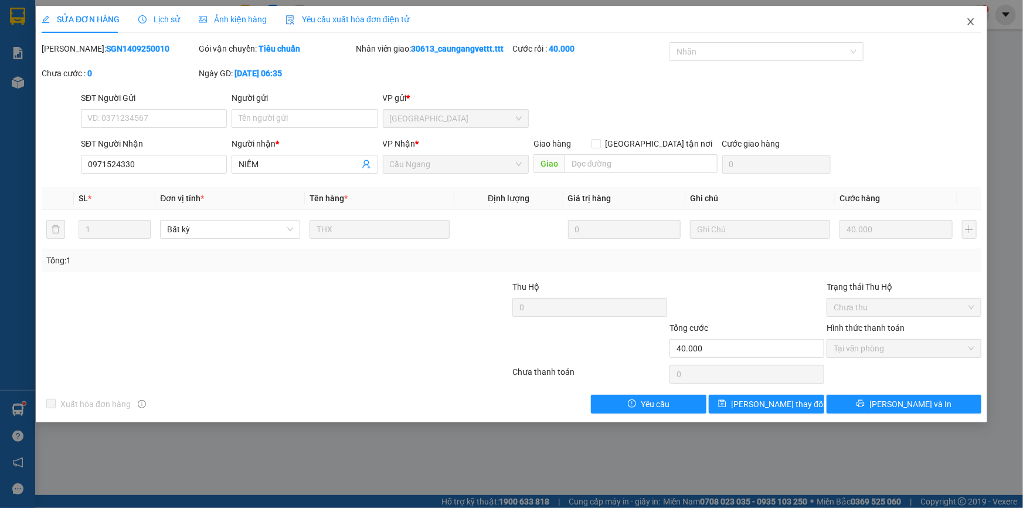
click at [970, 22] on icon "close" at bounding box center [970, 21] width 9 height 9
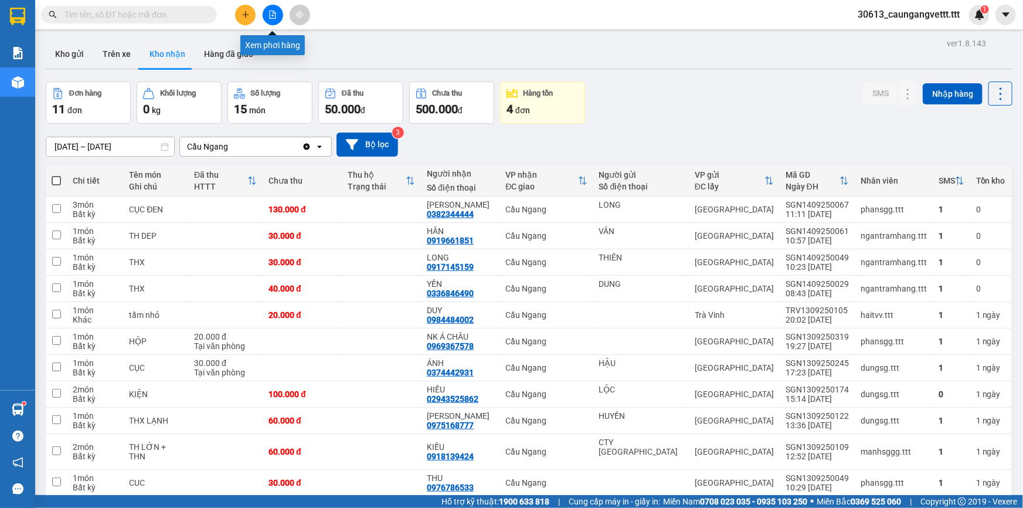
click at [275, 12] on icon "file-add" at bounding box center [273, 15] width 6 height 8
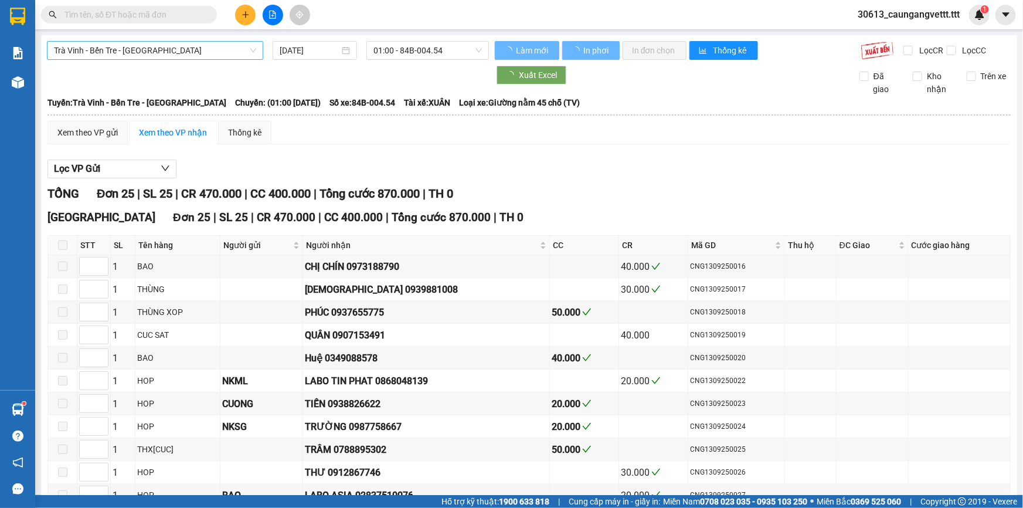
click at [165, 52] on span "Trà Vinh - Bến Tre - [GEOGRAPHIC_DATA]" at bounding box center [155, 51] width 202 height 18
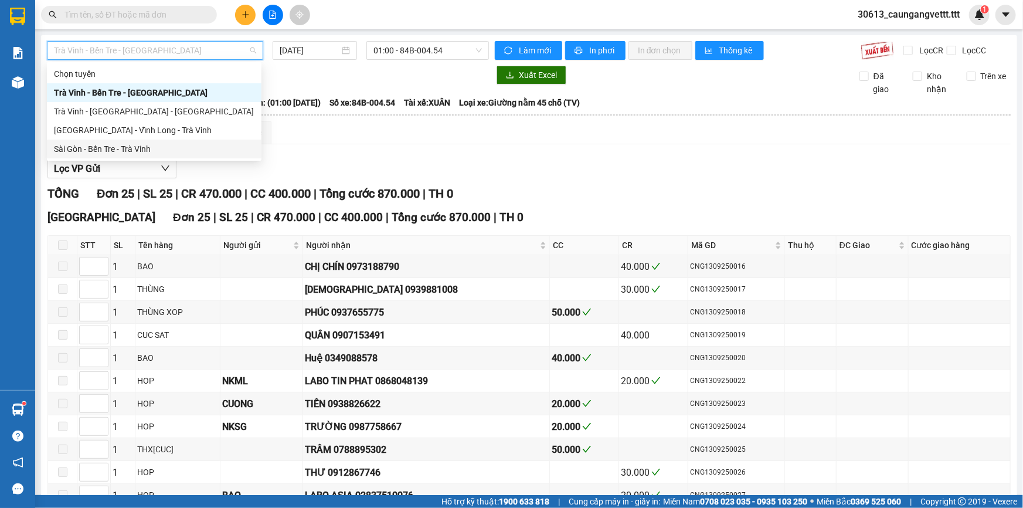
click at [149, 149] on div "Sài Gòn - Bến Tre - Trà Vinh" at bounding box center [154, 148] width 201 height 13
type input "[DATE]"
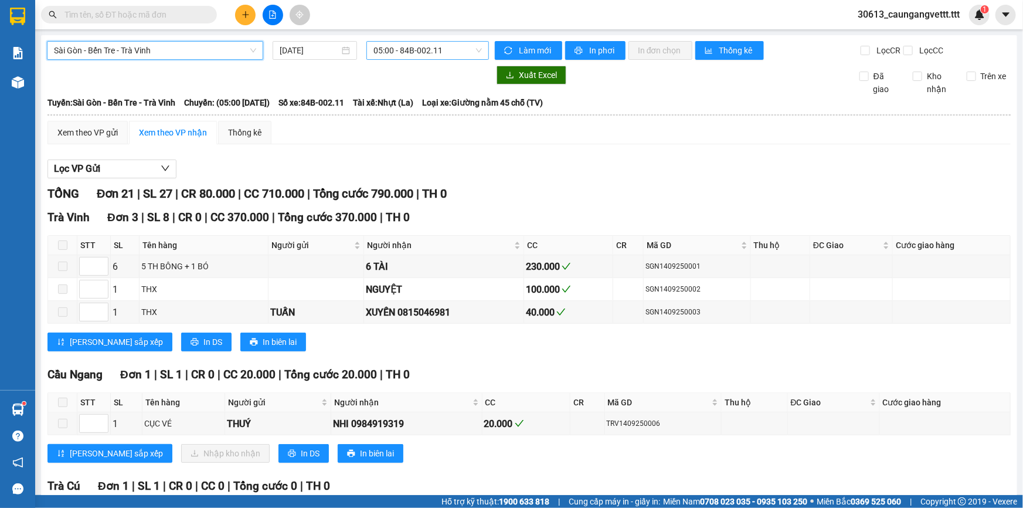
click at [405, 50] on span "05:00 - 84B-002.11" at bounding box center [427, 51] width 108 height 18
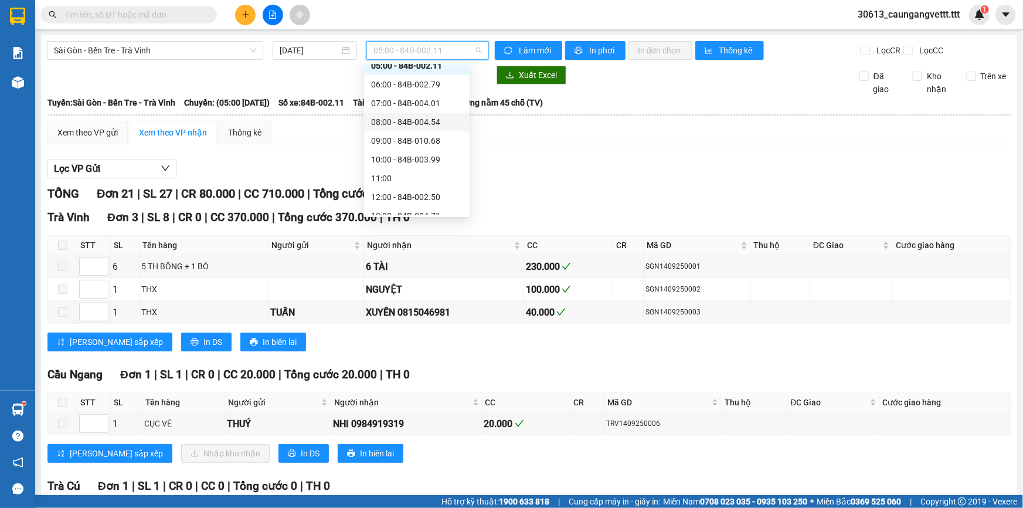
scroll to position [70, 0]
click at [397, 176] on div "13:00 - 84B-004.71" at bounding box center [416, 172] width 91 height 13
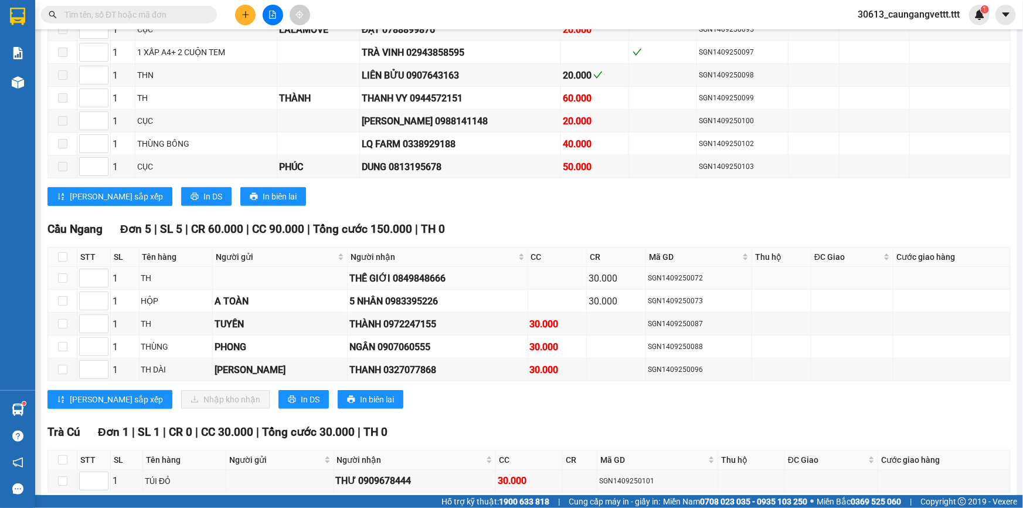
scroll to position [569, 0]
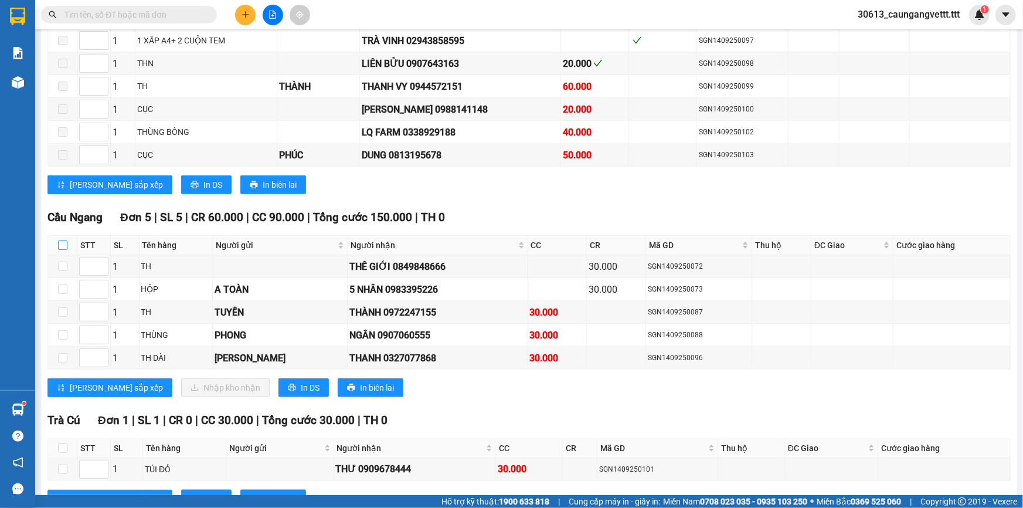
click at [60, 240] on input "checkbox" at bounding box center [62, 244] width 9 height 9
checkbox input "true"
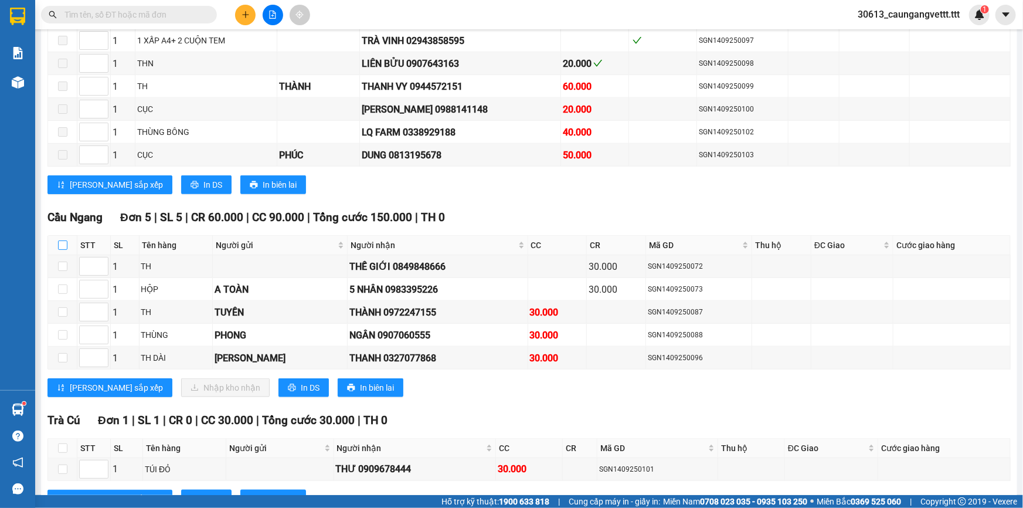
checkbox input "true"
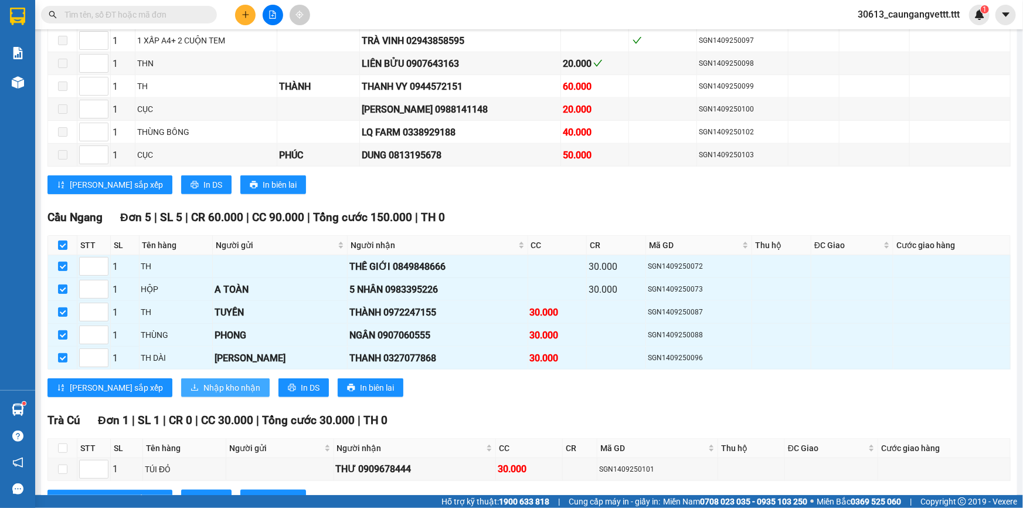
click at [203, 382] on span "Nhập kho nhận" at bounding box center [231, 387] width 57 height 13
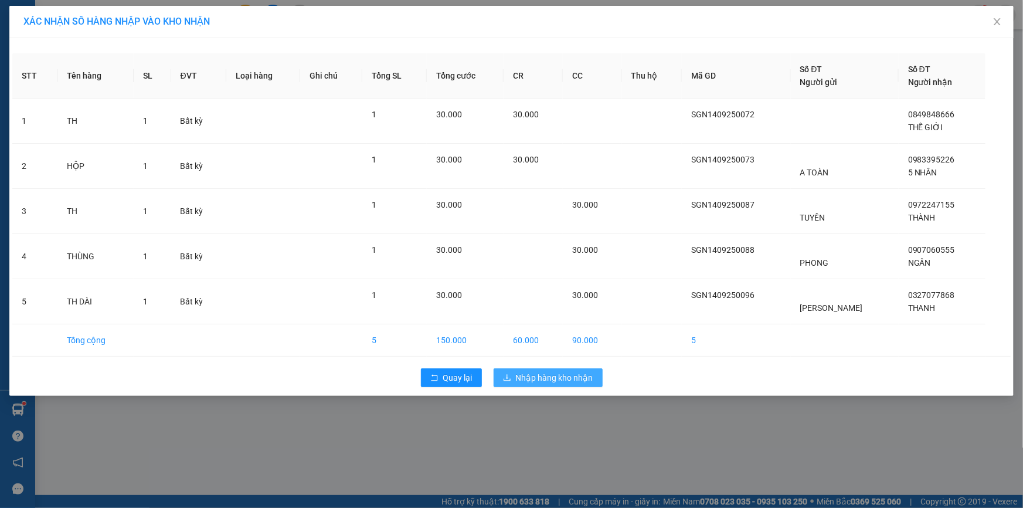
click at [543, 376] on span "Nhập hàng kho nhận" at bounding box center [554, 377] width 77 height 13
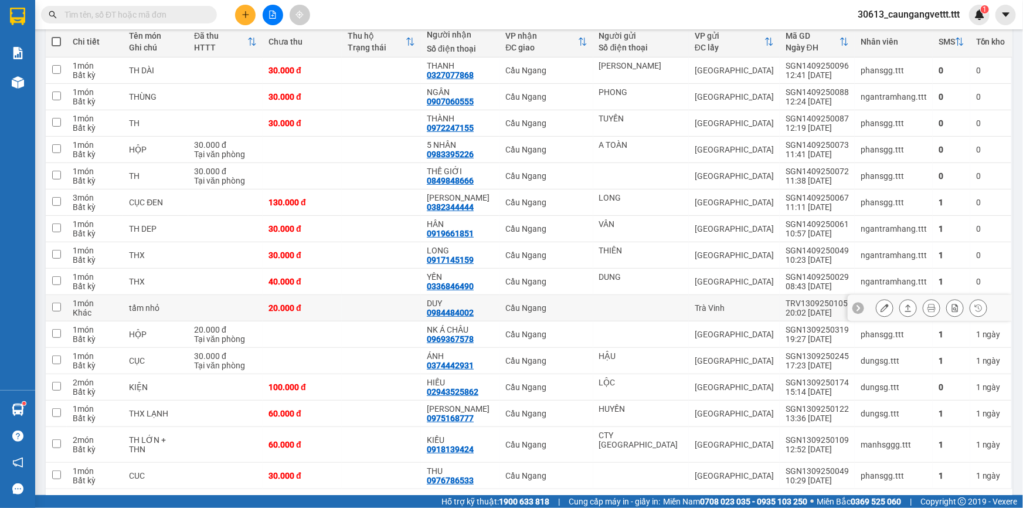
scroll to position [142, 0]
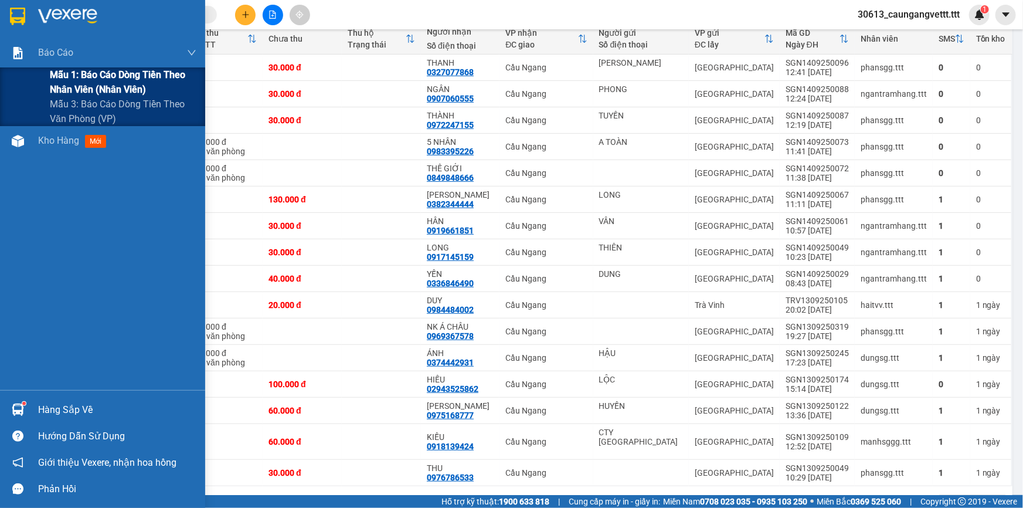
click at [79, 89] on span "Mẫu 1: Báo cáo dòng tiền theo nhân viên (nhân viên)" at bounding box center [123, 81] width 147 height 29
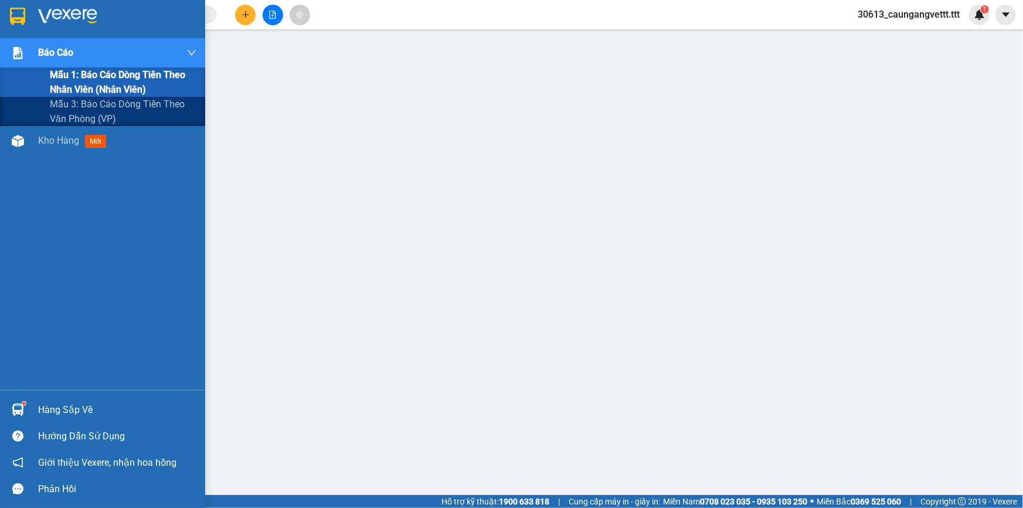
scroll to position [73, 0]
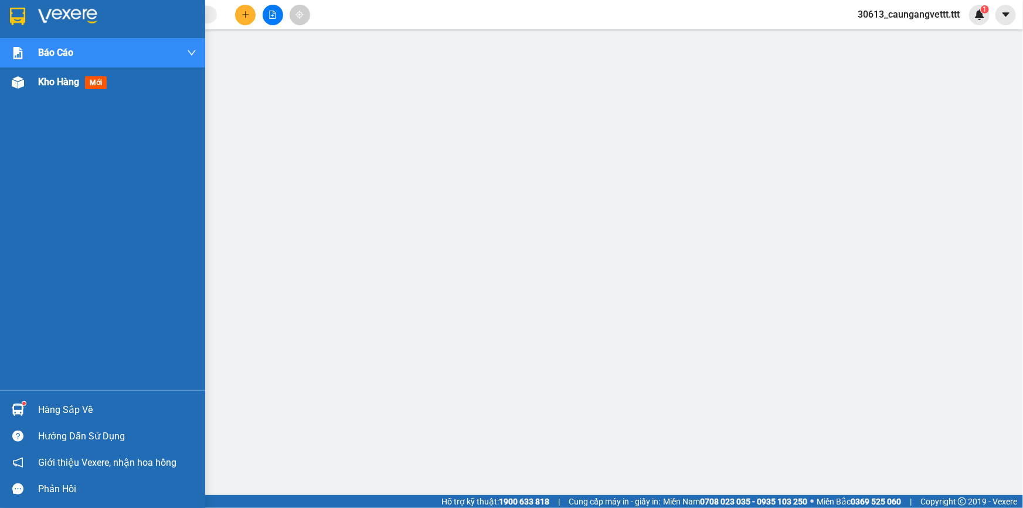
click at [60, 84] on span "Kho hàng" at bounding box center [58, 81] width 41 height 11
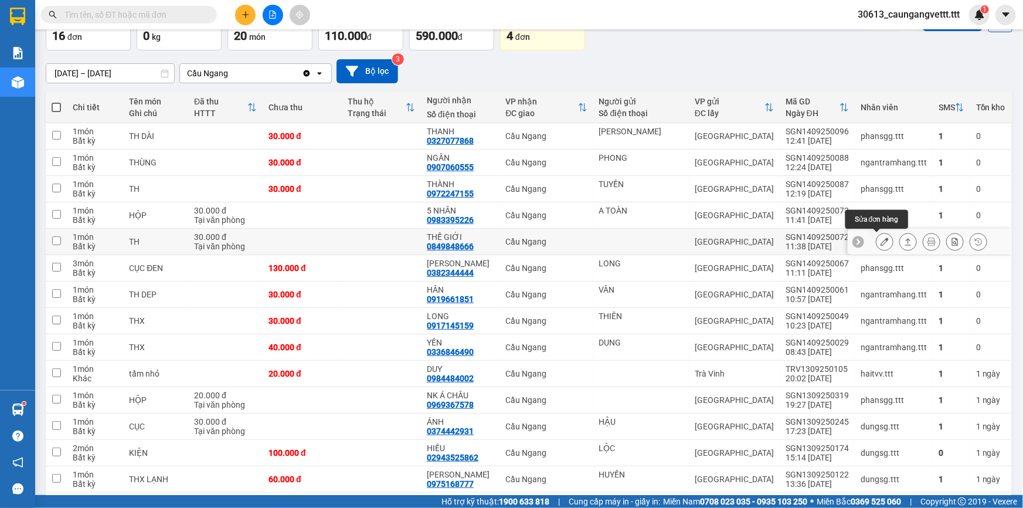
click at [881, 241] on icon at bounding box center [885, 241] width 8 height 8
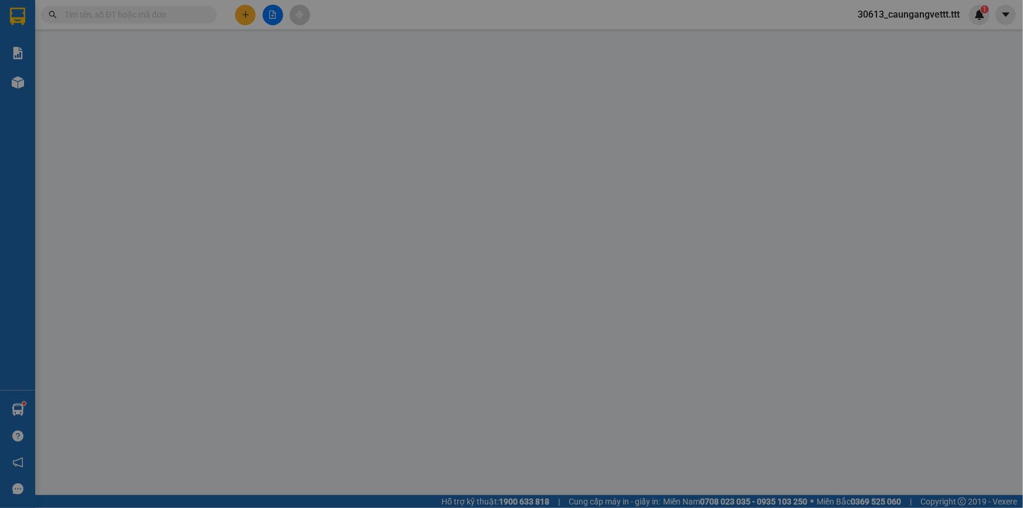
type input "0849848666"
type input "THẾ GIỚI"
type input "30.000"
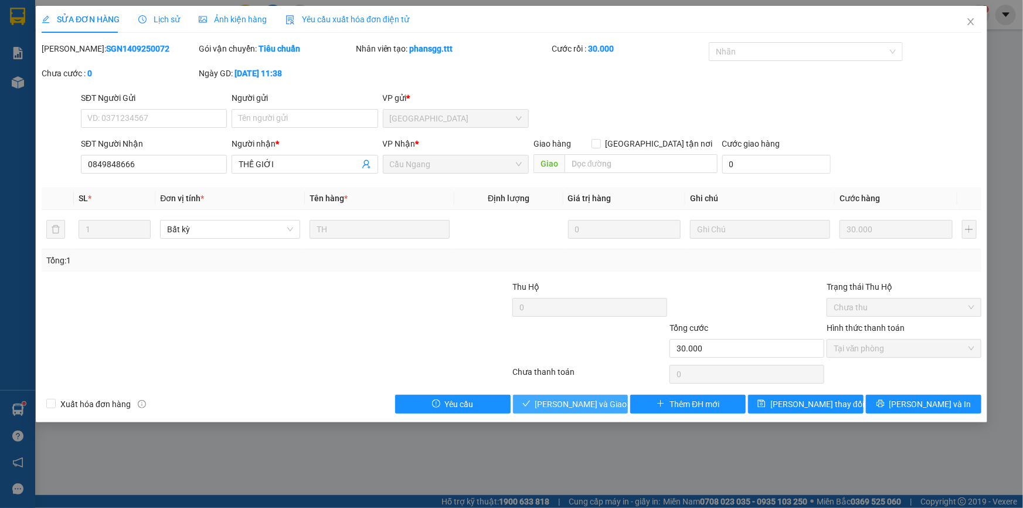
click at [566, 406] on span "[PERSON_NAME] và Giao hàng" at bounding box center [591, 403] width 113 height 13
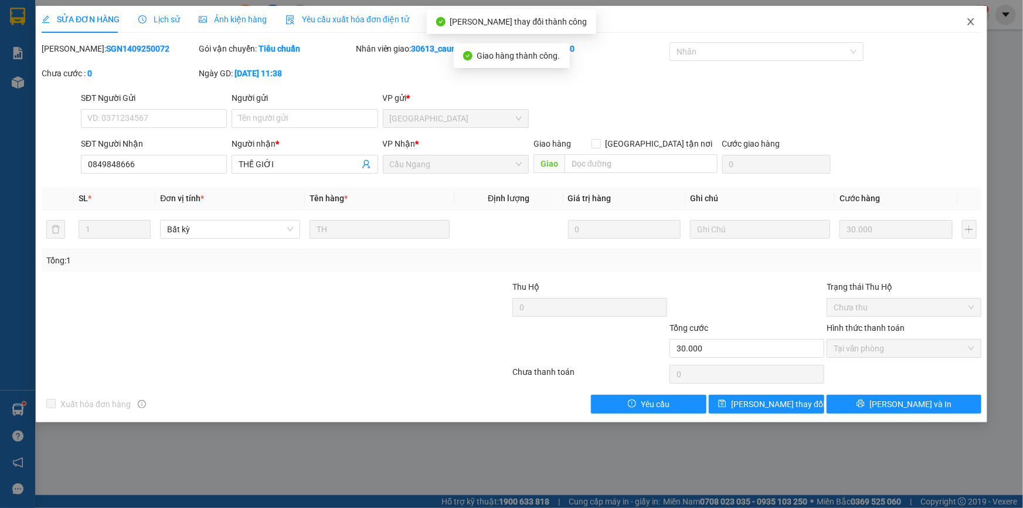
click at [972, 21] on icon "close" at bounding box center [970, 21] width 6 height 7
